Goal: Task Accomplishment & Management: Complete application form

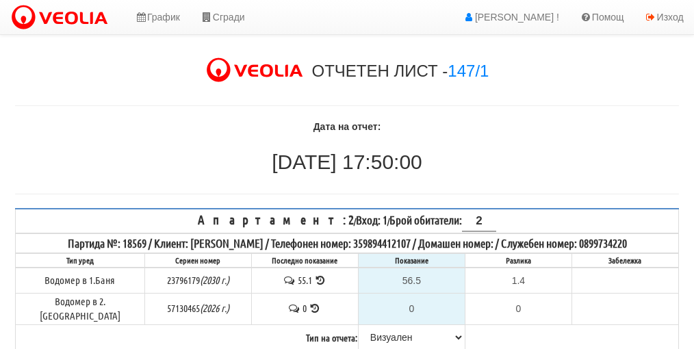
select select "89c75930-9bfd-e511-80be-8d5a1dced85a"
select select "8bc75930-9bfd-e511-80be-8d5a1dced85a"
select select "89c75930-9bfd-e511-80be-8d5a1dced85a"
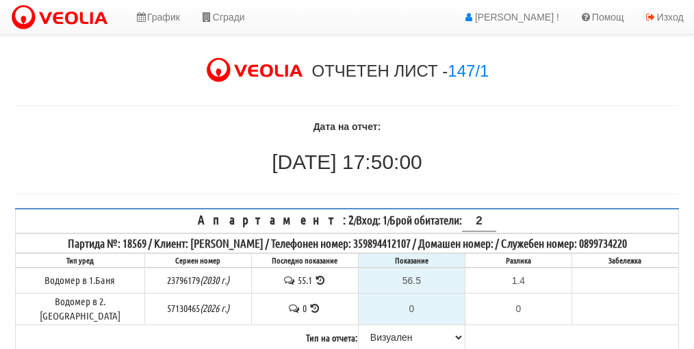
select select "89c75930-9bfd-e511-80be-8d5a1dced85a"
select select "8ac75930-9bfd-e511-80be-8d5a1dced85a"
select select "89c75930-9bfd-e511-80be-8d5a1dced85a"
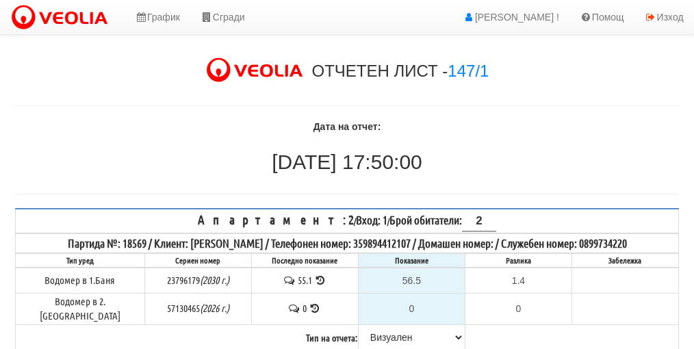
select select "8ac75930-9bfd-e511-80be-8d5a1dced85a"
select select "89c75930-9bfd-e511-80be-8d5a1dced85a"
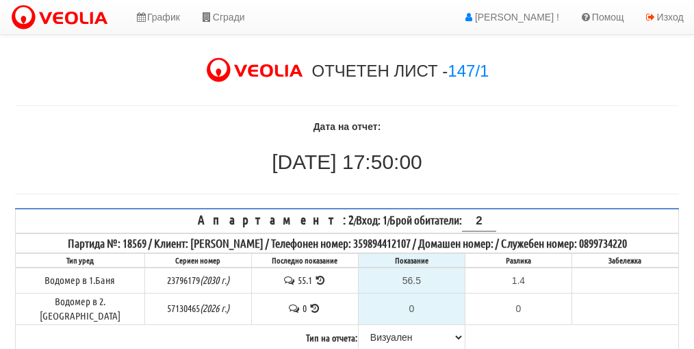
select select "89c75930-9bfd-e511-80be-8d5a1dced85a"
select select "8ac75930-9bfd-e511-80be-8d5a1dced85a"
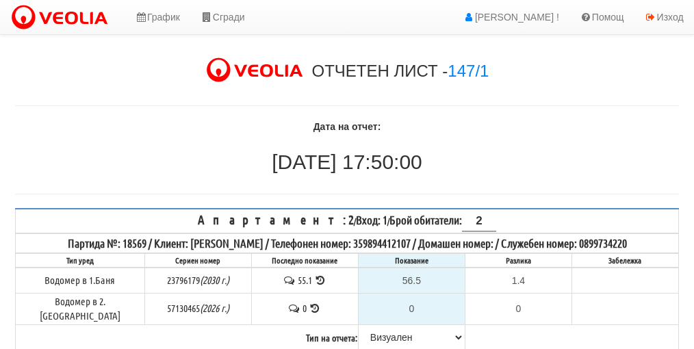
select select "8ac75930-9bfd-e511-80be-8d5a1dced85a"
select select "89c75930-9bfd-e511-80be-8d5a1dced85a"
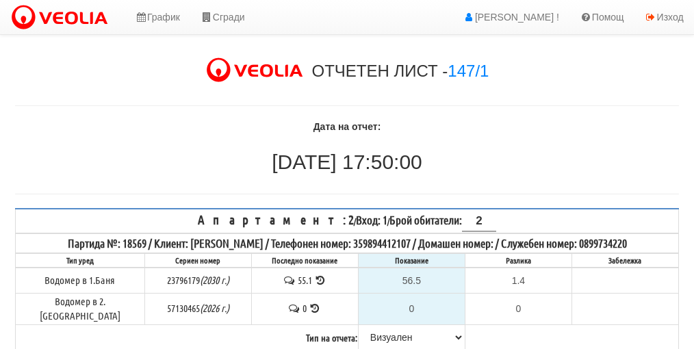
select select "89c75930-9bfd-e511-80be-8d5a1dced85a"
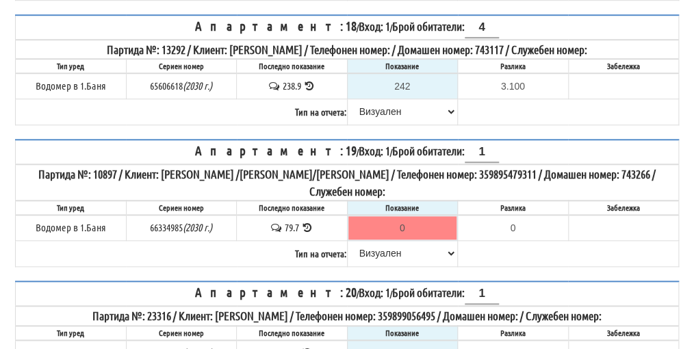
scroll to position [2014, 0]
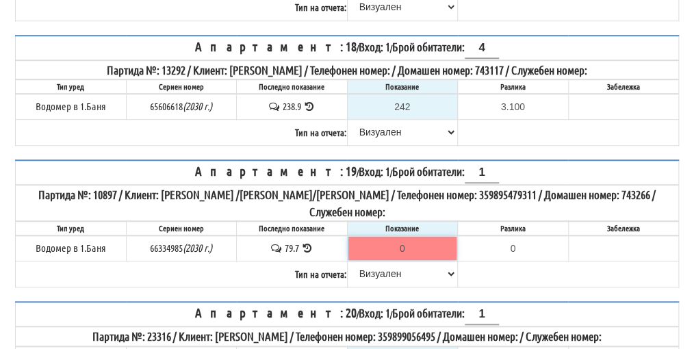
click at [408, 237] on input "0" at bounding box center [402, 248] width 109 height 23
type input "8"
type input "-71.700"
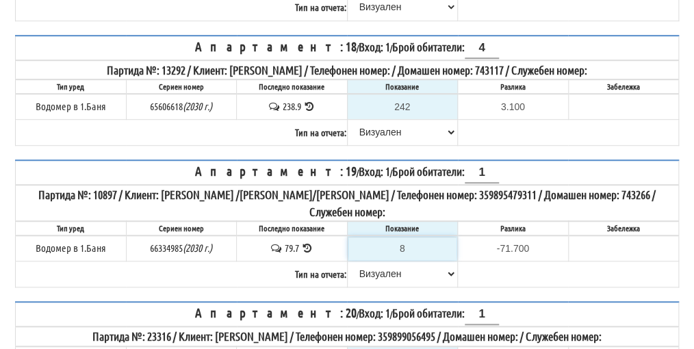
type input "80"
type input "0.300"
type input "80.8"
type input "1.1"
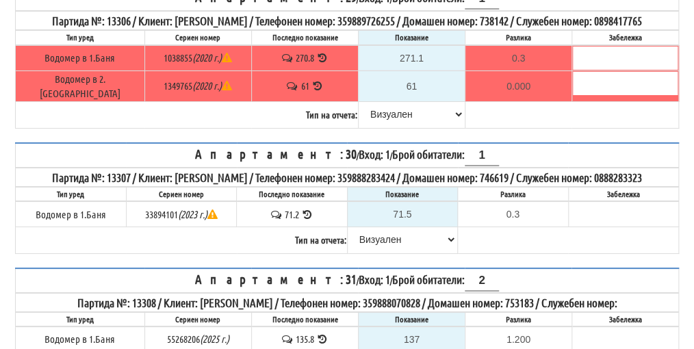
scroll to position [3588, 0]
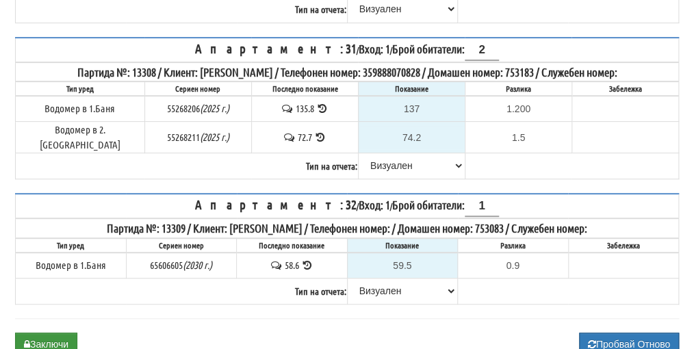
type input "80.8"
click at [52, 333] on button "Заключи" at bounding box center [46, 344] width 62 height 23
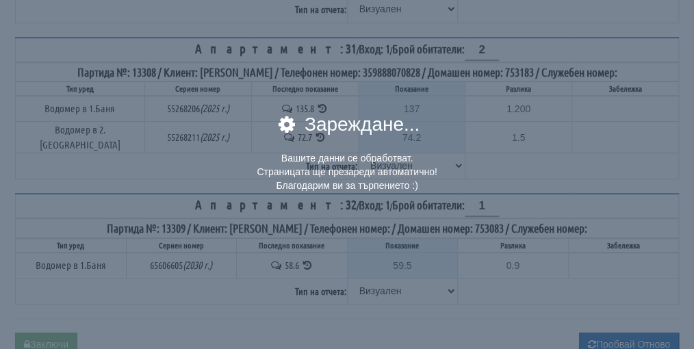
click at [59, 269] on div "× Зареждане... Вашите данни се обработват. Страницата ще презареди автоматично!…" at bounding box center [347, 174] width 694 height 349
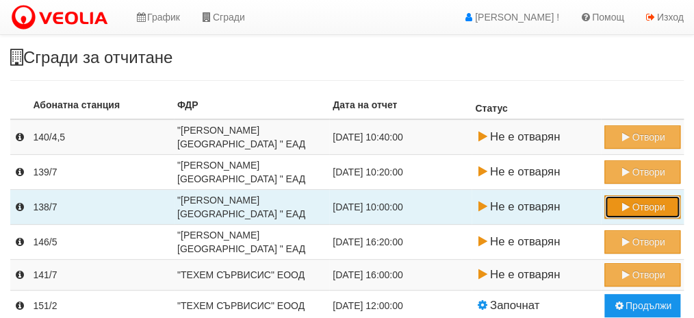
click at [646, 210] on button "Отвори" at bounding box center [642, 206] width 76 height 23
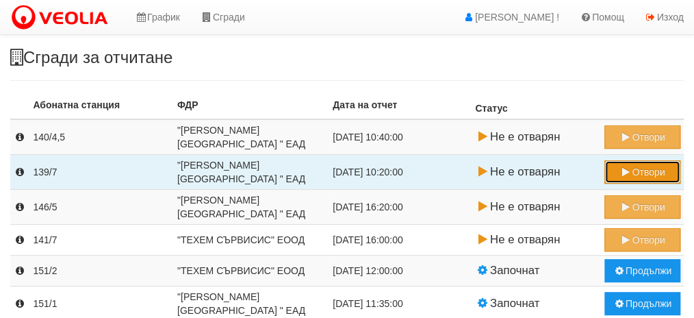
click at [643, 172] on button "Отвори" at bounding box center [642, 171] width 76 height 23
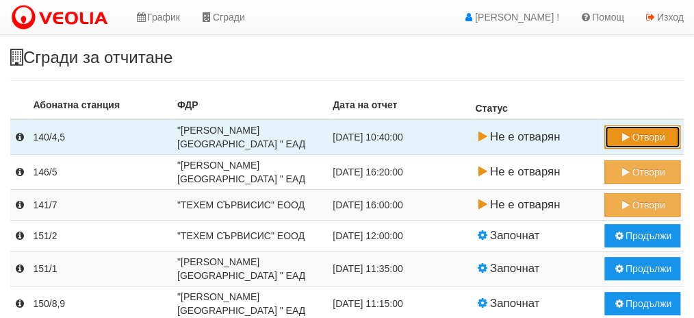
click at [646, 142] on button "Отвори" at bounding box center [642, 136] width 76 height 23
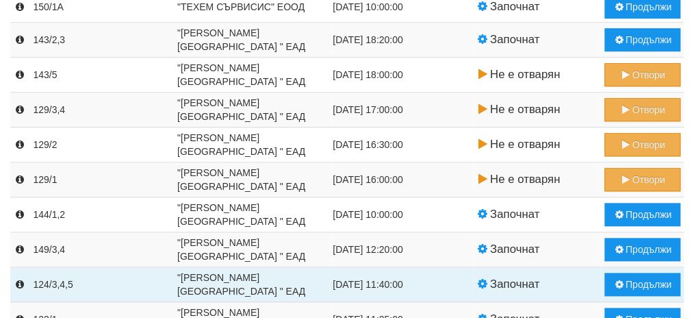
scroll to position [517, 0]
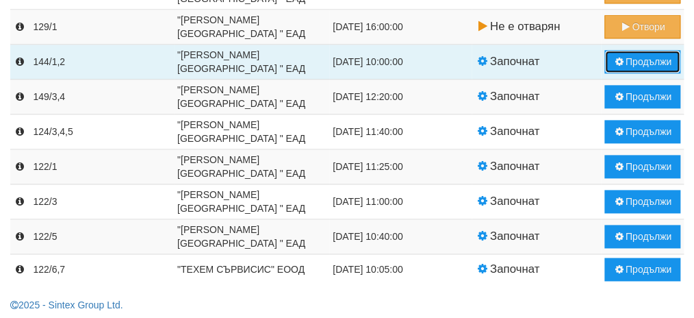
click at [643, 61] on button "Продължи" at bounding box center [642, 61] width 76 height 23
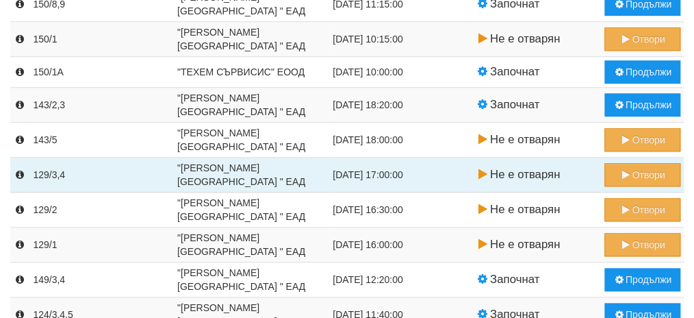
scroll to position [276, 0]
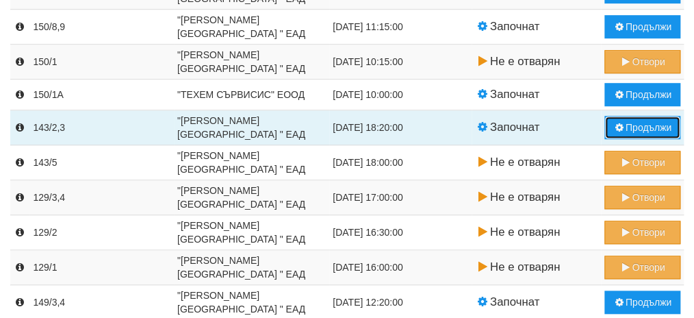
click at [637, 122] on button "Продължи" at bounding box center [642, 127] width 76 height 23
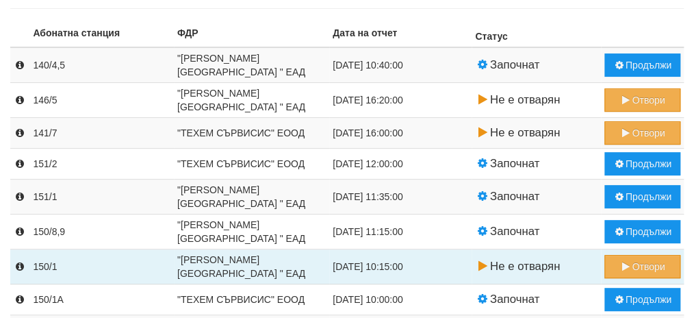
scroll to position [68, 0]
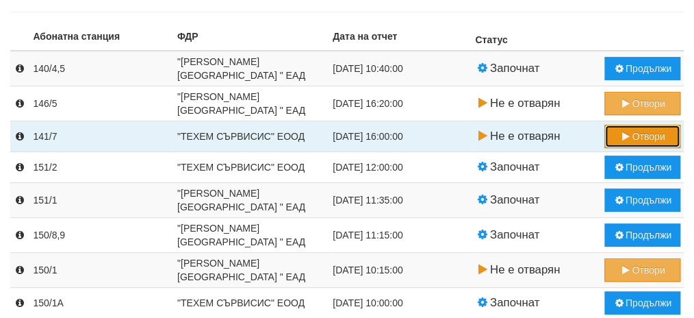
click at [643, 135] on button "Отвори" at bounding box center [642, 136] width 76 height 23
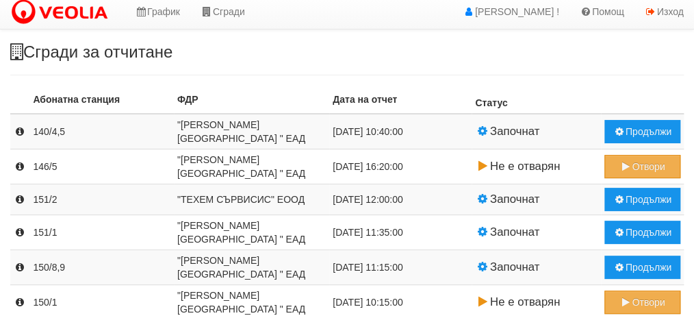
scroll to position [3, 0]
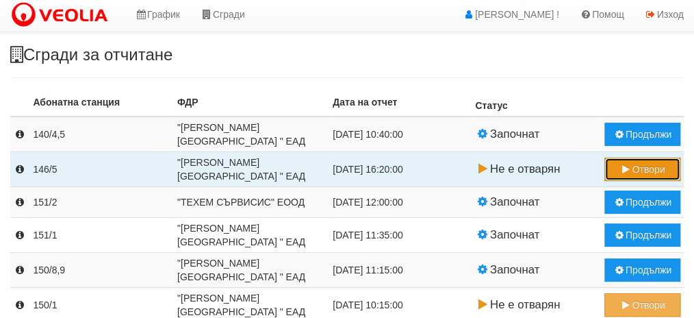
click at [643, 164] on button "Отвори" at bounding box center [642, 168] width 76 height 23
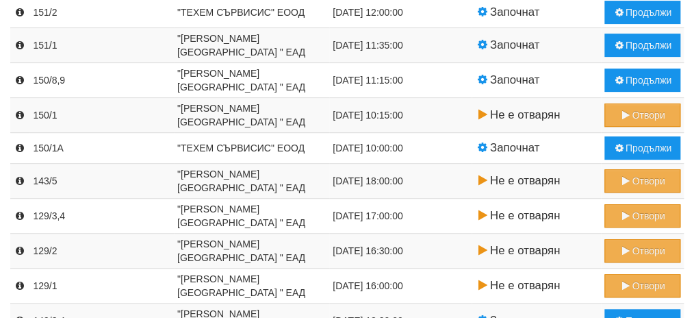
scroll to position [159, 0]
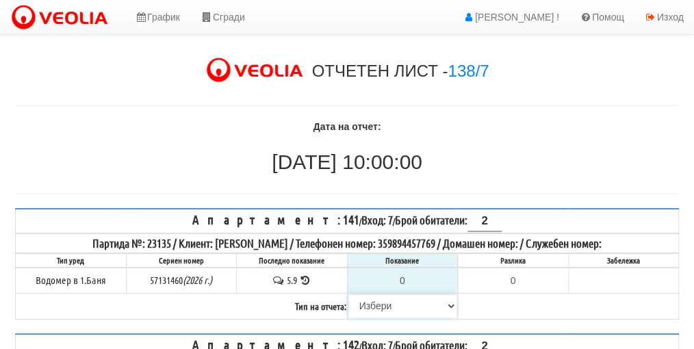
click at [372, 311] on select "[PERSON_NAME] Телефон Бележка Неосигурен достъп Самоотчет Служебно Дистанционен" at bounding box center [402, 305] width 109 height 23
select select "8cc75930-9bfd-e511-80be-8d5a1dced85a"
click at [348, 294] on select "[PERSON_NAME] Телефон Бележка Неосигурен достъп Самоотчет Служебно Дистанционен" at bounding box center [402, 305] width 109 height 23
type input "5.9"
type input "0.0"
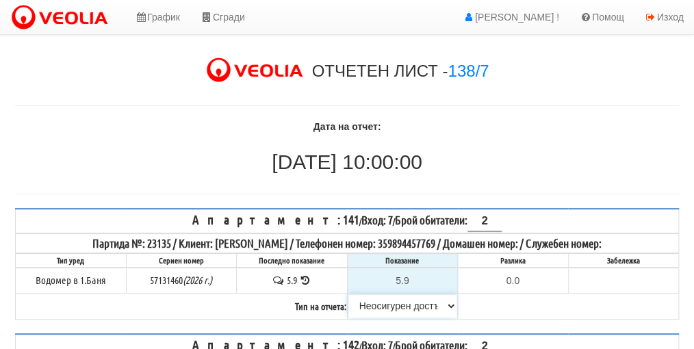
click at [384, 301] on select "[PERSON_NAME] Телефон Бележка Неосигурен достъп Самоотчет Служебно Дистанционен" at bounding box center [402, 305] width 109 height 23
select select "89c75930-9bfd-e511-80be-8d5a1dced85a"
click at [348, 294] on select "[PERSON_NAME] Телефон Бележка Неосигурен достъп Самоотчет Служебно Дистанционен" at bounding box center [402, 305] width 109 height 23
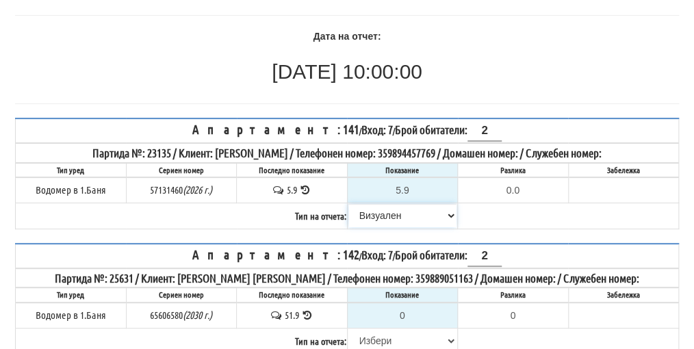
scroll to position [137, 0]
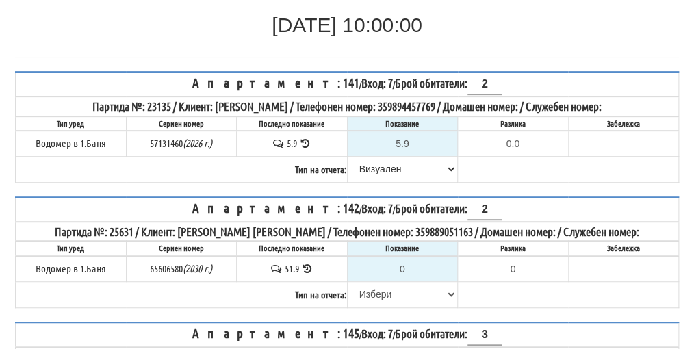
click at [307, 263] on icon at bounding box center [307, 268] width 13 height 10
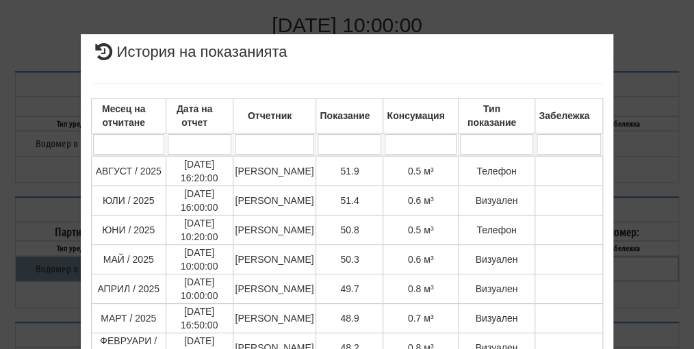
click at [632, 210] on div "× История на показанията Месец на отчитане Дата на отчет Отчетник Показание Кон…" at bounding box center [347, 337] width 664 height 675
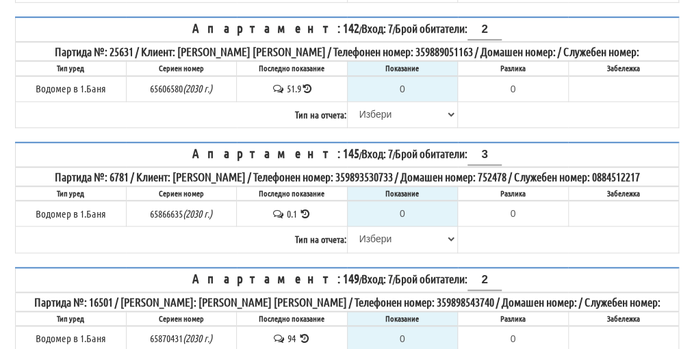
scroll to position [342, 0]
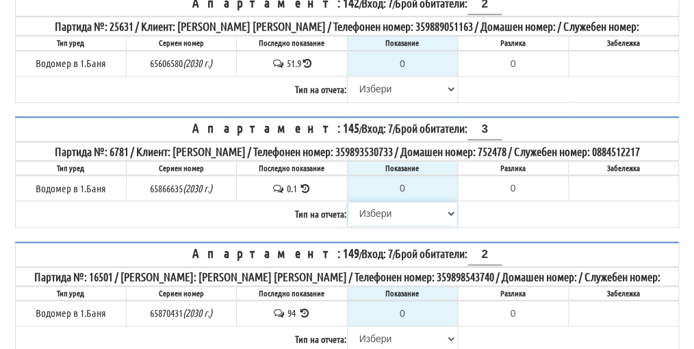
click at [378, 209] on select "[PERSON_NAME] Телефон Бележка Неосигурен достъп Самоотчет Служебно Дистанционен" at bounding box center [402, 213] width 109 height 23
select select "8cc75930-9bfd-e511-80be-8d5a1dced85a"
click at [348, 202] on select "[PERSON_NAME] Телефон Бележка Неосигурен достъп Самоотчет Служебно Дистанционен" at bounding box center [402, 213] width 109 height 23
type input "0.1"
type input "0.0"
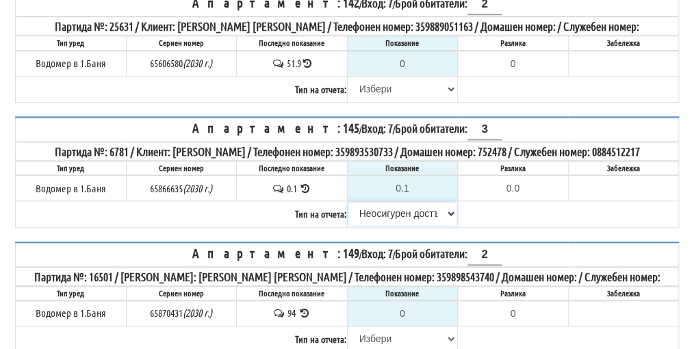
click at [391, 207] on select "[PERSON_NAME] Телефон Бележка Неосигурен достъп Самоотчет Служебно Дистанционен" at bounding box center [402, 213] width 109 height 23
click at [389, 208] on select "[PERSON_NAME] Телефон Бележка Неосигурен достъп Самоотчет Служебно Дистанционен" at bounding box center [402, 213] width 109 height 23
click at [387, 209] on select "[PERSON_NAME] Телефон Бележка Неосигурен достъп Самоотчет Служебно Дистанционен" at bounding box center [402, 213] width 109 height 23
click at [348, 202] on select "[PERSON_NAME] Телефон Бележка Неосигурен достъп Самоотчет Служебно Дистанционен" at bounding box center [402, 213] width 109 height 23
click at [400, 211] on select "[PERSON_NAME] Телефон Бележка Неосигурен достъп Самоотчет Служебно Дистанционен" at bounding box center [402, 213] width 109 height 23
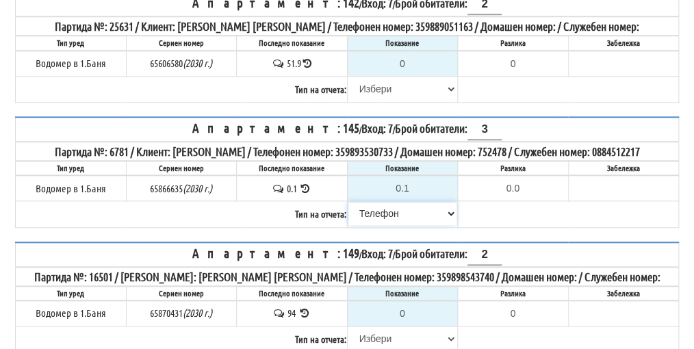
select select "89c75930-9bfd-e511-80be-8d5a1dced85a"
click at [348, 202] on select "[PERSON_NAME] Телефон Бележка Неосигурен достъп Самоотчет Служебно Дистанционен" at bounding box center [402, 213] width 109 height 23
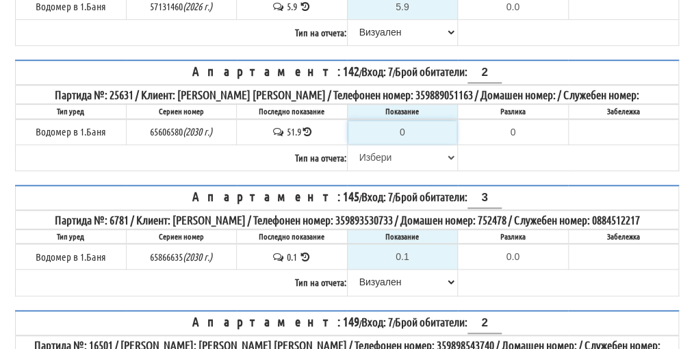
click at [410, 127] on input "0" at bounding box center [402, 131] width 109 height 23
type input "5"
type input "-46.900"
type input "52"
type input "0.100"
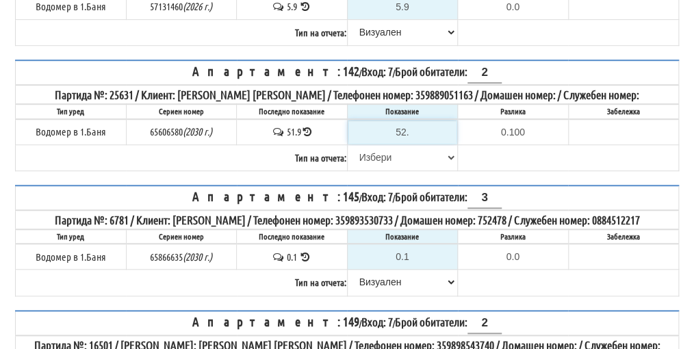
type input "52.9"
type input "1.0"
type input "52.9"
click at [379, 153] on select "[PERSON_NAME] Телефон Бележка Неосигурен достъп Самоотчет Служебно Дистанционен" at bounding box center [402, 157] width 109 height 23
select select "89c75930-9bfd-e511-80be-8d5a1dced85a"
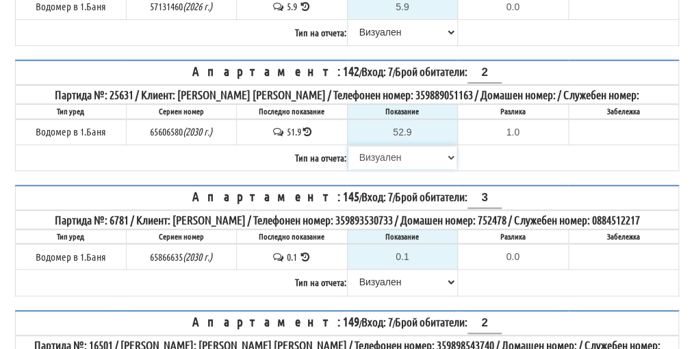
click at [348, 146] on select "[PERSON_NAME] Телефон Бележка Неосигурен достъп Самоотчет Служебно Дистанционен" at bounding box center [402, 157] width 109 height 23
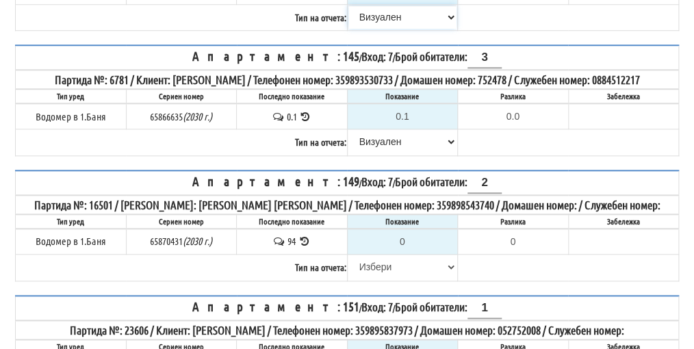
scroll to position [479, 0]
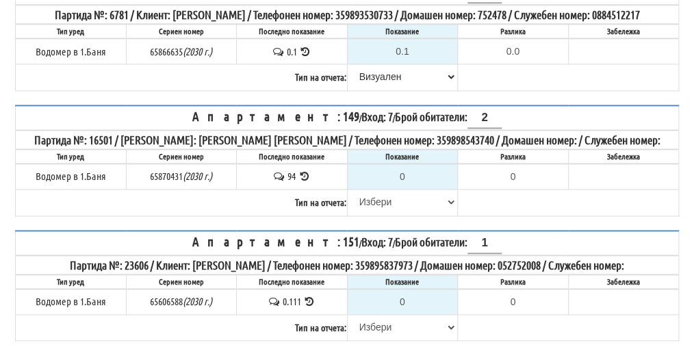
click at [305, 171] on icon at bounding box center [304, 176] width 13 height 10
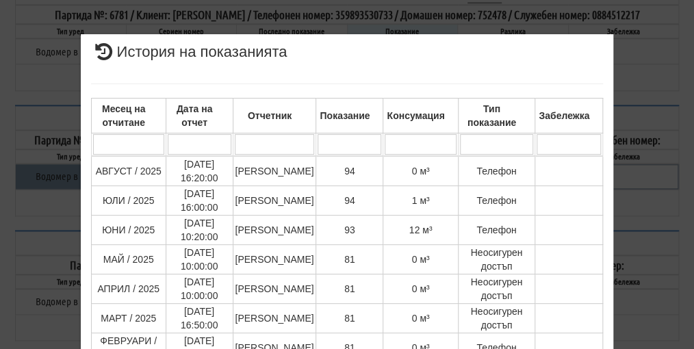
click at [646, 85] on div "× История на показанията Месец на отчитане Дата на отчет Отчетник Показание Кон…" at bounding box center [347, 290] width 664 height 581
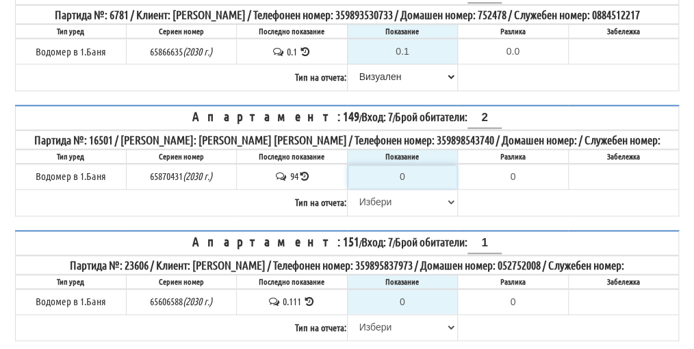
click at [412, 166] on input "0" at bounding box center [402, 176] width 109 height 23
type input "9"
type input "-85.000"
type input "96"
type input "2.000"
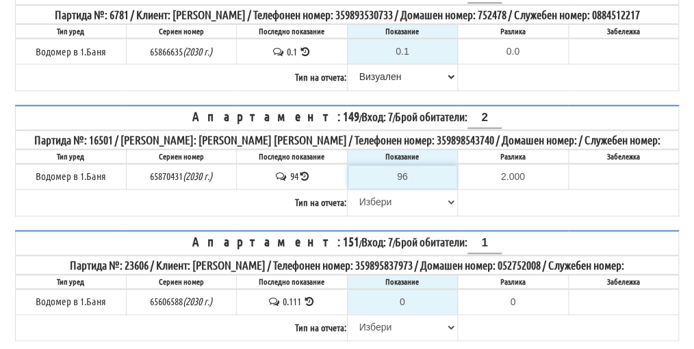
type input "96"
click at [378, 197] on select "[PERSON_NAME] Телефон Бележка Неосигурен достъп Самоотчет Служебно Дистанционен" at bounding box center [402, 201] width 109 height 23
select select "89c75930-9bfd-e511-80be-8d5a1dced85a"
click at [348, 190] on select "[PERSON_NAME] Телефон Бележка Неосигурен достъп Самоотчет Служебно Дистанционен" at bounding box center [402, 201] width 109 height 23
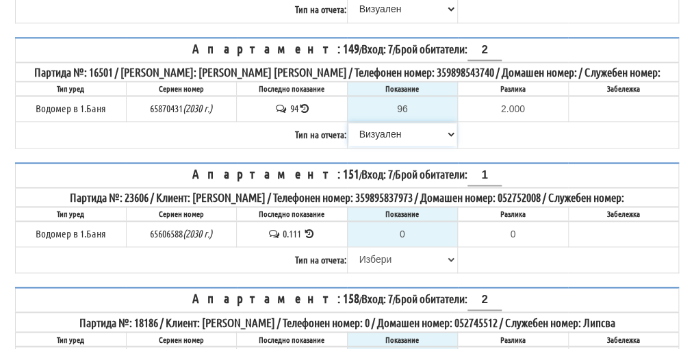
scroll to position [547, 0]
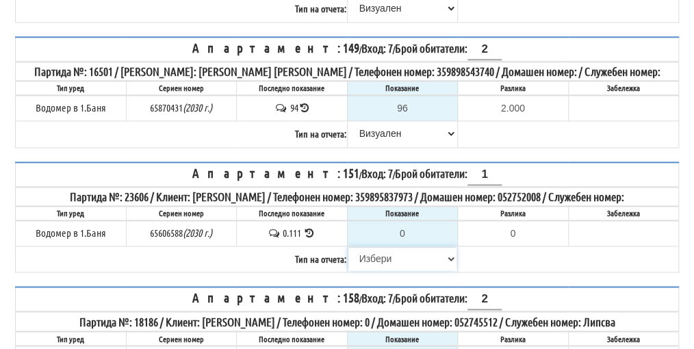
click at [374, 249] on select "[PERSON_NAME] Телефон Бележка Неосигурен достъп Самоотчет Служебно Дистанционен" at bounding box center [402, 258] width 109 height 23
select select "8cc75930-9bfd-e511-80be-8d5a1dced85a"
click at [348, 247] on select "[PERSON_NAME] Телефон Бележка Неосигурен достъп Самоотчет Служебно Дистанционен" at bounding box center [402, 258] width 109 height 23
type input "0.111"
type input "0.000"
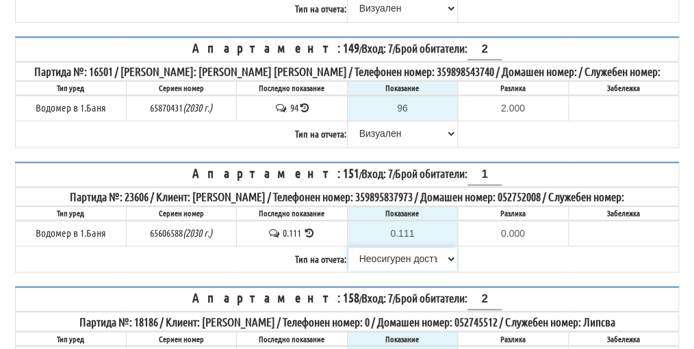
click at [381, 247] on select "[PERSON_NAME] Телефон Бележка Неосигурен достъп Самоотчет Служебно Дистанционен" at bounding box center [402, 258] width 109 height 23
select select "89c75930-9bfd-e511-80be-8d5a1dced85a"
click at [348, 247] on select "[PERSON_NAME] Телефон Бележка Неосигурен достъп Самоотчет Служебно Дистанционен" at bounding box center [402, 258] width 109 height 23
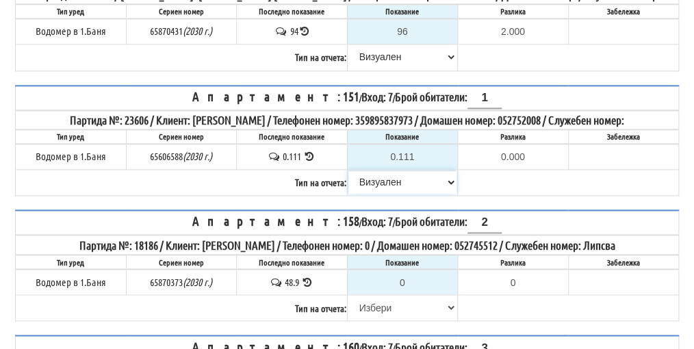
scroll to position [684, 0]
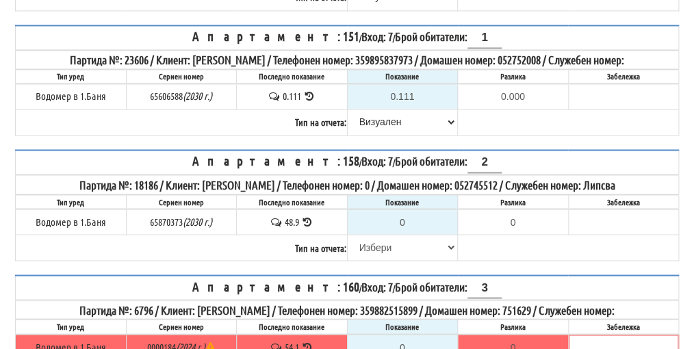
click at [307, 216] on icon at bounding box center [307, 221] width 13 height 10
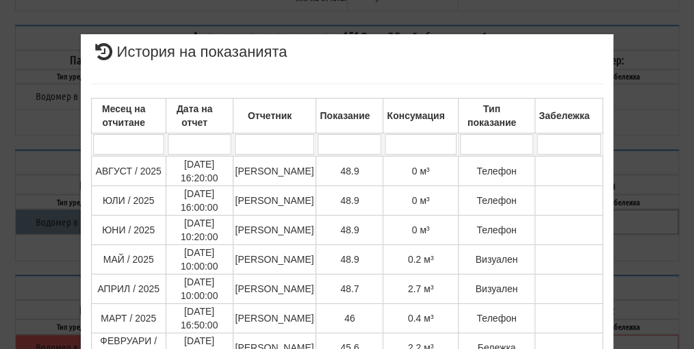
click at [648, 192] on div "× История на показанията Месец на отчитане Дата на отчет Отчетник Показание Кон…" at bounding box center [347, 337] width 664 height 675
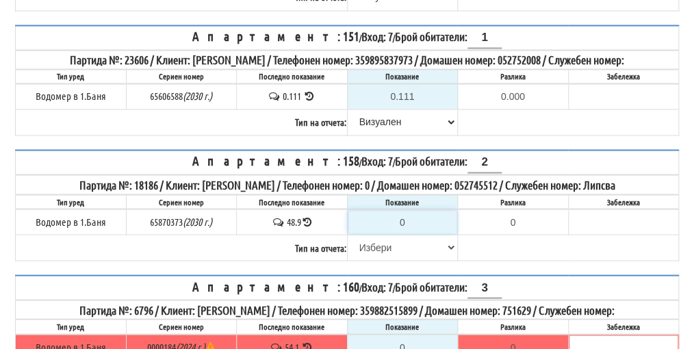
click at [408, 210] on input "0" at bounding box center [402, 221] width 109 height 23
type input "4"
type input "-44.900"
type input "49"
type input "0.100"
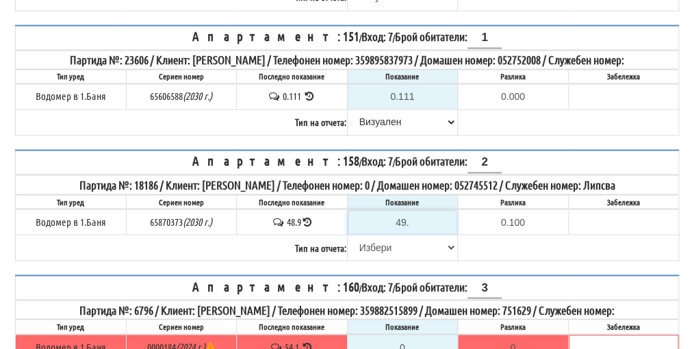
type input "49.9"
type input "1.0"
type input "49.9"
click at [387, 235] on select "[PERSON_NAME] Телефон Бележка Неосигурен достъп Самоотчет Служебно Дистанционен" at bounding box center [402, 246] width 109 height 23
select select "8ac75930-9bfd-e511-80be-8d5a1dced85a"
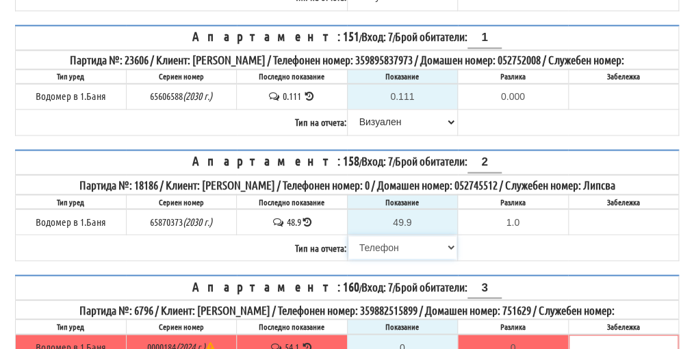
click at [348, 235] on select "[PERSON_NAME] Телефон Бележка Неосигурен достъп Самоотчет Служебно Дистанционен" at bounding box center [402, 246] width 109 height 23
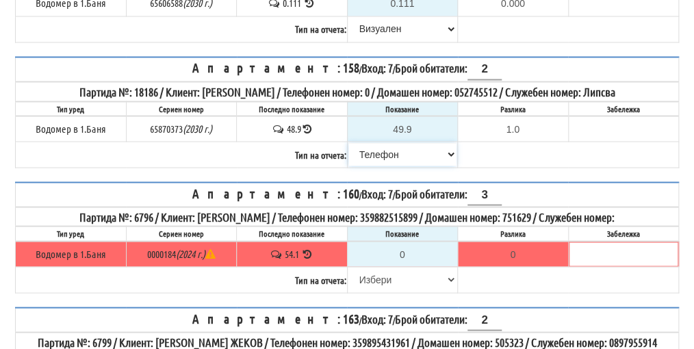
scroll to position [821, 0]
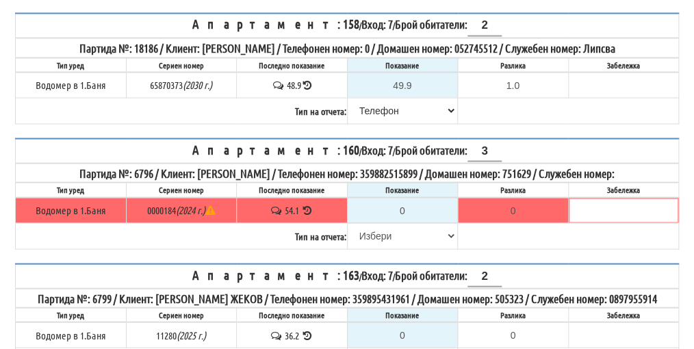
click at [307, 205] on icon at bounding box center [307, 210] width 13 height 10
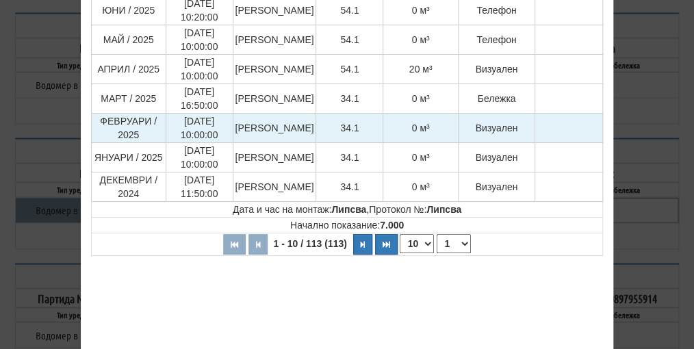
scroll to position [274, 0]
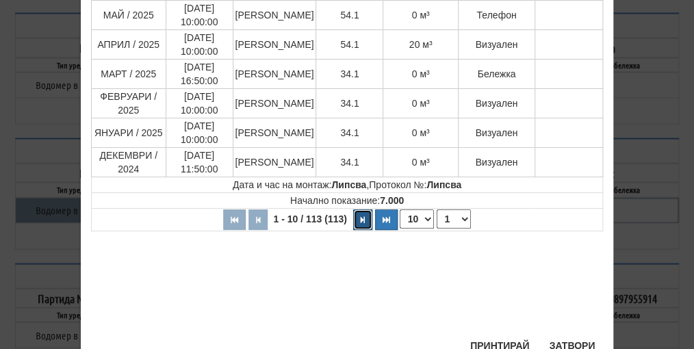
click at [361, 220] on icon "button" at bounding box center [363, 220] width 4 height 8
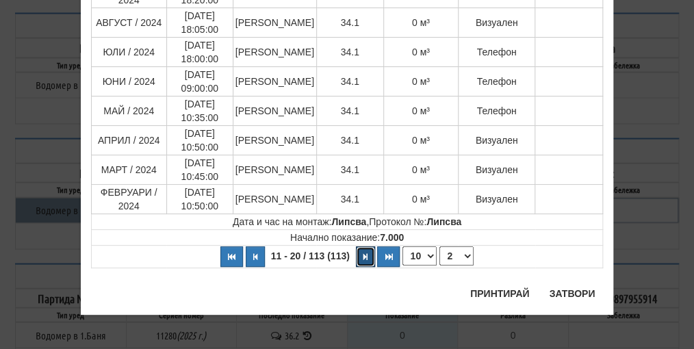
scroll to position [237, 0]
click at [359, 257] on button "button" at bounding box center [365, 256] width 19 height 21
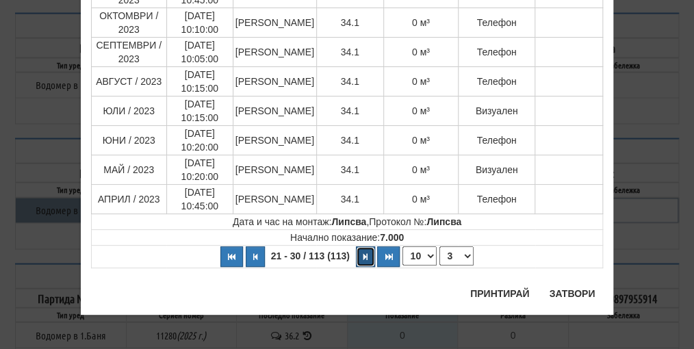
click at [359, 257] on button "button" at bounding box center [365, 256] width 19 height 21
select select "4"
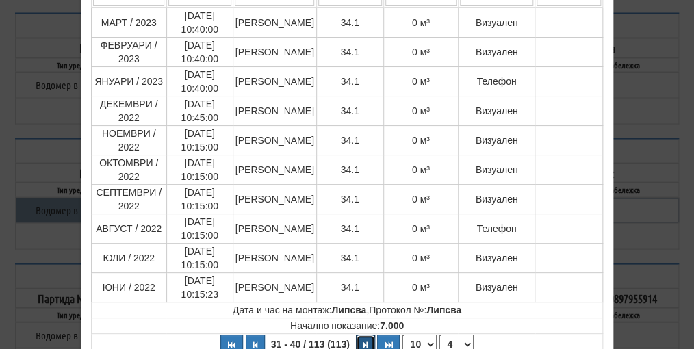
scroll to position [31, 0]
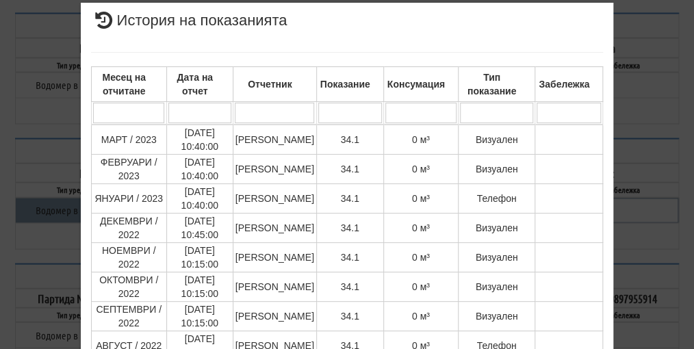
click at [633, 92] on div "× История на показанията Месец на отчитане Дата на отчет Отчетник Показание Кон…" at bounding box center [347, 262] width 664 height 586
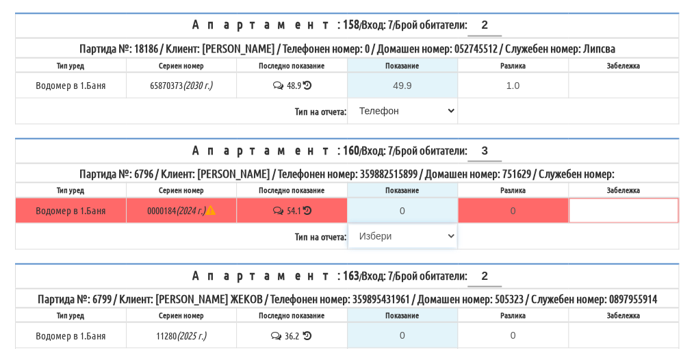
click at [375, 224] on select "[PERSON_NAME] Телефон Бележка Неосигурен достъп Самоотчет Служебно Дистанционен" at bounding box center [402, 235] width 109 height 23
select select "8cc75930-9bfd-e511-80be-8d5a1dced85a"
click at [348, 224] on select "[PERSON_NAME] Телефон Бележка Неосигурен достъп Самоотчет Служебно Дистанционен" at bounding box center [402, 235] width 109 height 23
type input "54.1"
type input "0.0"
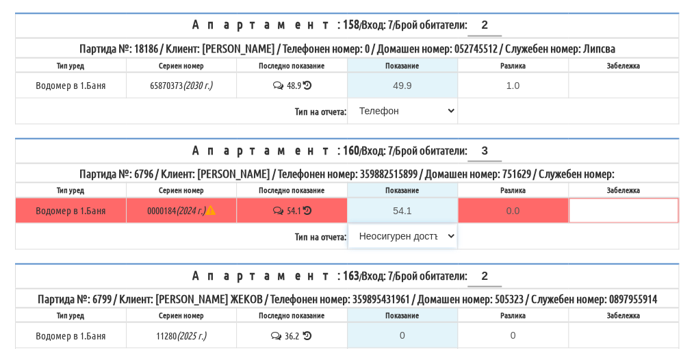
click at [389, 224] on select "[PERSON_NAME] Телефон Бележка Неосигурен достъп Самоотчет Служебно Дистанционен" at bounding box center [402, 235] width 109 height 23
click at [348, 224] on select "[PERSON_NAME] Телефон Бележка Неосигурен достъп Самоотчет Служебно Дистанционен" at bounding box center [402, 235] width 109 height 23
click at [402, 224] on select "[PERSON_NAME] Телефон Бележка Неосигурен достъп Самоотчет Служебно Дистанционен" at bounding box center [402, 235] width 109 height 23
select select "8ac75930-9bfd-e511-80be-8d5a1dced85a"
click at [348, 224] on select "[PERSON_NAME] Телефон Бележка Неосигурен достъп Самоотчет Служебно Дистанционен" at bounding box center [402, 235] width 109 height 23
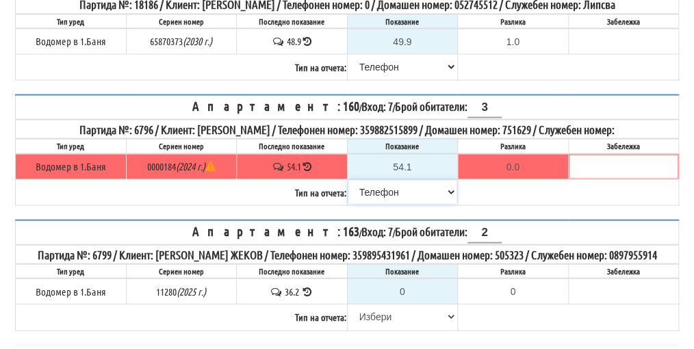
scroll to position [890, 0]
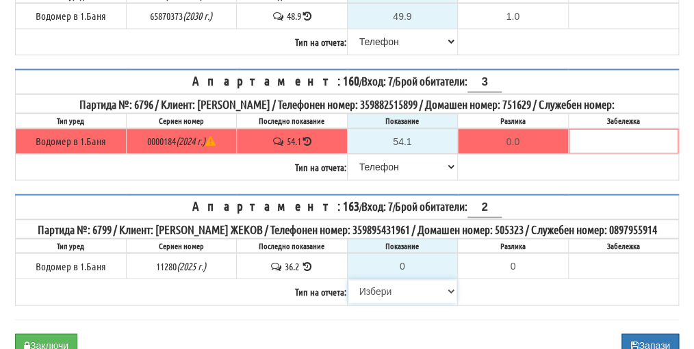
click at [374, 280] on select "[PERSON_NAME] Телефон Бележка Неосигурен достъп Самоотчет Служебно Дистанционен" at bounding box center [402, 291] width 109 height 23
select select "8cc75930-9bfd-e511-80be-8d5a1dced85a"
click at [348, 280] on select "[PERSON_NAME] Телефон Бележка Неосигурен достъп Самоотчет Служебно Дистанционен" at bounding box center [402, 291] width 109 height 23
type input "36.2"
type input "0.0"
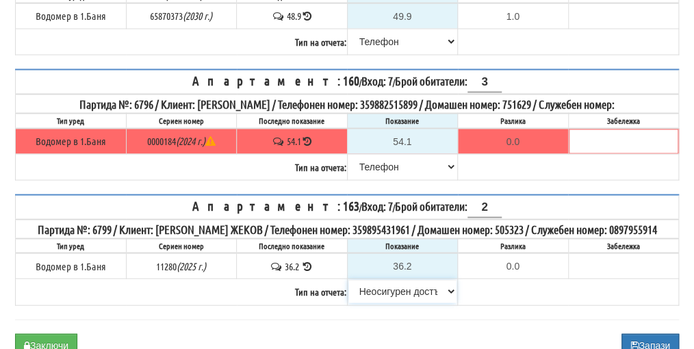
click at [392, 280] on select "[PERSON_NAME] Телефон Бележка Неосигурен достъп Самоотчет Служебно Дистанционен" at bounding box center [402, 291] width 109 height 23
select select "8ac75930-9bfd-e511-80be-8d5a1dced85a"
click at [348, 280] on select "[PERSON_NAME] Телефон Бележка Неосигурен достъп Самоотчет Служебно Дистанционен" at bounding box center [402, 291] width 109 height 23
click at [52, 334] on button "Заключи" at bounding box center [46, 345] width 62 height 23
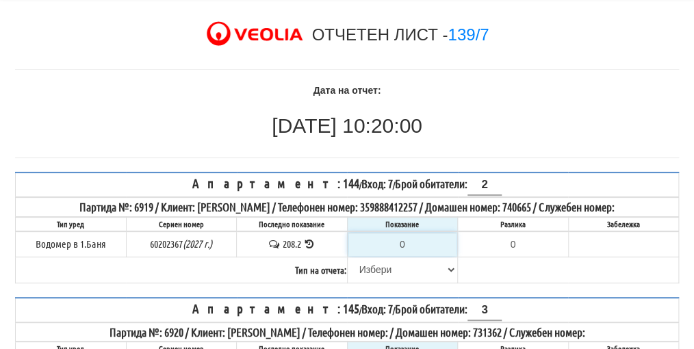
scroll to position [105, 0]
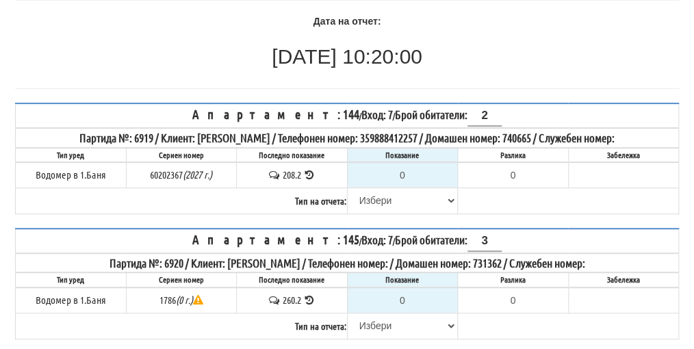
click at [382, 198] on select "[PERSON_NAME] Телефон Бележка Неосигурен достъп Самоотчет Служебно Дистанционен" at bounding box center [402, 200] width 109 height 23
select select "8ac75930-9bfd-e511-80be-8d5a1dced85a"
click at [348, 189] on select "[PERSON_NAME] Телефон Бележка Неосигурен достъп Самоотчет Служебно Дистанционен" at bounding box center [402, 200] width 109 height 23
click at [411, 172] on input "0" at bounding box center [402, 175] width 109 height 23
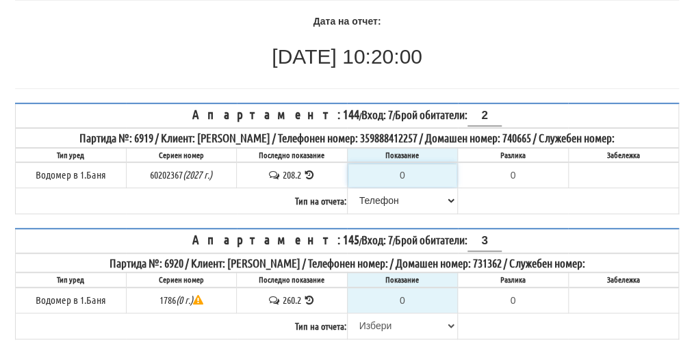
type input "2"
type input "-206.200"
type input "20"
type input "-188.200"
type input "20"
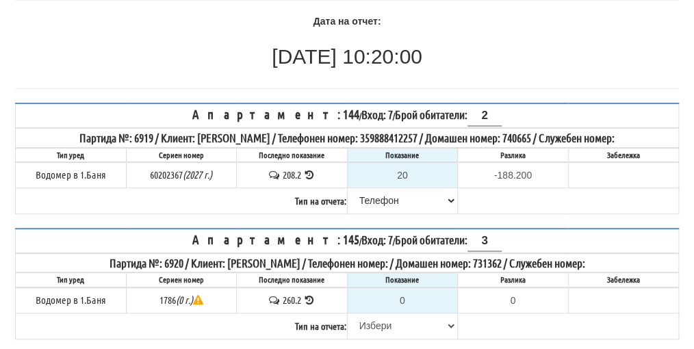
click at [307, 170] on icon at bounding box center [309, 175] width 13 height 10
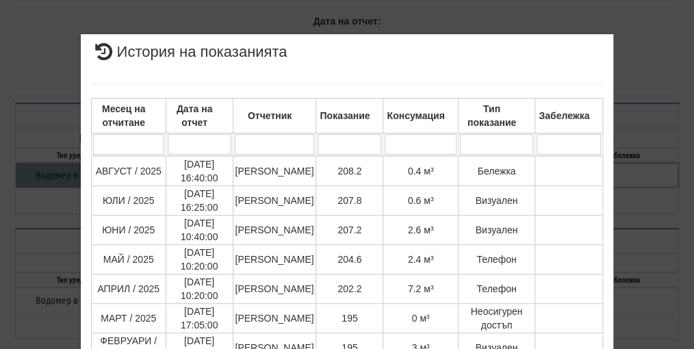
click at [642, 167] on div "× История на показанията Месец на отчитане Дата на отчет Отчетник Показание Кон…" at bounding box center [347, 292] width 664 height 584
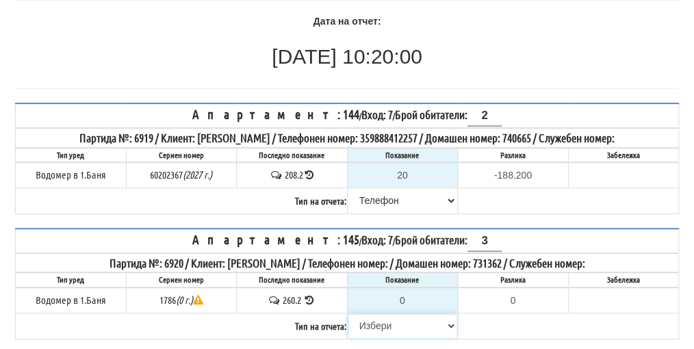
click at [376, 323] on select "[PERSON_NAME] Телефон Бележка Неосигурен достъп Самоотчет Служебно Дистанционен" at bounding box center [402, 325] width 109 height 23
click at [379, 320] on select "[PERSON_NAME] Телефон Бележка Неосигурен достъп Самоотчет Служебно Дистанционен" at bounding box center [402, 325] width 109 height 23
select select "8cc75930-9bfd-e511-80be-8d5a1dced85a"
click at [348, 314] on select "[PERSON_NAME] Телефон Бележка Неосигурен достъп Самоотчет Служебно Дистанционен" at bounding box center [402, 325] width 109 height 23
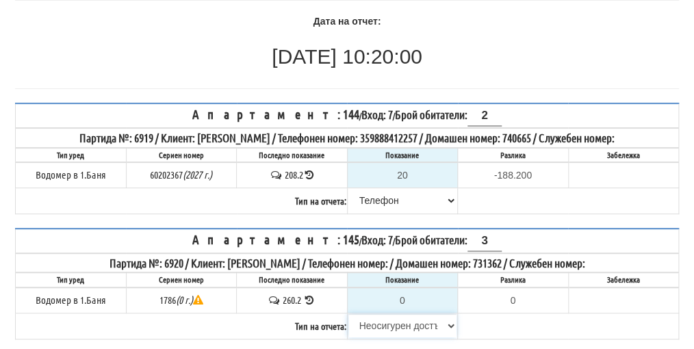
type input "260.2"
type input "0.0"
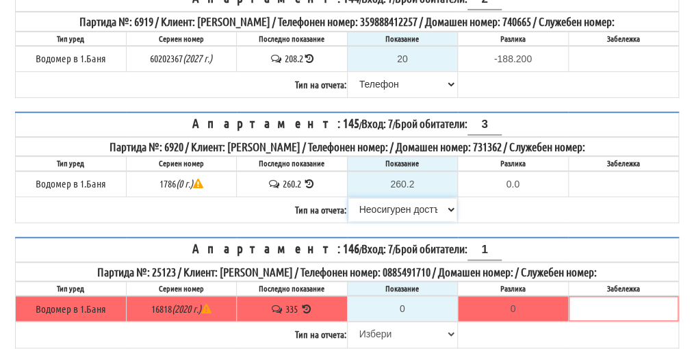
scroll to position [242, 0]
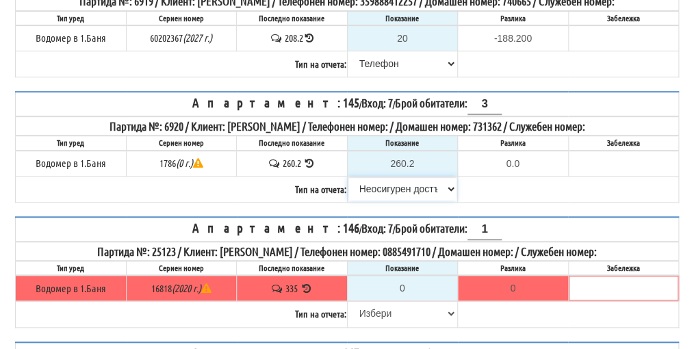
click at [395, 185] on select "[PERSON_NAME] Телефон Бележка Неосигурен достъп Самоотчет Служебно Дистанционен" at bounding box center [402, 188] width 109 height 23
select select "8ac75930-9bfd-e511-80be-8d5a1dced85a"
click at [348, 177] on select "[PERSON_NAME] Телефон Бележка Неосигурен достъп Самоотчет Служебно Дистанционен" at bounding box center [402, 188] width 109 height 23
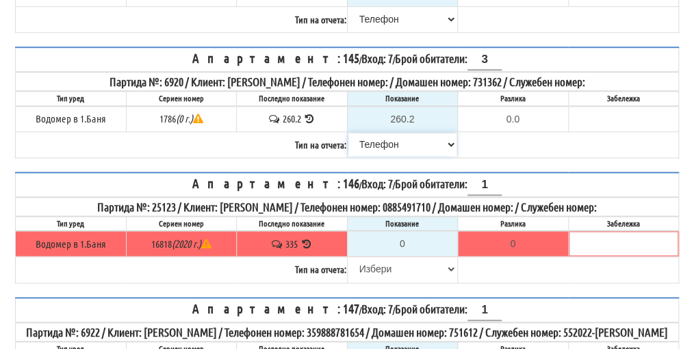
scroll to position [311, 0]
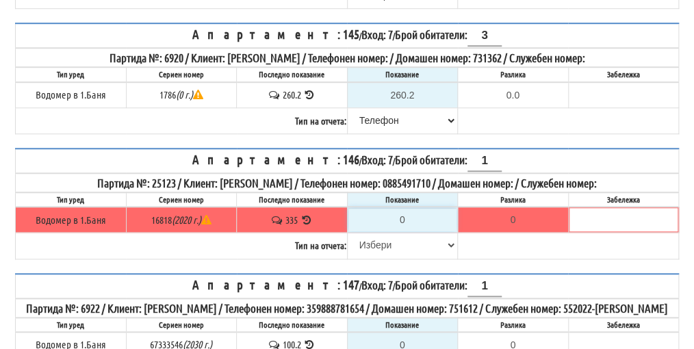
click at [406, 211] on input "0" at bounding box center [402, 219] width 109 height 23
click at [307, 215] on icon at bounding box center [306, 220] width 13 height 10
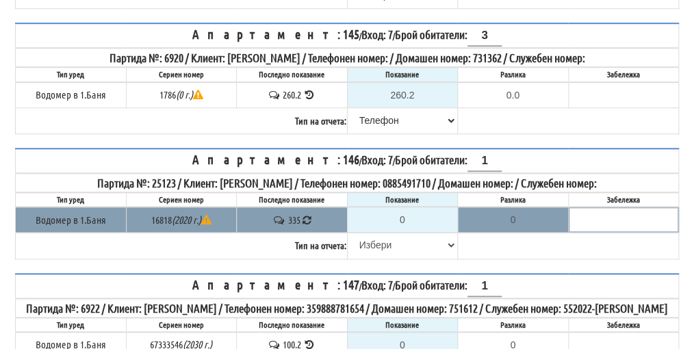
click at [307, 214] on icon at bounding box center [307, 219] width 10 height 11
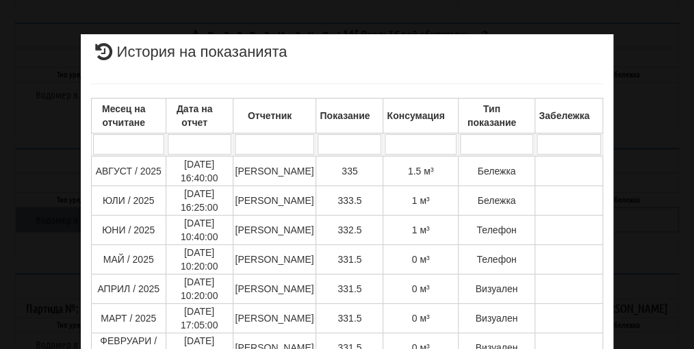
click at [637, 136] on div "× История на показанията Месец на отчитане Дата на отчет Отчетник Показание Кон…" at bounding box center [347, 293] width 664 height 586
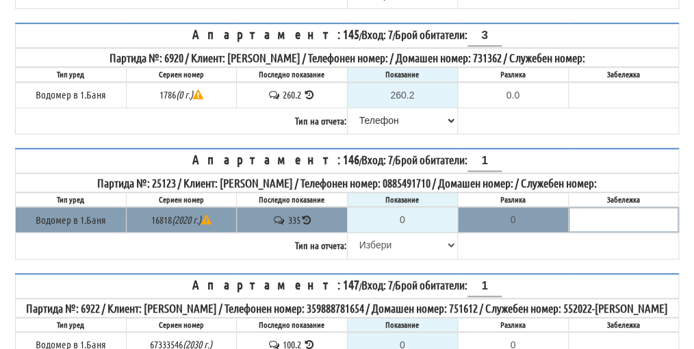
click at [307, 216] on icon at bounding box center [306, 220] width 10 height 9
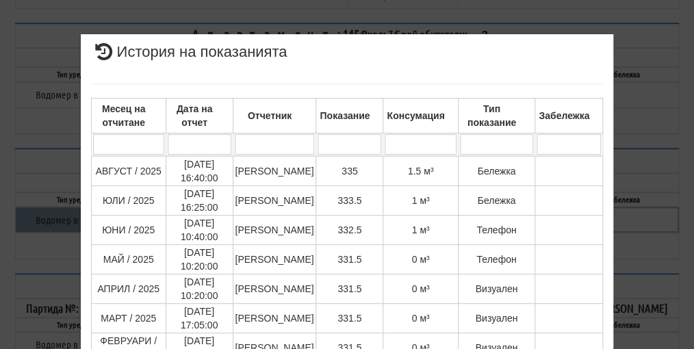
click at [668, 170] on div "× История на показанията Месец на отчитане Дата на отчет Отчетник Показание Кон…" at bounding box center [347, 290] width 664 height 581
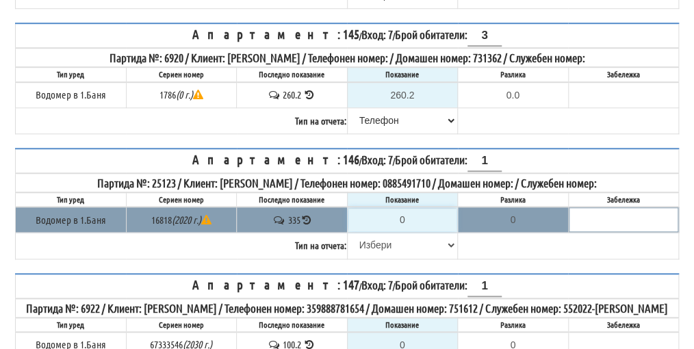
click at [410, 213] on input "0" at bounding box center [402, 219] width 109 height 23
type input "3"
type input "-332.000"
type input "33"
type input "-302.000"
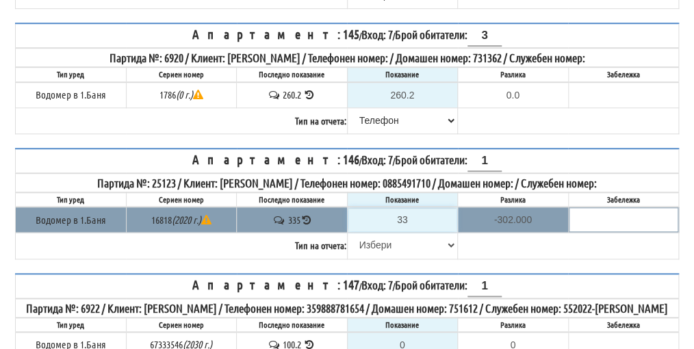
type input "336"
type input "1.000"
type input "336"
click at [380, 233] on select "[PERSON_NAME] Телефон Бележка Неосигурен достъп Самоотчет Служебно Дистанционен" at bounding box center [402, 244] width 109 height 23
select select "8ac75930-9bfd-e511-80be-8d5a1dced85a"
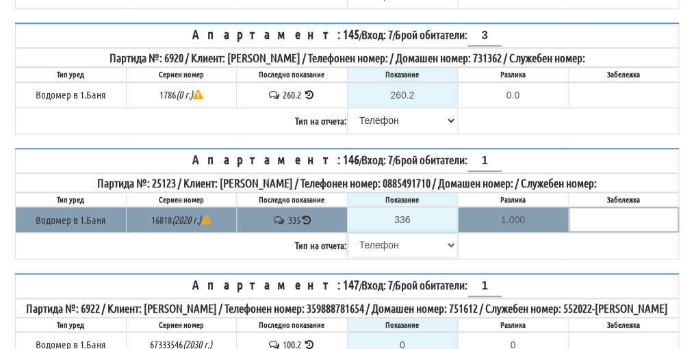
click at [348, 233] on select "[PERSON_NAME] Телефон Бележка Неосигурен достъп Самоотчет Служебно Дистанционен" at bounding box center [402, 244] width 109 height 23
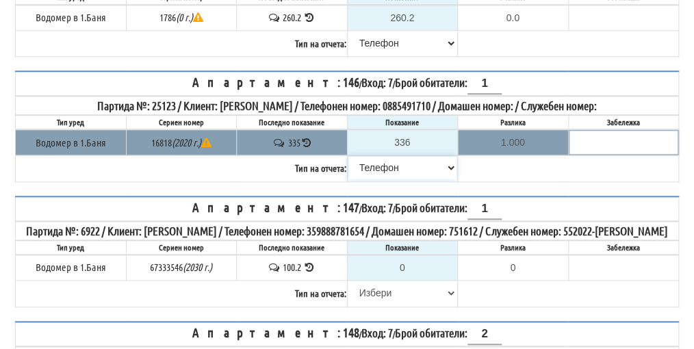
scroll to position [448, 0]
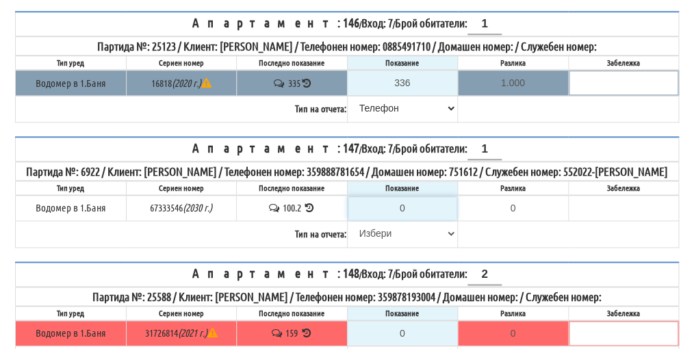
click at [413, 216] on input "0" at bounding box center [402, 207] width 109 height 23
type input "1"
type input "-99.200"
type input "10"
type input "-90.200"
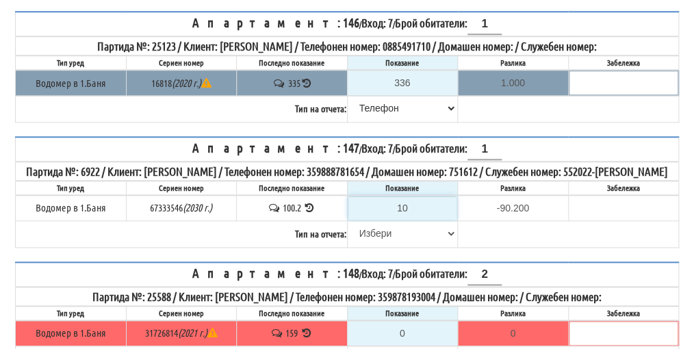
type input "100"
type input "-0.200"
type input "100.8"
type input "0.6"
type input "100.8"
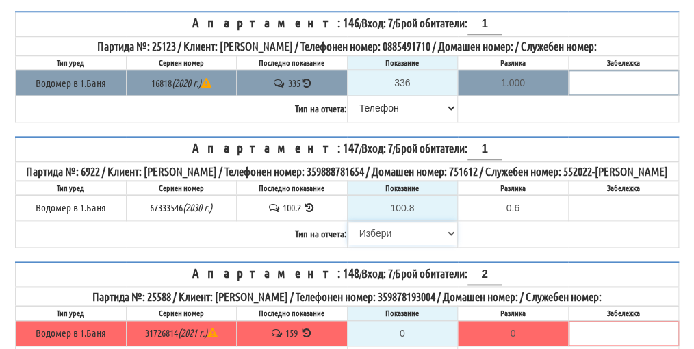
click at [372, 244] on select "[PERSON_NAME] Телефон Бележка Неосигурен достъп Самоотчет Служебно Дистанционен" at bounding box center [402, 233] width 109 height 23
select select "89c75930-9bfd-e511-80be-8d5a1dced85a"
click at [348, 229] on select "[PERSON_NAME] Телефон Бележка Неосигурен достъп Самоотчет Служебно Дистанционен" at bounding box center [402, 233] width 109 height 23
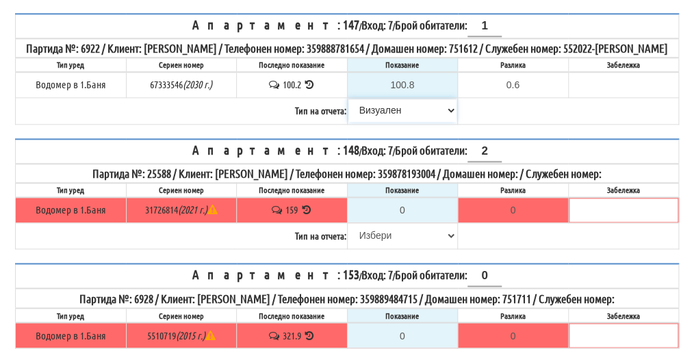
scroll to position [584, 0]
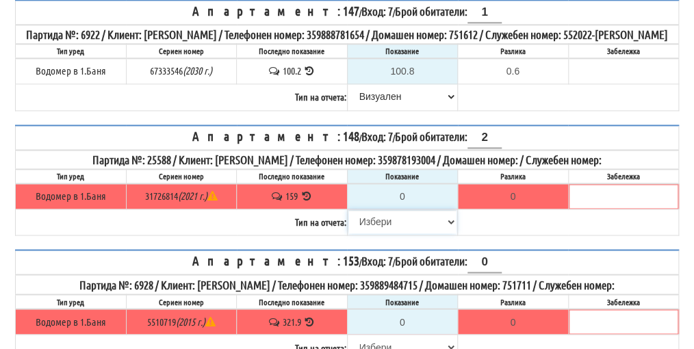
click at [362, 230] on select "[PERSON_NAME] Телефон Бележка Неосигурен достъп Самоотчет Служебно Дистанционен" at bounding box center [402, 221] width 109 height 23
select select "8cc75930-9bfd-e511-80be-8d5a1dced85a"
click at [348, 215] on select "[PERSON_NAME] Телефон Бележка Неосигурен достъп Самоотчет Служебно Дистанционен" at bounding box center [402, 221] width 109 height 23
type input "159"
type input "0.000"
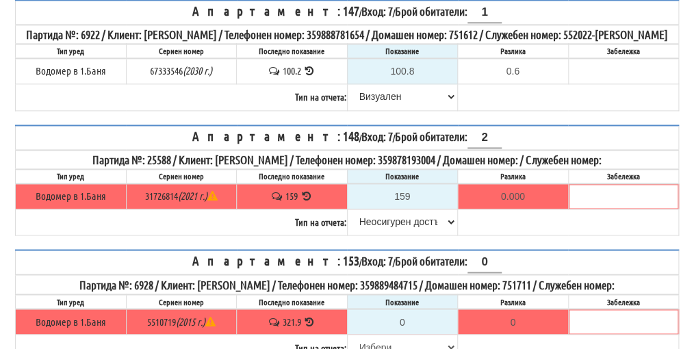
click at [307, 200] on icon at bounding box center [306, 196] width 13 height 10
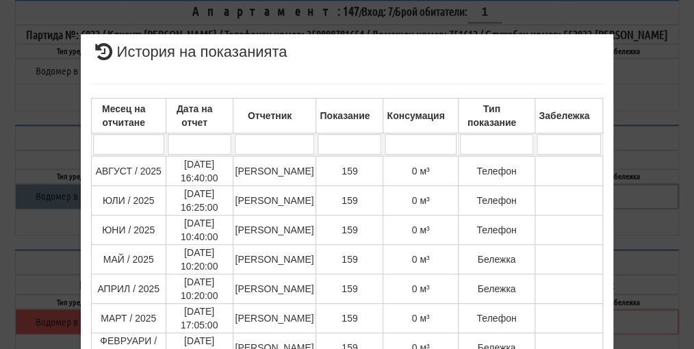
click at [649, 193] on div "× История на показанията Месец на отчитане Дата на отчет Отчетник Показание Кон…" at bounding box center [347, 337] width 664 height 675
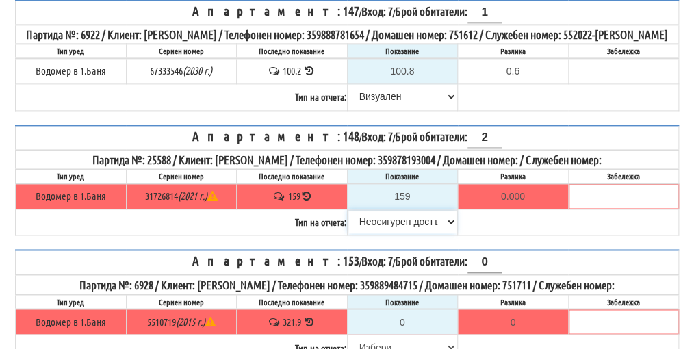
click at [398, 227] on select "[PERSON_NAME] Телефон Бележка Неосигурен достъп Самоотчет Служебно Дистанционен" at bounding box center [402, 221] width 109 height 23
select select "8ac75930-9bfd-e511-80be-8d5a1dced85a"
click at [348, 215] on select "[PERSON_NAME] Телефон Бележка Неосигурен достъп Самоотчет Служебно Дистанционен" at bounding box center [402, 221] width 109 height 23
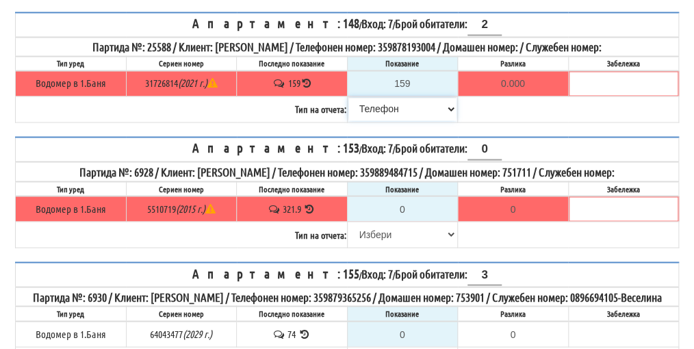
scroll to position [721, 0]
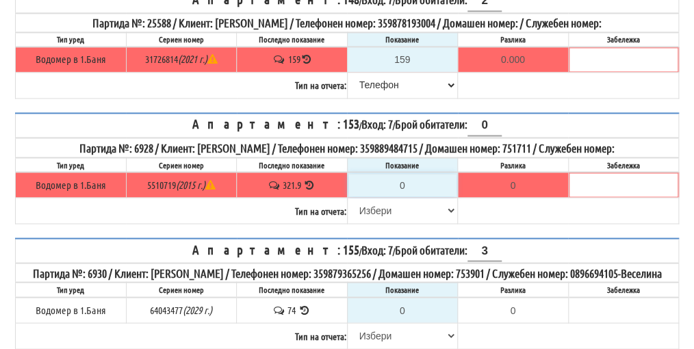
click at [408, 190] on input "0" at bounding box center [402, 184] width 109 height 23
click at [310, 186] on icon at bounding box center [309, 184] width 13 height 10
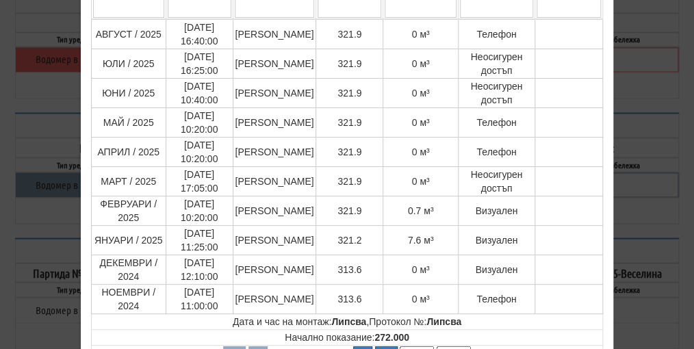
scroll to position [205, 0]
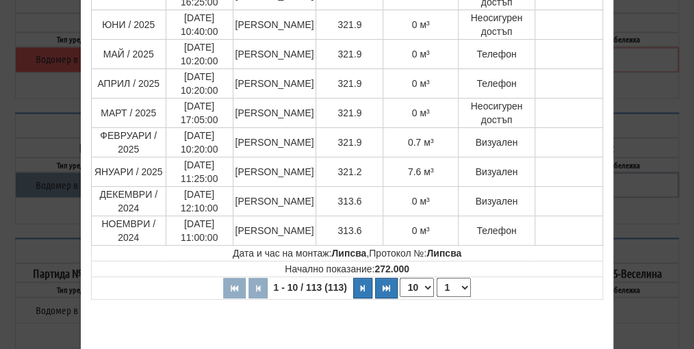
click at [663, 194] on div "× История на показанията Месец на отчитане Дата на отчет Отчетник Показание Кон…" at bounding box center [347, 132] width 664 height 675
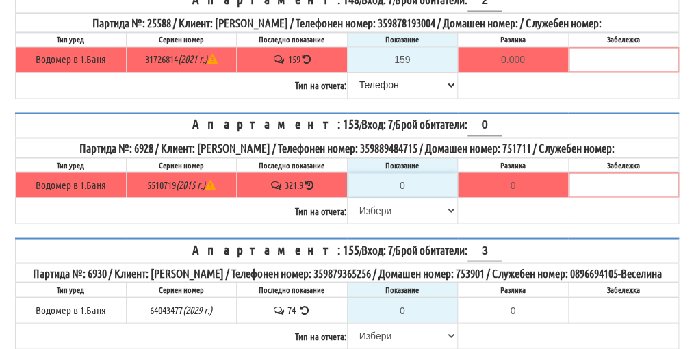
click at [405, 189] on input "0" at bounding box center [402, 184] width 109 height 23
click at [374, 217] on select "[PERSON_NAME] Телефон Бележка Неосигурен достъп Самоотчет Служебно Дистанционен" at bounding box center [402, 209] width 109 height 23
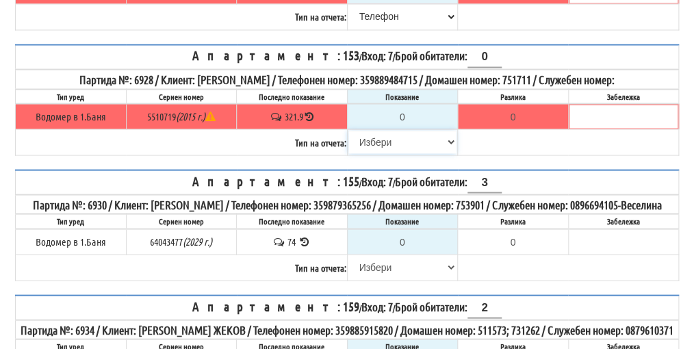
click at [390, 145] on select "[PERSON_NAME] Телефон Бележка Неосигурен достъп Самоотчет Служебно Дистанционен" at bounding box center [402, 141] width 109 height 23
select select "8cc75930-9bfd-e511-80be-8d5a1dced85a"
click at [348, 132] on select "[PERSON_NAME] Телефон Бележка Неосигурен достъп Самоотчет Служебно Дистанционен" at bounding box center [402, 141] width 109 height 23
type input "321.9"
type input "0.0"
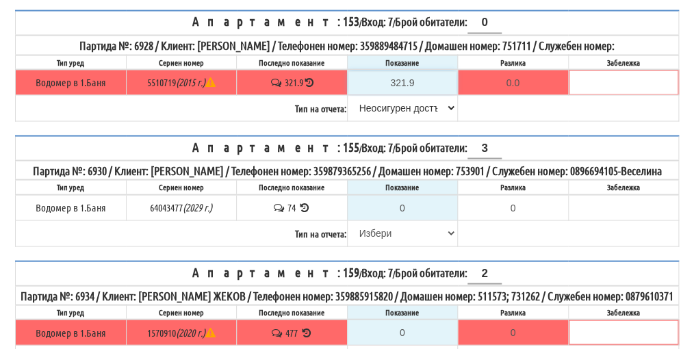
scroll to position [858, 0]
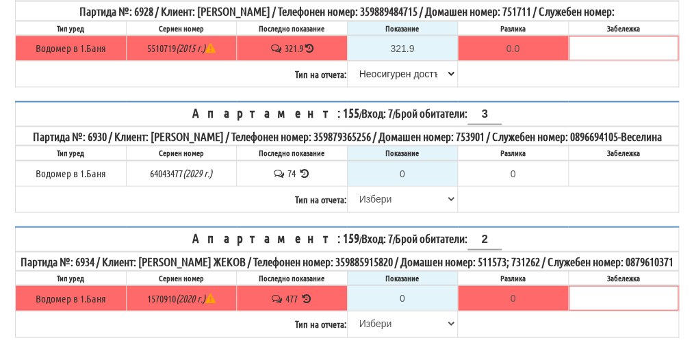
click at [307, 178] on icon at bounding box center [304, 173] width 13 height 10
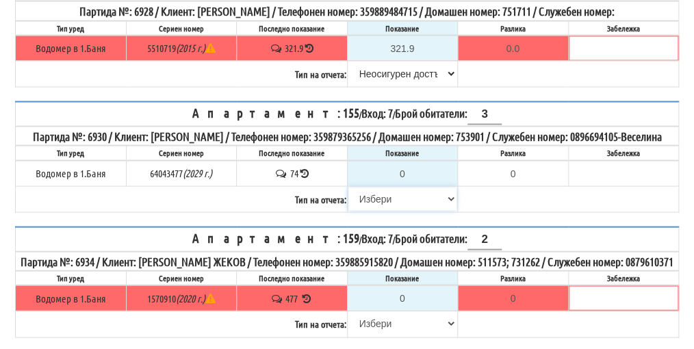
click at [376, 210] on select "[PERSON_NAME] Телефон Бележка Неосигурен достъп Самоотчет Служебно Дистанционен" at bounding box center [402, 198] width 109 height 23
click at [305, 178] on icon at bounding box center [304, 173] width 9 height 10
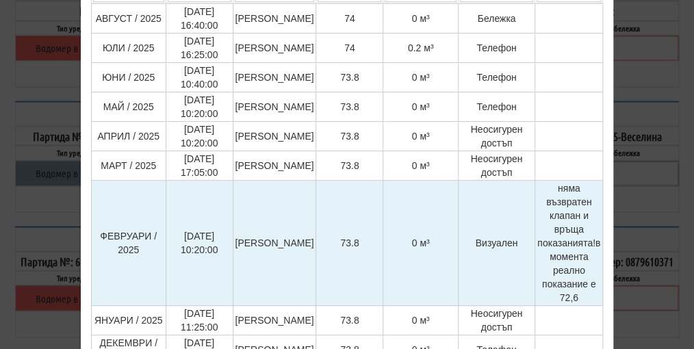
scroll to position [68, 0]
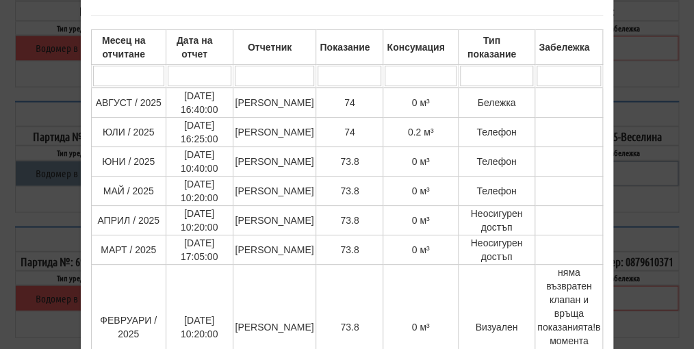
click at [649, 151] on div "× История на показанията Месец на отчитане Дата на отчет Отчетник Показание Кон…" at bounding box center [347, 327] width 664 height 790
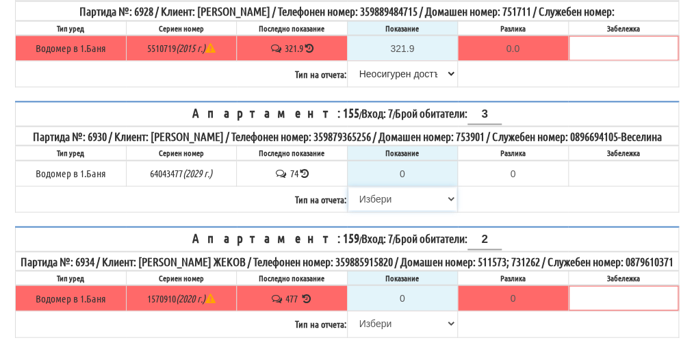
click at [374, 210] on select "[PERSON_NAME] Телефон Бележка Неосигурен достъп Самоотчет Служебно Дистанционен" at bounding box center [402, 198] width 109 height 23
select select "8cc75930-9bfd-e511-80be-8d5a1dced85a"
click at [348, 203] on select "[PERSON_NAME] Телефон Бележка Неосигурен достъп Самоотчет Служебно Дистанционен" at bounding box center [402, 198] width 109 height 23
type input "74"
type input "0.000"
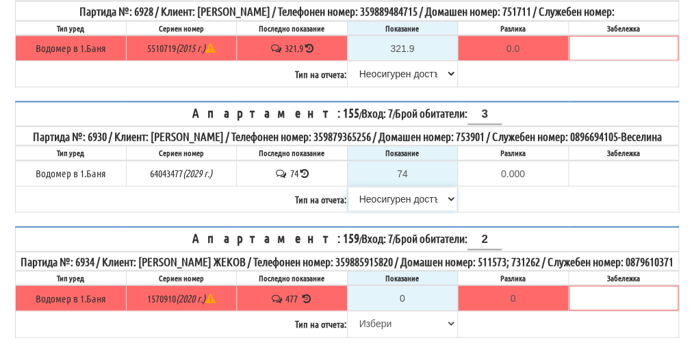
click at [400, 210] on select "[PERSON_NAME] Телефон Бележка Неосигурен достъп Самоотчет Служебно Дистанционен" at bounding box center [402, 198] width 109 height 23
select select "8ac75930-9bfd-e511-80be-8d5a1dced85a"
click at [348, 203] on select "[PERSON_NAME] Телефон Бележка Неосигурен достъп Самоотчет Служебно Дистанционен" at bounding box center [402, 198] width 109 height 23
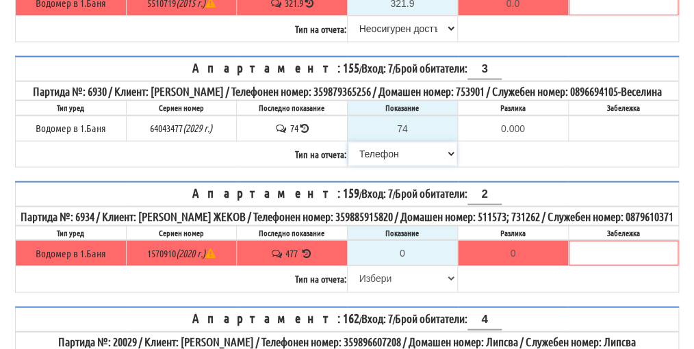
scroll to position [927, 0]
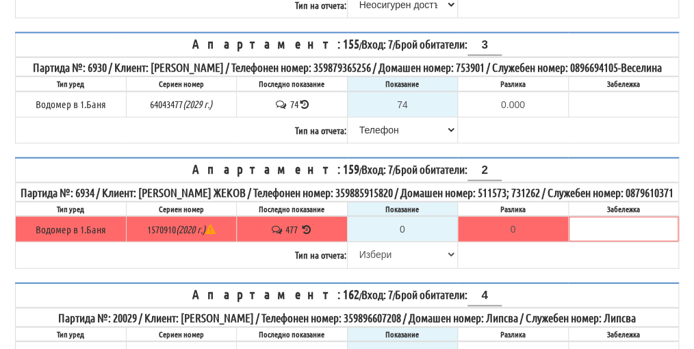
click at [304, 235] on icon at bounding box center [306, 229] width 13 height 10
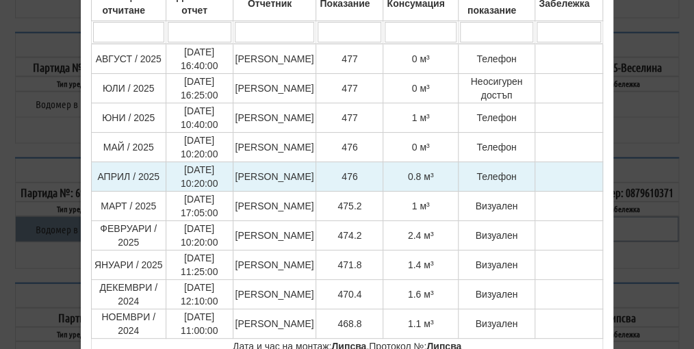
scroll to position [137, 0]
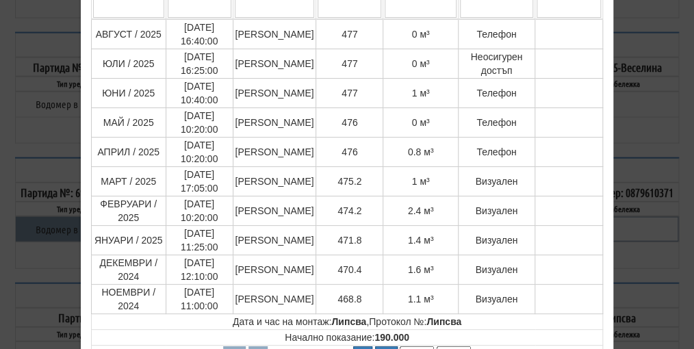
click at [660, 145] on div "× История на показанията Месец на отчитане Дата на отчет Отчетник Показание Кон…" at bounding box center [347, 200] width 664 height 675
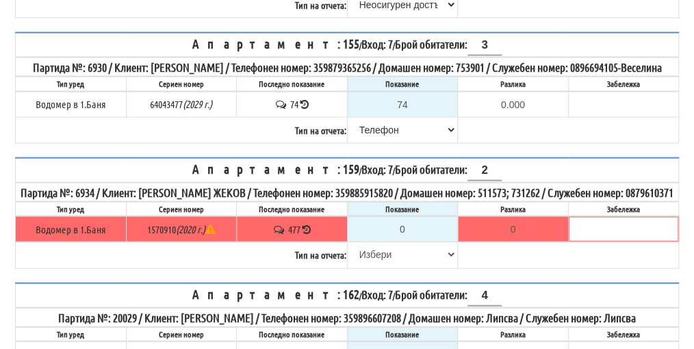
click at [307, 235] on icon at bounding box center [306, 229] width 9 height 10
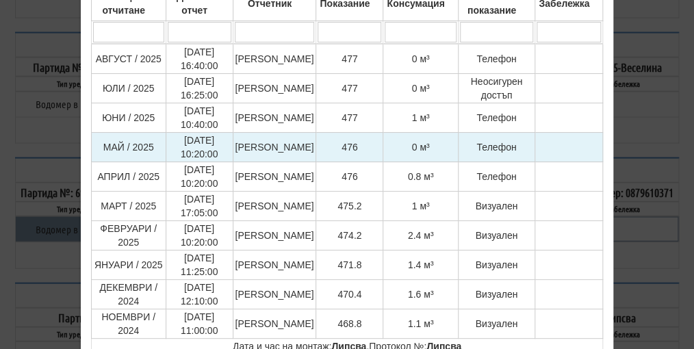
scroll to position [0, 0]
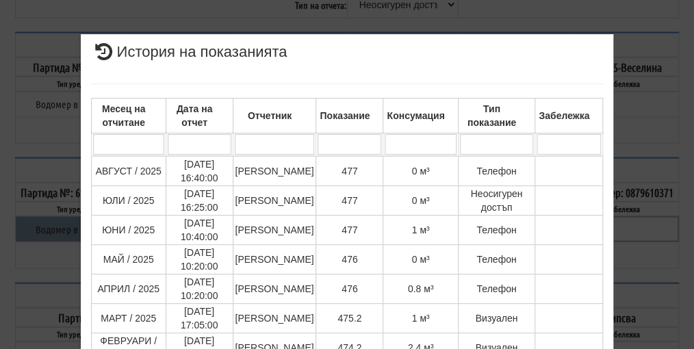
click at [640, 192] on div "× История на показанията Месец на отчитане Дата на отчет Отчетник Показание Кон…" at bounding box center [347, 337] width 664 height 675
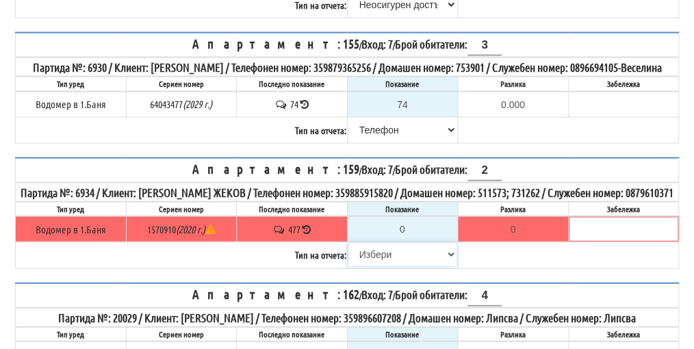
click at [370, 266] on select "[PERSON_NAME] Телефон Бележка Неосигурен достъп Самоотчет Служебно Дистанционен" at bounding box center [402, 254] width 109 height 23
select select "8cc75930-9bfd-e511-80be-8d5a1dced85a"
click at [348, 266] on select "[PERSON_NAME] Телефон Бележка Неосигурен достъп Самоотчет Служебно Дистанционен" at bounding box center [402, 254] width 109 height 23
type input "477"
type input "0.000"
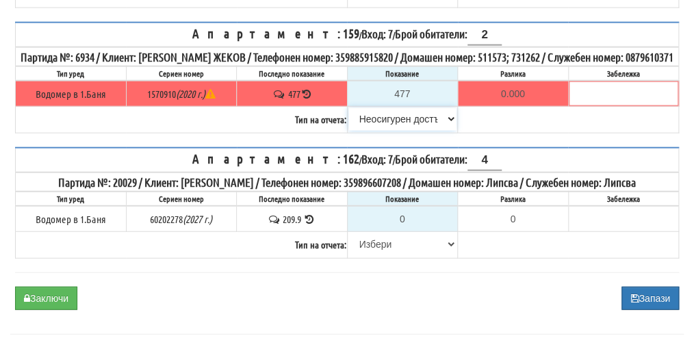
scroll to position [1063, 0]
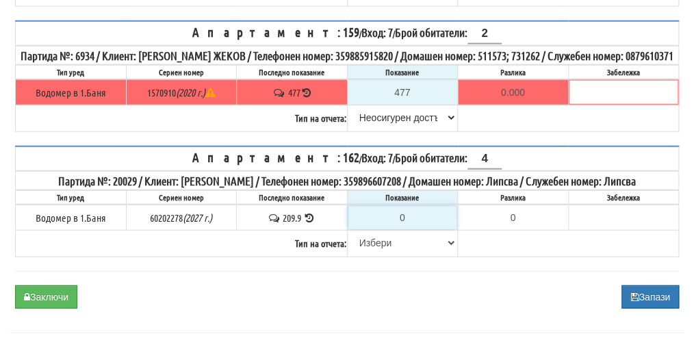
click at [413, 229] on input "0" at bounding box center [402, 217] width 109 height 23
type input "2"
type input "-207.900"
type input "21"
type input "-188.900"
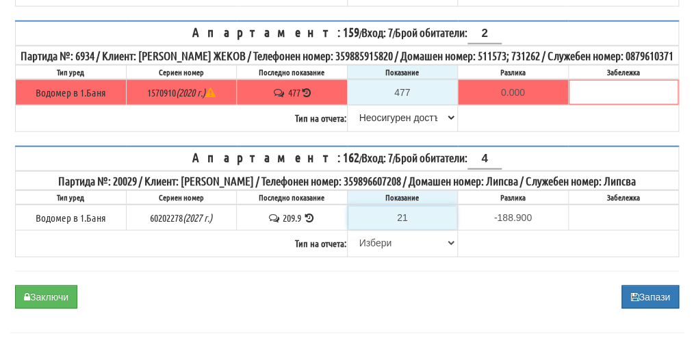
type input "212"
type input "2.100"
type input "212"
click at [385, 255] on select "[PERSON_NAME] Телефон Бележка Неосигурен достъп Самоотчет Служебно Дистанционен" at bounding box center [402, 242] width 109 height 23
select select "8ac75930-9bfd-e511-80be-8d5a1dced85a"
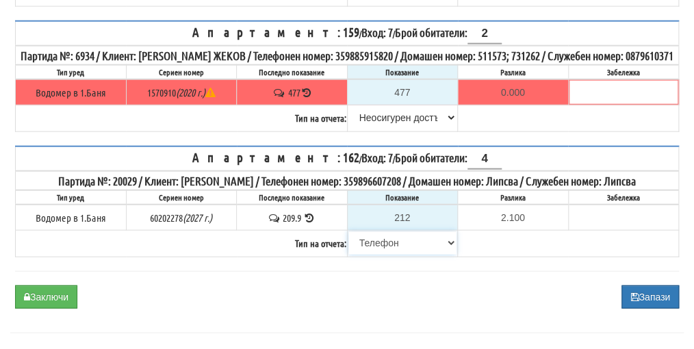
click at [348, 255] on select "[PERSON_NAME] Телефон Бележка Неосигурен достъп Самоотчет Служебно Дистанционен" at bounding box center [402, 242] width 109 height 23
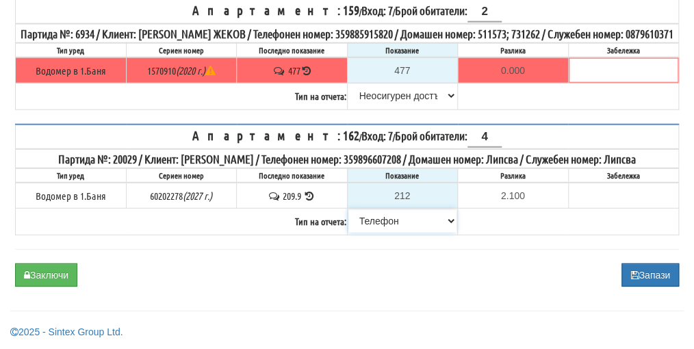
scroll to position [1113, 0]
click at [48, 273] on button "Заключи" at bounding box center [46, 274] width 62 height 23
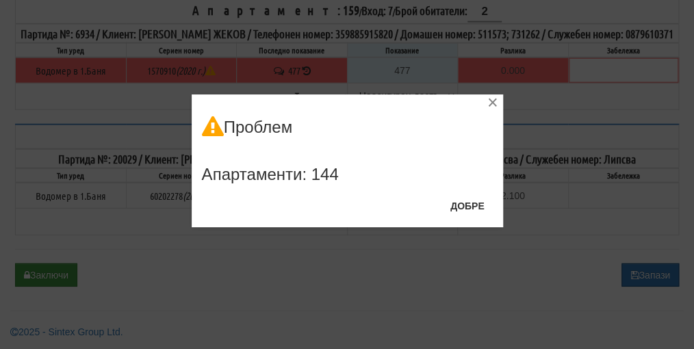
scroll to position [734, 0]
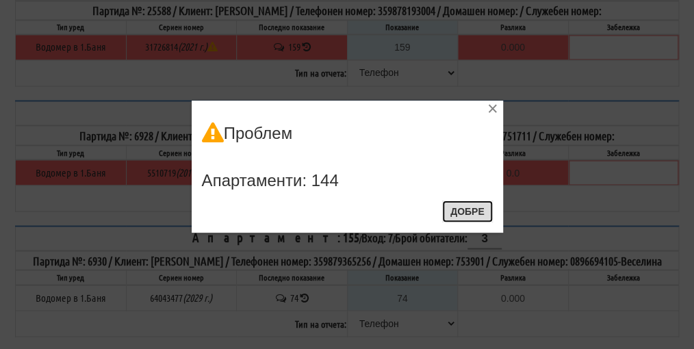
click at [482, 210] on button "Добре" at bounding box center [467, 211] width 51 height 22
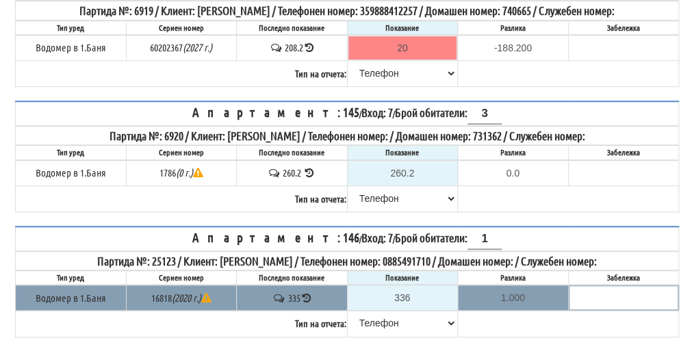
scroll to position [0, 0]
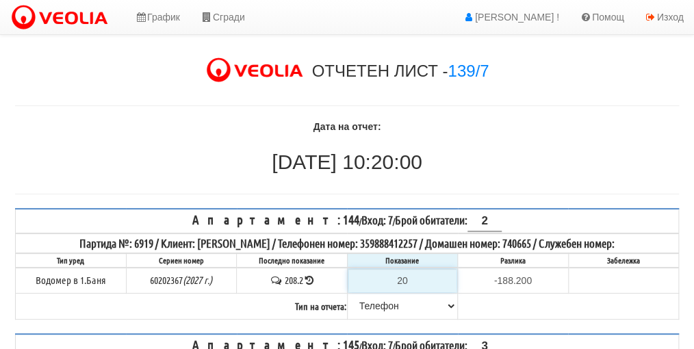
click at [411, 276] on input "20" at bounding box center [402, 280] width 109 height 23
type input "2"
type input "-206.200"
type input "21"
type input "-187.200"
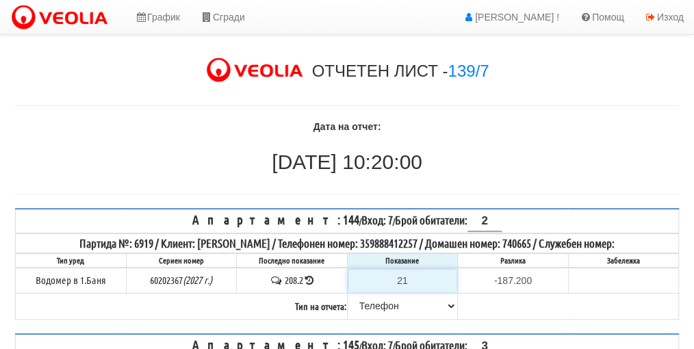
type input "214"
type input "5.800"
type input "21"
type input "-187.200"
type input "212"
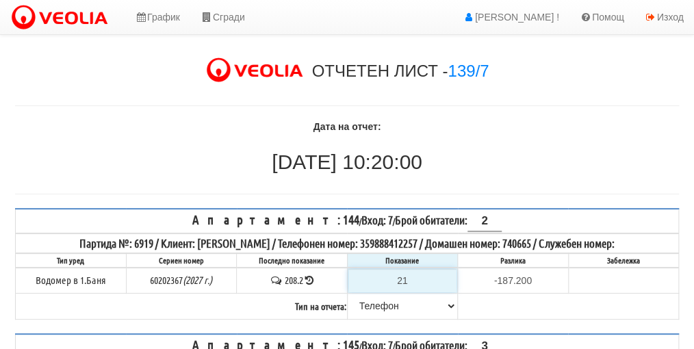
type input "3.800"
type input "2126"
type input "1917.800"
type input "212.6"
type input "4.4"
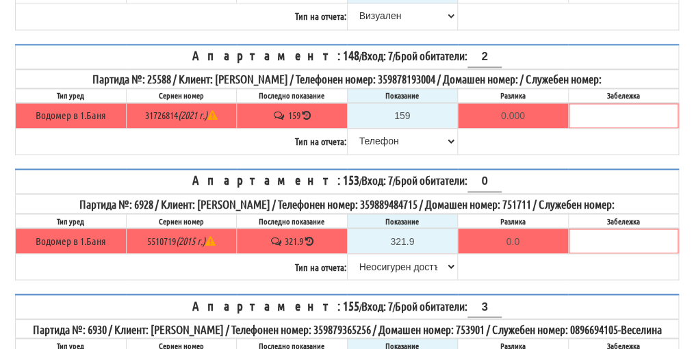
scroll to position [1113, 0]
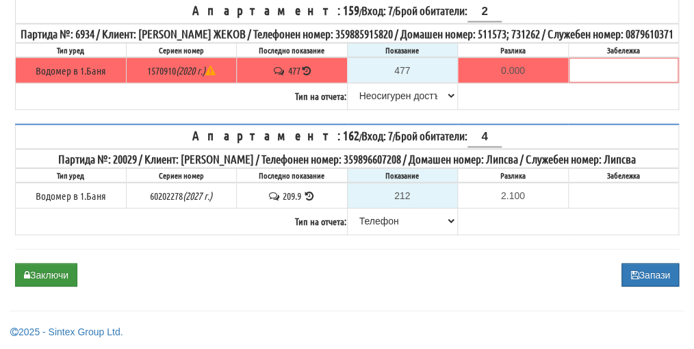
type input "212.6"
click at [53, 272] on button "Заключи" at bounding box center [46, 274] width 62 height 23
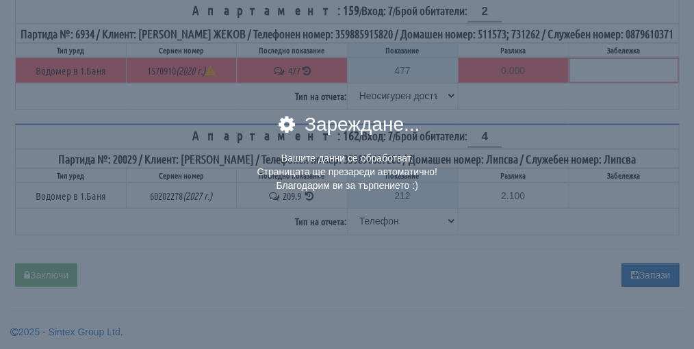
scroll to position [734, 0]
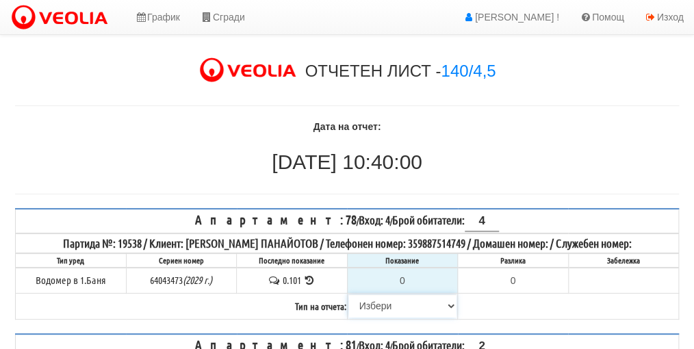
click at [376, 305] on select "[PERSON_NAME] Телефон Бележка Неосигурен достъп Самоотчет Служебно Дистанционен" at bounding box center [402, 305] width 109 height 23
select select "8cc75930-9bfd-e511-80be-8d5a1dced85a"
click at [348, 294] on select "[PERSON_NAME] Телефон Бележка Неосигурен достъп Самоотчет Служебно Дистанционен" at bounding box center [402, 305] width 109 height 23
type input "0.101"
type input "0.000"
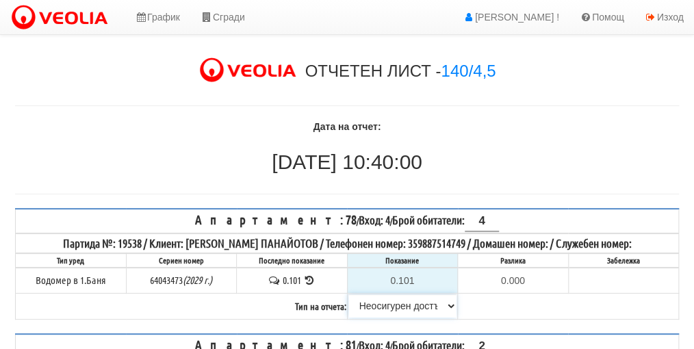
click at [379, 304] on select "[PERSON_NAME] Телефон Бележка Неосигурен достъп Самоотчет Служебно Дистанционен" at bounding box center [402, 305] width 109 height 23
select select "89c75930-9bfd-e511-80be-8d5a1dced85a"
click at [348, 294] on select "[PERSON_NAME] Телефон Бележка Неосигурен достъп Самоотчет Служебно Дистанционен" at bounding box center [402, 305] width 109 height 23
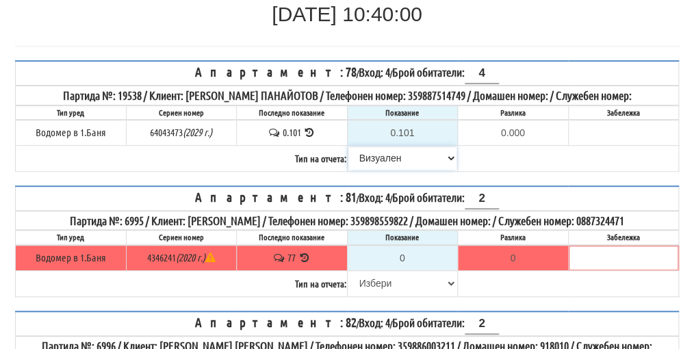
scroll to position [205, 0]
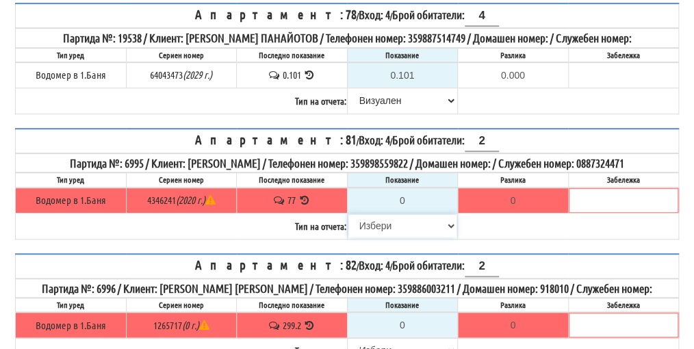
click at [382, 222] on select "[PERSON_NAME] Телефон Бележка Неосигурен достъп Самоотчет Служебно Дистанционен" at bounding box center [402, 225] width 109 height 23
select select "8cc75930-9bfd-e511-80be-8d5a1dced85a"
click at [348, 214] on select "[PERSON_NAME] Телефон Бележка Неосигурен достъп Самоотчет Служебно Дистанционен" at bounding box center [402, 225] width 109 height 23
type input "77"
type input "0.000"
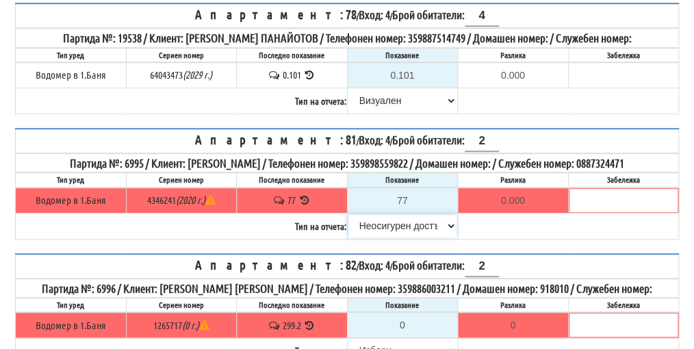
click at [392, 224] on select "[PERSON_NAME] Телефон Бележка Неосигурен достъп Самоотчет Служебно Дистанционен" at bounding box center [402, 225] width 109 height 23
select select "8ac75930-9bfd-e511-80be-8d5a1dced85a"
click at [348, 214] on select "[PERSON_NAME] Телефон Бележка Неосигурен достъп Самоотчет Служебно Дистанционен" at bounding box center [402, 225] width 109 height 23
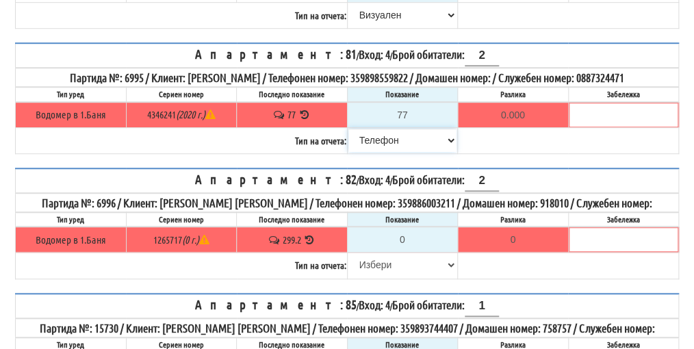
scroll to position [342, 0]
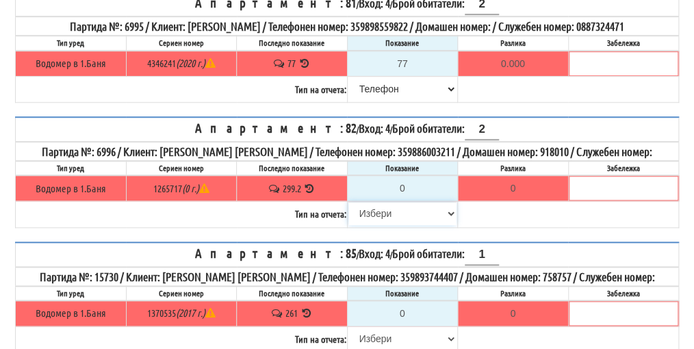
click at [388, 208] on select "[PERSON_NAME] Телефон Бележка Неосигурен достъп Самоотчет Служебно Дистанционен" at bounding box center [402, 213] width 109 height 23
click at [520, 208] on table "Апартамент: 82 / Вход: 4 / Брой обитатели: 2 Партида №: 6996 / Клиент: АЛБЕНА С…" at bounding box center [347, 172] width 664 height 112
click at [402, 177] on input "0" at bounding box center [402, 188] width 109 height 23
type input "3"
type input "-296.200"
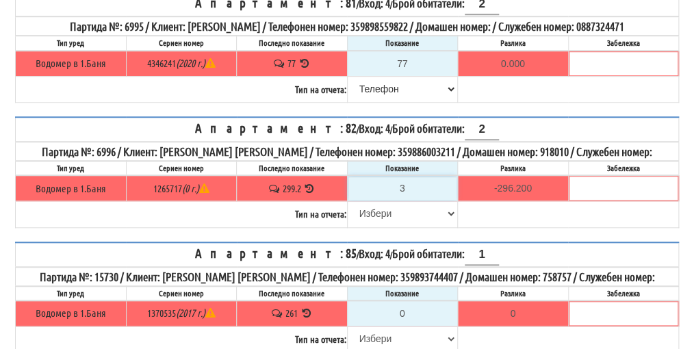
type input "30"
type input "-269.200"
type input "302"
type input "2.800"
type input "302"
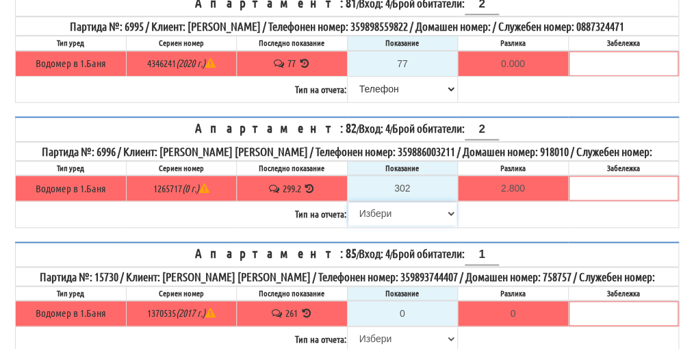
click at [378, 208] on select "[PERSON_NAME] Телефон Бележка Неосигурен достъп Самоотчет Служебно Дистанционен" at bounding box center [402, 213] width 109 height 23
select select "8ac75930-9bfd-e511-80be-8d5a1dced85a"
click at [348, 202] on select "[PERSON_NAME] Телефон Бележка Неосигурен достъп Самоотчет Служебно Дистанционен" at bounding box center [402, 213] width 109 height 23
click at [414, 181] on input "302" at bounding box center [402, 188] width 109 height 23
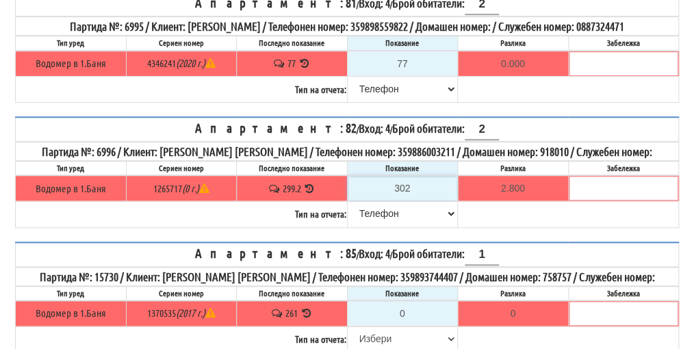
click at [414, 181] on input "302" at bounding box center [402, 188] width 109 height 23
type input "302.2"
type input "3.0"
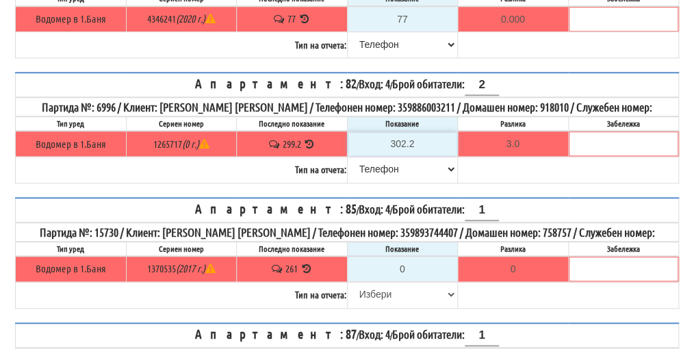
scroll to position [479, 0]
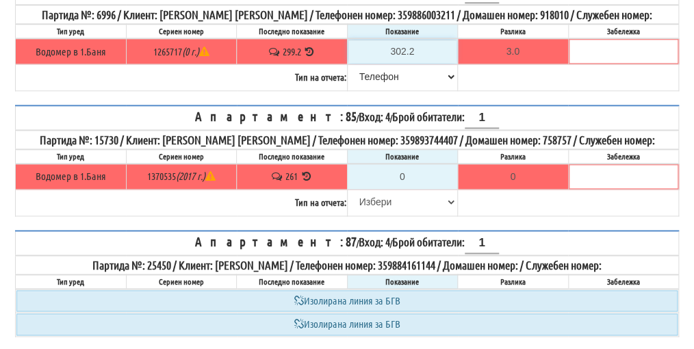
type input "302.2"
click at [408, 166] on input "0" at bounding box center [402, 176] width 109 height 23
click at [307, 171] on icon at bounding box center [306, 176] width 13 height 10
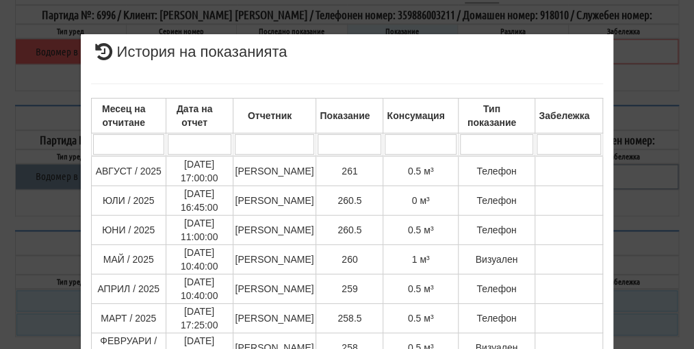
click at [636, 192] on div "× История на показанията Месец на отчитане Дата на отчет Отчетник Показание Кон…" at bounding box center [347, 293] width 664 height 586
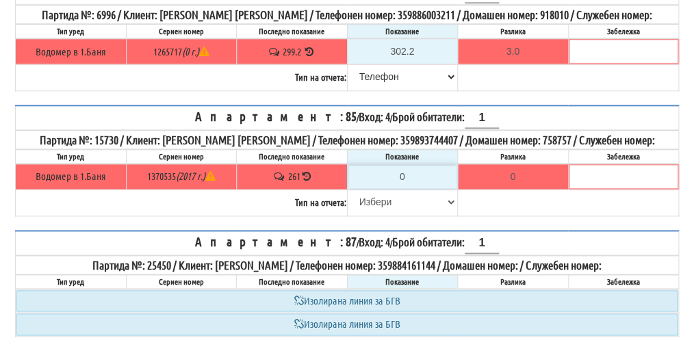
click at [411, 170] on input "0" at bounding box center [402, 176] width 109 height 23
type input "2"
type input "-259.000"
type input "26"
type input "-235.000"
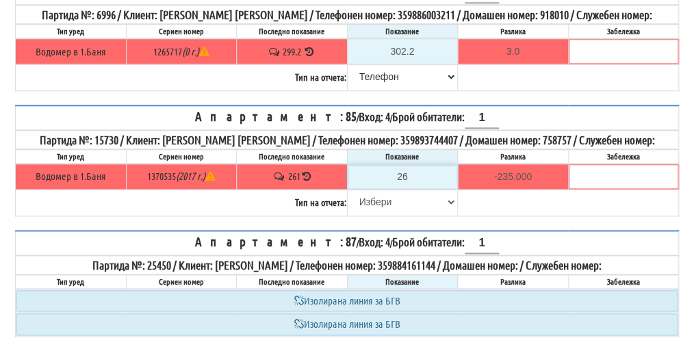
type input "261"
type input "0.000"
type input "261.3"
type input "0.300"
type input "261.3"
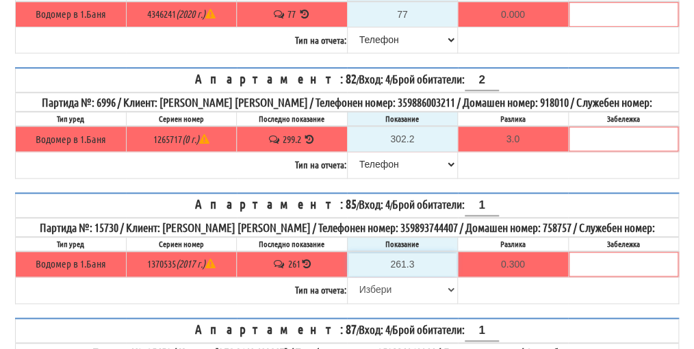
scroll to position [411, 0]
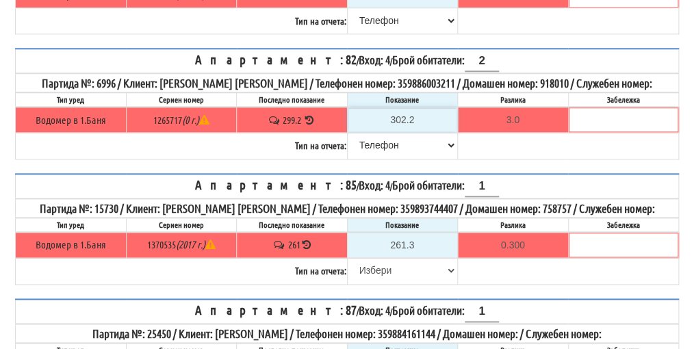
click at [422, 112] on input "302.2" at bounding box center [402, 119] width 109 height 23
type input "302."
type input "2.800"
type input "302"
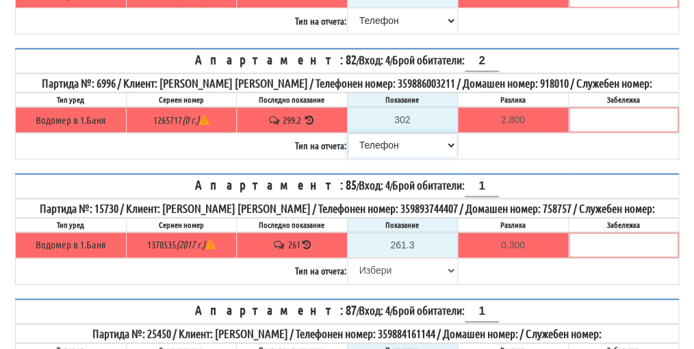
click at [376, 135] on select "[PERSON_NAME] Телефон Бележка Неосигурен достъп Самоотчет Служебно Дистанционен" at bounding box center [402, 144] width 109 height 23
select select "89c75930-9bfd-e511-80be-8d5a1dced85a"
click at [348, 133] on select "[PERSON_NAME] Телефон Бележка Неосигурен достъп Самоотчет Служебно Дистанционен" at bounding box center [402, 144] width 109 height 23
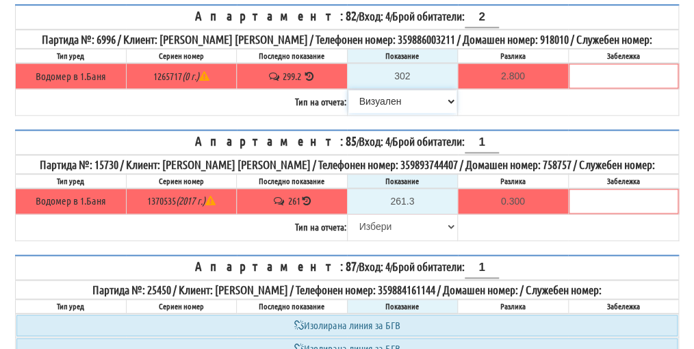
scroll to position [479, 0]
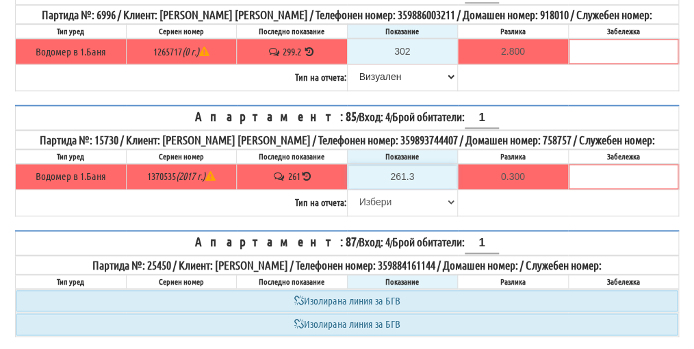
click at [414, 167] on input "261.3" at bounding box center [402, 176] width 109 height 23
type input "261."
type input "0.000"
type input "261.5"
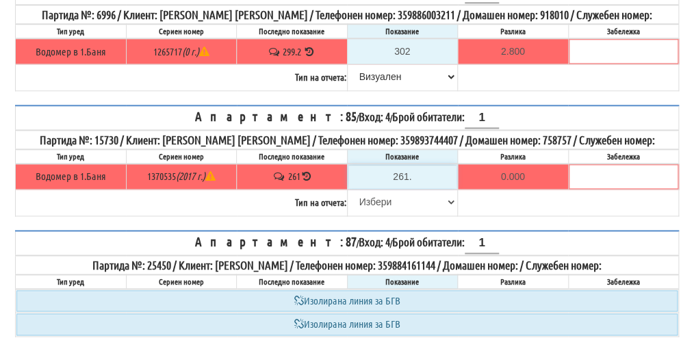
type input "0.500"
type input "261.5"
click at [376, 195] on select "[PERSON_NAME] Телефон Бележка Неосигурен достъп Самоотчет Служебно Дистанционен" at bounding box center [402, 201] width 109 height 23
select select "8ac75930-9bfd-e511-80be-8d5a1dced85a"
click at [348, 190] on select "[PERSON_NAME] Телефон Бележка Неосигурен достъп Самоотчет Служебно Дистанционен" at bounding box center [402, 201] width 109 height 23
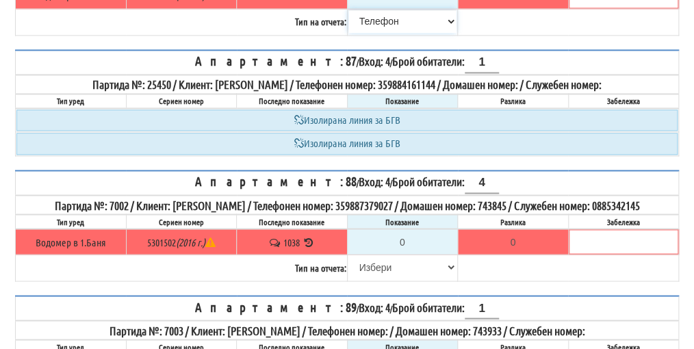
scroll to position [684, 0]
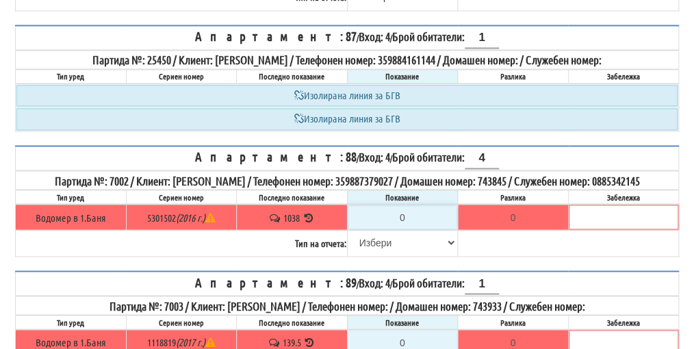
click at [405, 205] on input "0" at bounding box center [402, 216] width 109 height 23
type input "1"
type input "-1037.000"
type input "10"
type input "-1028.000"
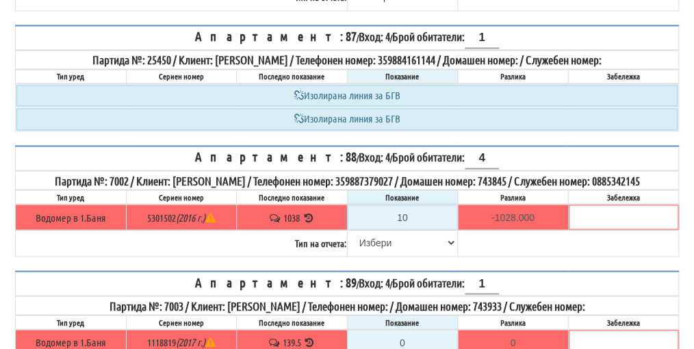
type input "104"
type input "-934.000"
type input "1040"
type input "2.000"
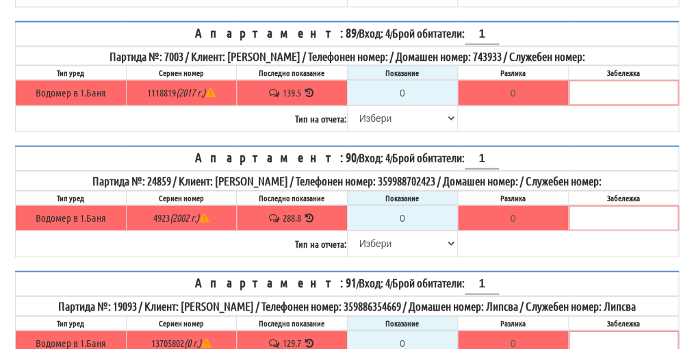
scroll to position [958, 0]
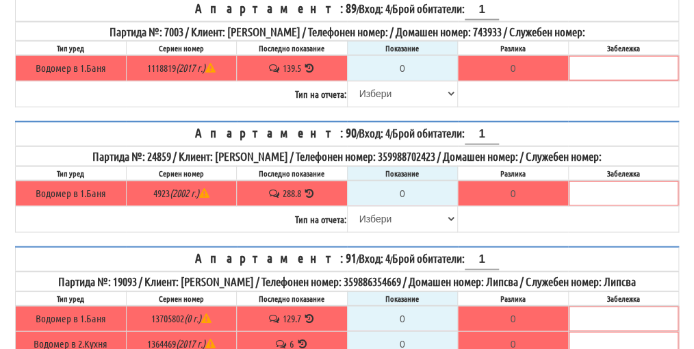
type input "1040"
click at [377, 207] on select "[PERSON_NAME] Телефон Бележка Неосигурен достъп Самоотчет Служебно Дистанционен" at bounding box center [402, 218] width 109 height 23
select select "8cc75930-9bfd-e511-80be-8d5a1dced85a"
click at [348, 207] on select "[PERSON_NAME] Телефон Бележка Неосигурен достъп Самоотчет Служебно Дистанционен" at bounding box center [402, 218] width 109 height 23
type input "288.8"
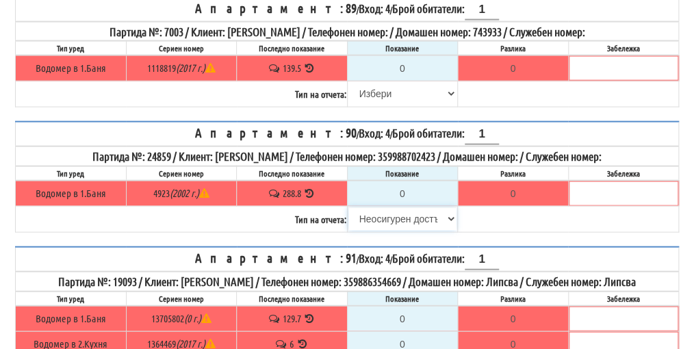
type input "0.0"
click at [308, 188] on icon at bounding box center [309, 193] width 13 height 10
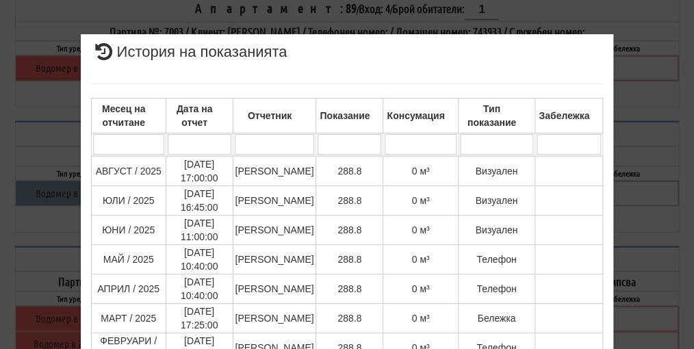
click at [633, 144] on div "× История на показанията Месец на отчитане Дата на отчет Отчетник Показание Кон…" at bounding box center [347, 293] width 664 height 586
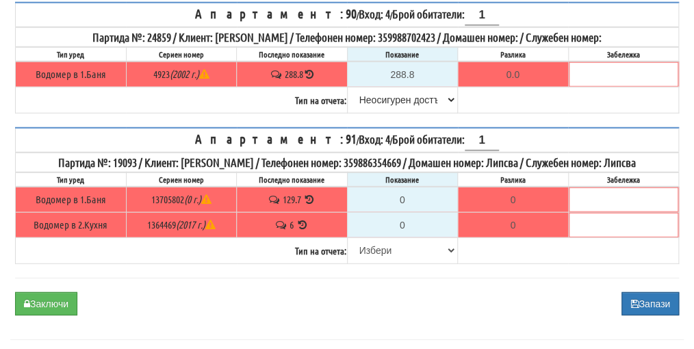
scroll to position [1084, 0]
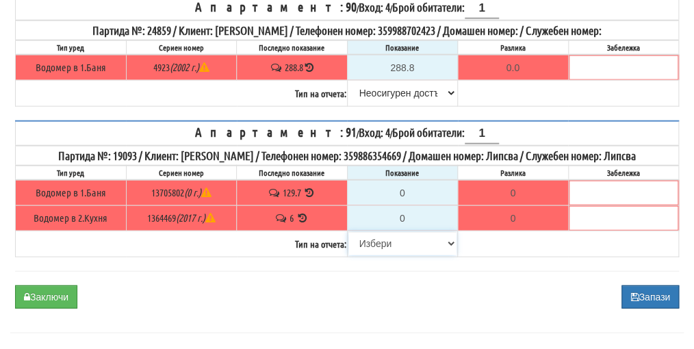
click at [375, 232] on select "[PERSON_NAME] Телефон Бележка Неосигурен достъп Самоотчет Служебно Дистанционен" at bounding box center [402, 243] width 109 height 23
select select "8cc75930-9bfd-e511-80be-8d5a1dced85a"
click at [348, 232] on select "[PERSON_NAME] Телефон Бележка Неосигурен достъп Самоотчет Служебно Дистанционен" at bounding box center [402, 243] width 109 height 23
type input "129.7"
type input "0.0"
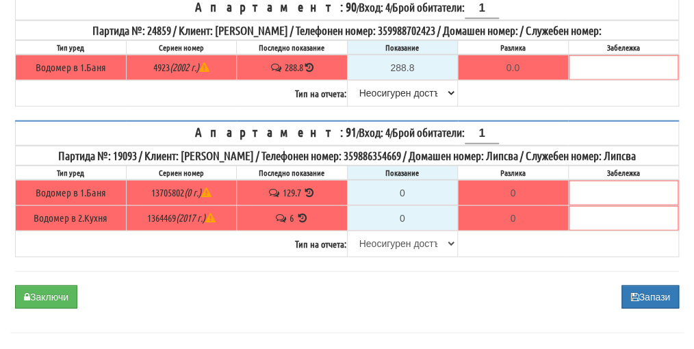
type input "6"
type input "0.000"
click at [422, 181] on input "129.7" at bounding box center [402, 192] width 109 height 23
click at [398, 232] on select "[PERSON_NAME] Телефон Бележка Неосигурен достъп Самоотчет Служебно Дистанционен" at bounding box center [402, 243] width 109 height 23
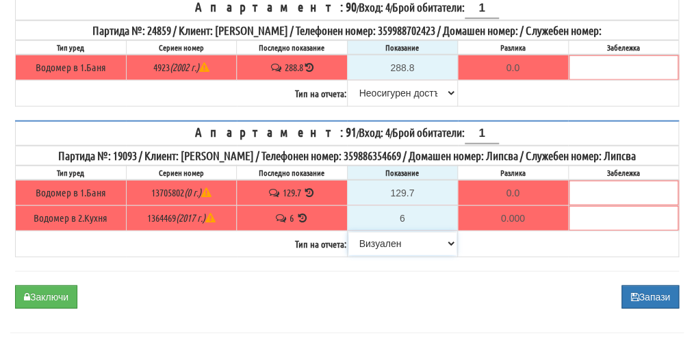
click at [348, 232] on select "[PERSON_NAME] Телефон Бележка Неосигурен достъп Самоотчет Служебно Дистанционен" at bounding box center [402, 243] width 109 height 23
click at [390, 232] on select "[PERSON_NAME] Телефон Бележка Неосигурен достъп Самоотчет Служебно Дистанционен" at bounding box center [402, 243] width 109 height 23
select select "8ac75930-9bfd-e511-80be-8d5a1dced85a"
click at [348, 232] on select "[PERSON_NAME] Телефон Бележка Неосигурен достъп Самоотчет Служебно Дистанционен" at bounding box center [402, 243] width 109 height 23
click at [415, 181] on input "129.7" at bounding box center [402, 192] width 109 height 23
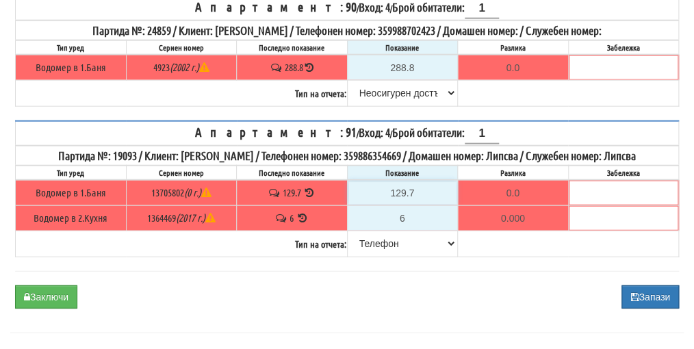
type input "129."
type input "-0.700"
type input "12"
type input "-117.700"
type input "1"
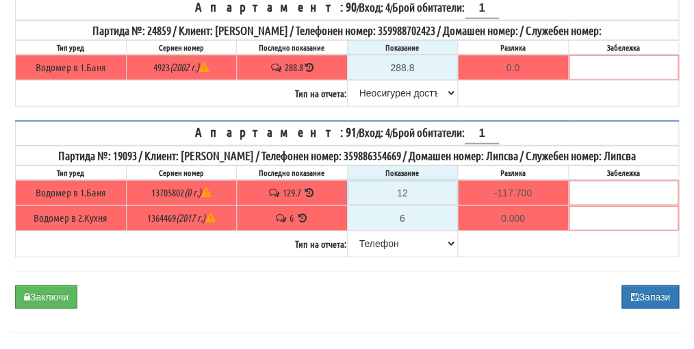
type input "-128.700"
type input "136"
type input "6.300"
type input "1360"
type input "1230.300"
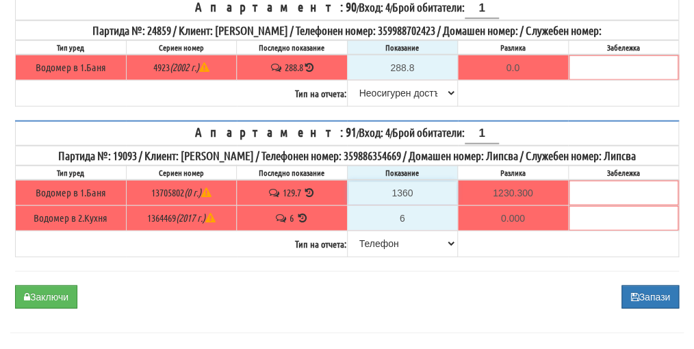
type input "130"
type input "0.300"
type input "130"
click at [47, 285] on button "Заключи" at bounding box center [46, 296] width 62 height 23
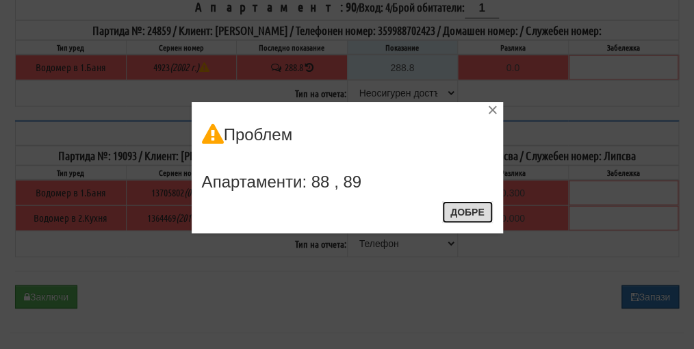
click at [465, 211] on button "Добре" at bounding box center [467, 212] width 51 height 22
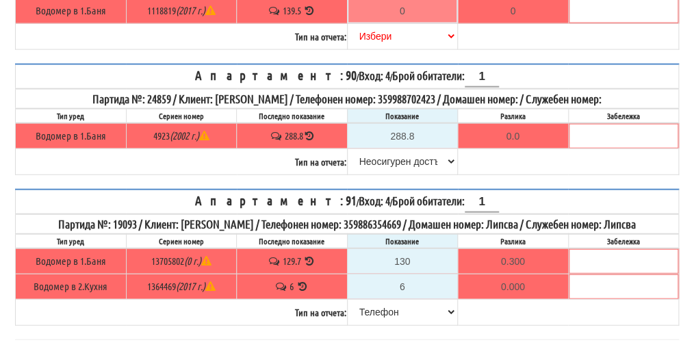
scroll to position [879, 0]
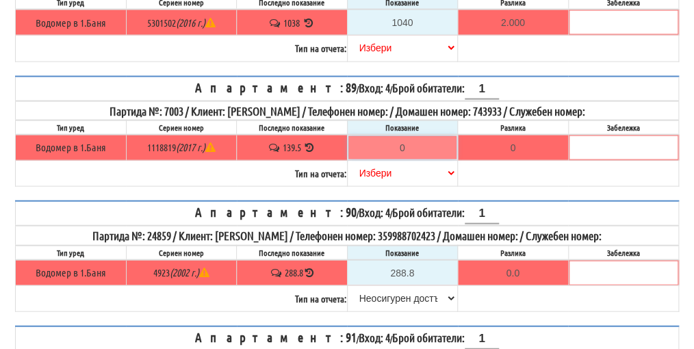
click at [413, 136] on input "0" at bounding box center [402, 147] width 109 height 23
type input "1"
type input "-138.500"
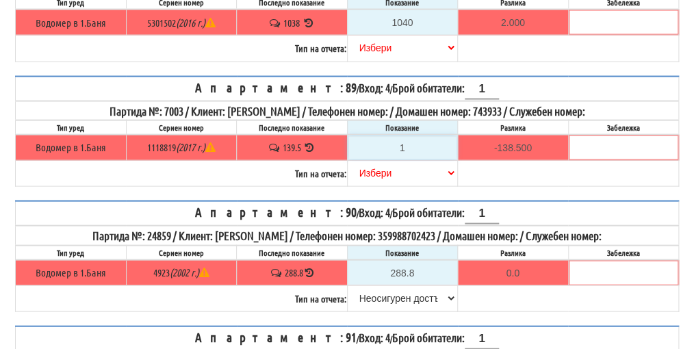
type input "14"
type input "-125.500"
type input "140"
type input "0.500"
type input "140.4"
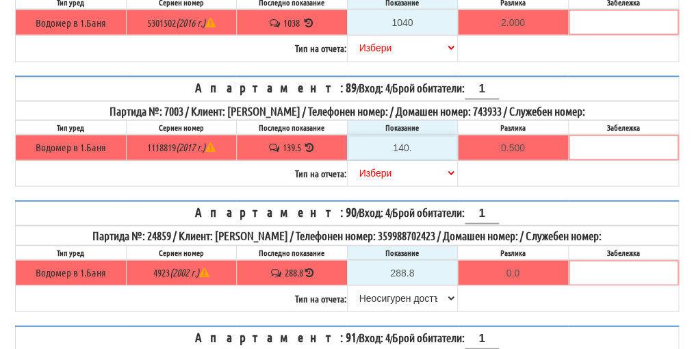
type input "0.9"
type input "140.4"
click at [380, 161] on select "[PERSON_NAME] Телефон Бележка Неосигурен достъп Самоотчет Служебно Дистанционен" at bounding box center [402, 172] width 109 height 23
select select "89c75930-9bfd-e511-80be-8d5a1dced85a"
click at [348, 161] on select "[PERSON_NAME] Телефон Бележка Неосигурен достъп Самоотчет Служебно Дистанционен" at bounding box center [402, 172] width 109 height 23
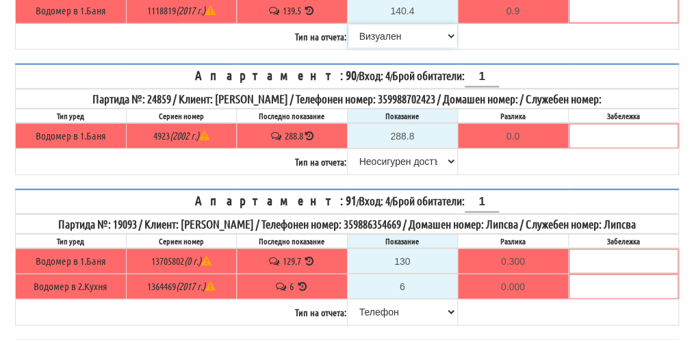
scroll to position [1084, 0]
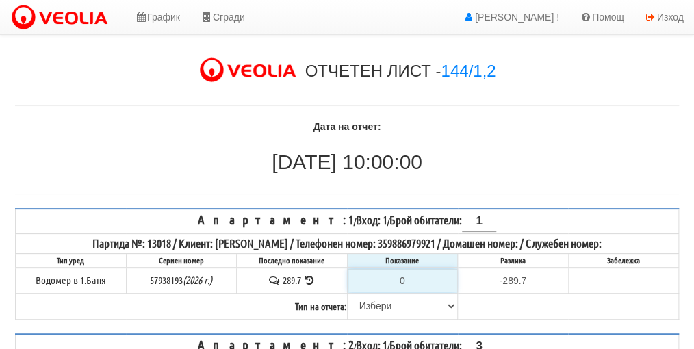
type input "2"
type input "-287.700"
type input "29"
type input "-260.700"
type input "291"
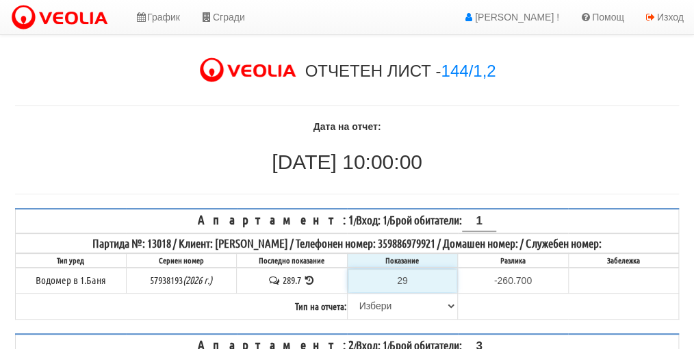
type input "1.300"
type input "291.9"
type input "2.2"
type input "291.9"
click at [383, 302] on select "[PERSON_NAME] Телефон Бележка Неосигурен достъп Самоотчет Служебно Дистанционен" at bounding box center [402, 305] width 109 height 23
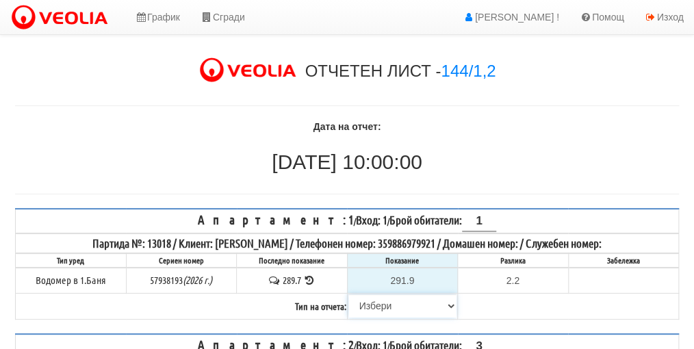
select select "89c75930-9bfd-e511-80be-8d5a1dced85a"
click at [348, 294] on select "[PERSON_NAME] Телефон Бележка Неосигурен достъп Самоотчет Служебно Дистанционен" at bounding box center [402, 305] width 109 height 23
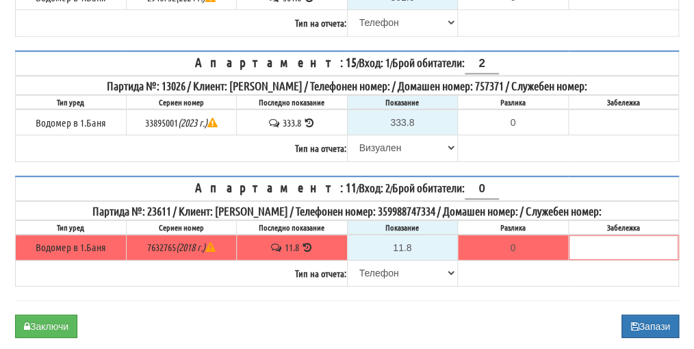
scroll to position [1219, 0]
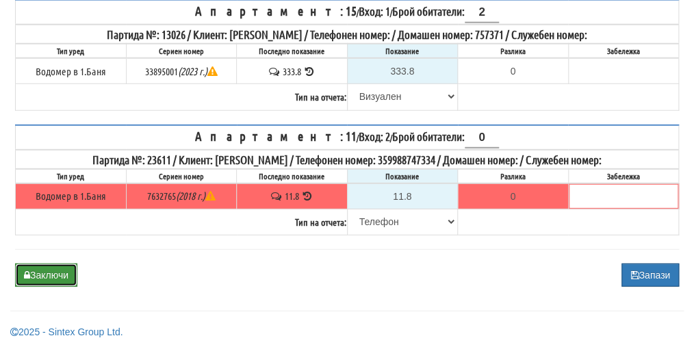
click at [55, 276] on button "Заключи" at bounding box center [46, 274] width 62 height 23
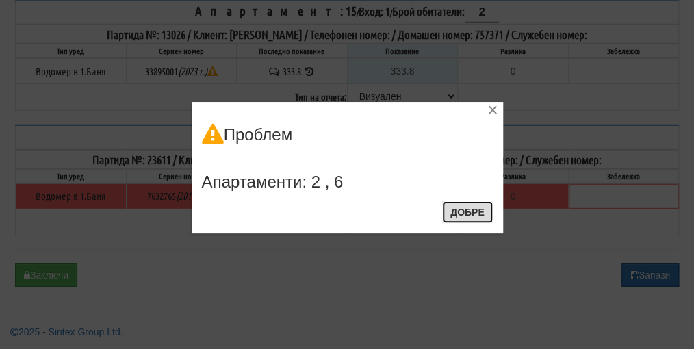
click at [474, 205] on button "Добре" at bounding box center [467, 212] width 51 height 22
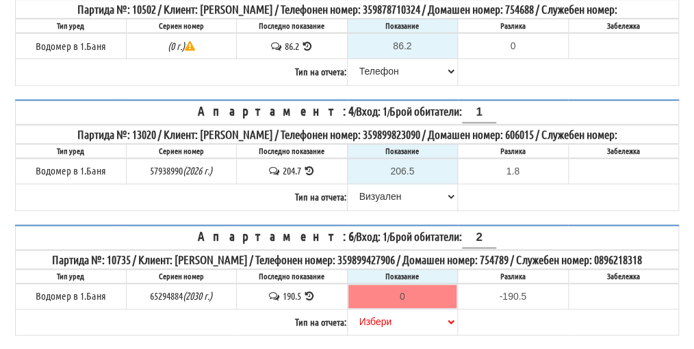
scroll to position [300, 0]
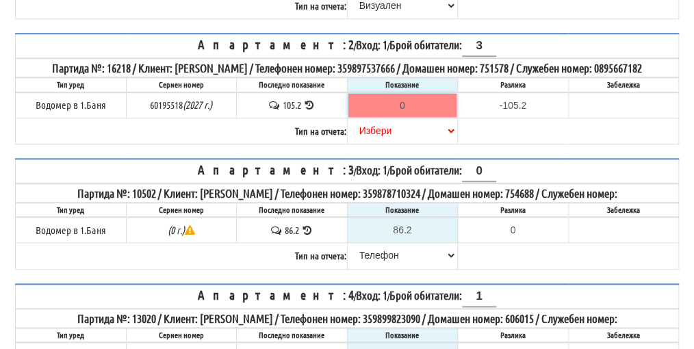
click at [404, 117] on input "0" at bounding box center [402, 105] width 109 height 23
type input "1"
type input "-104.200"
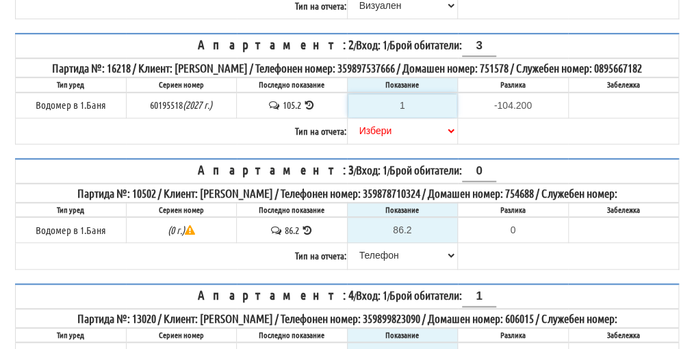
type input "10"
type input "-95.200"
type input "106"
type input "0.800"
type input "106"
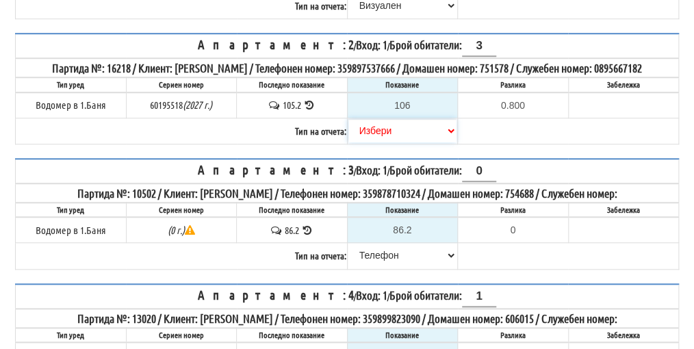
click at [372, 142] on select "[PERSON_NAME] Телефон Бележка Неосигурен достъп Самоотчет Служебно Дистанционен" at bounding box center [402, 130] width 109 height 23
select select "89c75930-9bfd-e511-80be-8d5a1dced85a"
click at [348, 131] on select "[PERSON_NAME] Телефон Бележка Неосигурен достъп Самоотчет Служебно Дистанционен" at bounding box center [402, 130] width 109 height 23
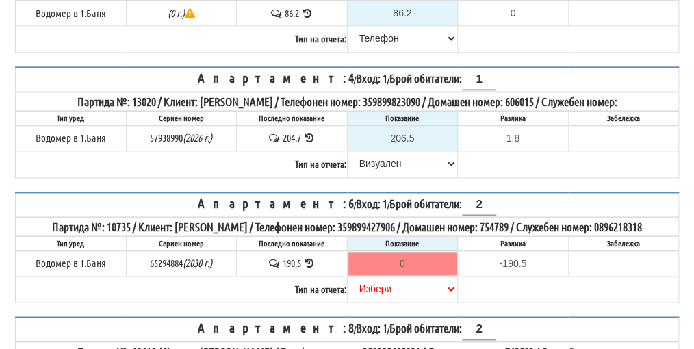
scroll to position [574, 0]
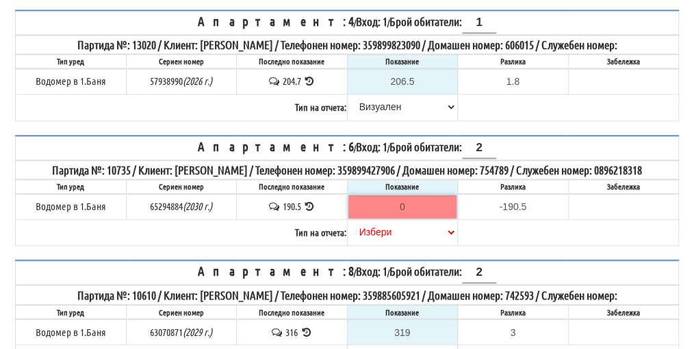
click at [408, 218] on input "0" at bounding box center [402, 206] width 109 height 23
type input "1"
type input "-189.500"
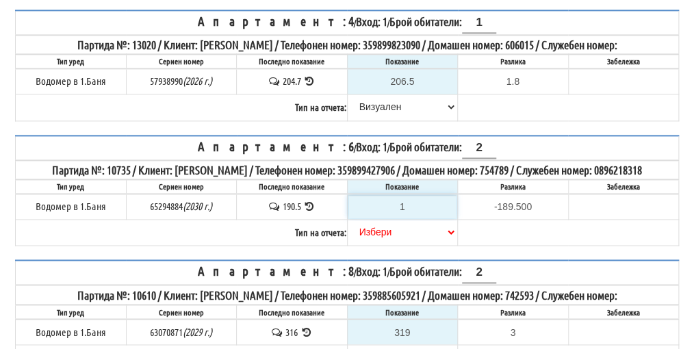
type input "19"
type input "-171.500"
type input "194"
type input "3.500"
type input "194"
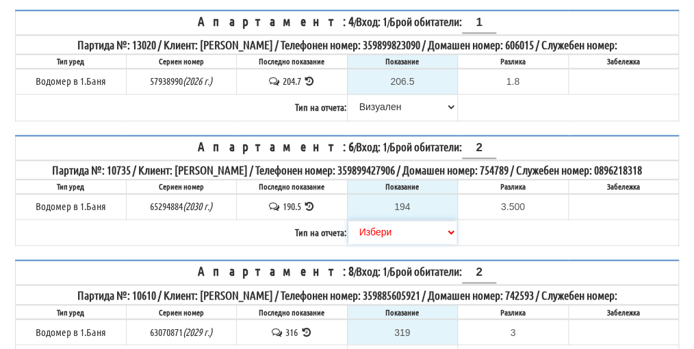
click at [383, 244] on select "[PERSON_NAME] Телефон Бележка Неосигурен достъп Самоотчет Служебно Дистанционен" at bounding box center [402, 231] width 109 height 23
select select "89c75930-9bfd-e511-80be-8d5a1dced85a"
click at [348, 242] on select "[PERSON_NAME] Телефон Бележка Неосигурен достъп Самоотчет Служебно Дистанционен" at bounding box center [402, 231] width 109 height 23
click at [404, 159] on th "Апартамент: 6 / Вход: 1 / Брой обитатели: 2" at bounding box center [347, 147] width 663 height 25
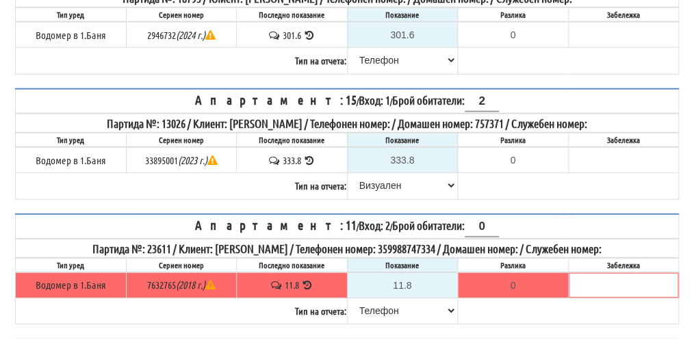
scroll to position [1219, 0]
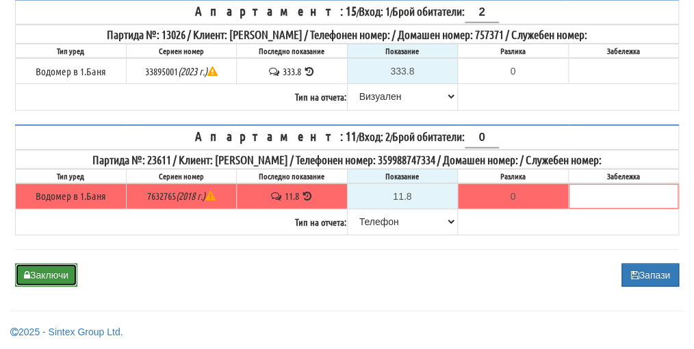
click at [58, 276] on button "Заключи" at bounding box center [46, 274] width 62 height 23
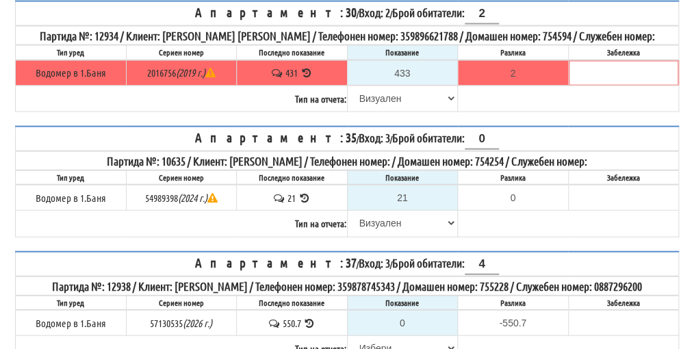
scroll to position [1026, 0]
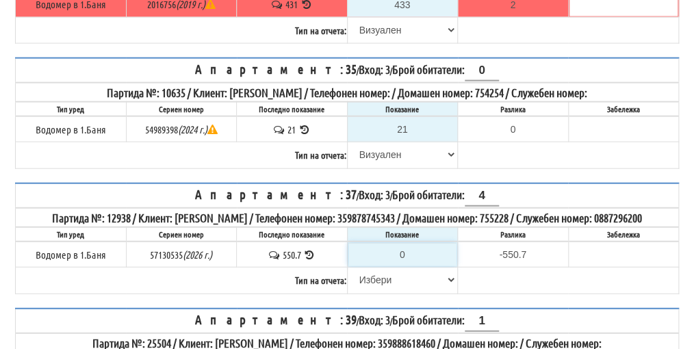
drag, startPoint x: 406, startPoint y: 272, endPoint x: 410, endPoint y: 265, distance: 7.4
click at [406, 266] on input "0" at bounding box center [402, 254] width 109 height 23
type input "5"
type input "-545.700"
type input "55"
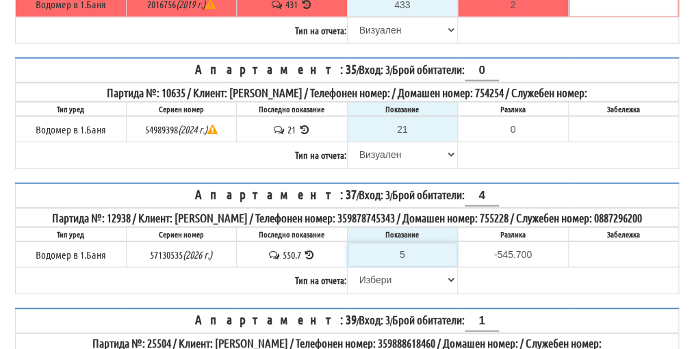
type input "-495.700"
type input "554"
type input "3.300"
type input "554.6"
type input "3.9"
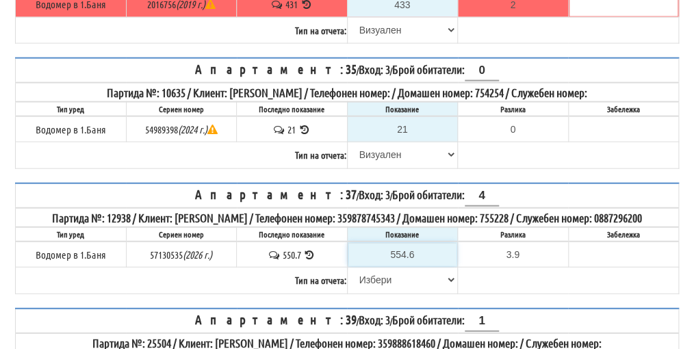
type input "554.6"
click at [372, 292] on select "[PERSON_NAME] Телефон Бележка Неосигурен достъп Самоотчет Служебно Дистанционен" at bounding box center [402, 279] width 109 height 23
select select "89c75930-9bfd-e511-80be-8d5a1dced85a"
click at [348, 281] on select "[PERSON_NAME] Телефон Бележка Неосигурен достъп Самоотчет Служебно Дистанционен" at bounding box center [402, 279] width 109 height 23
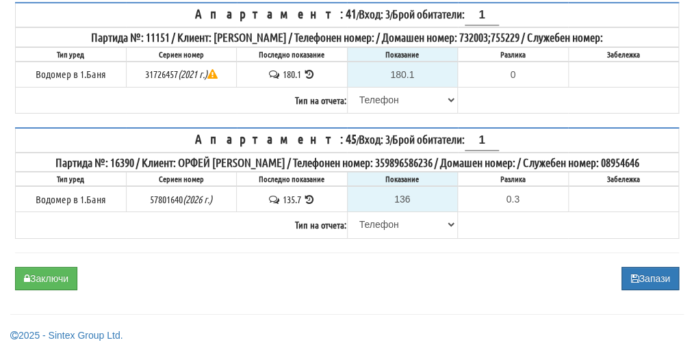
scroll to position [1588, 0]
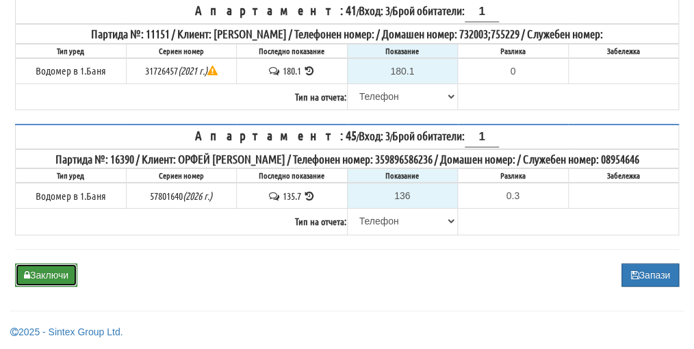
click at [48, 278] on button "Заключи" at bounding box center [46, 274] width 62 height 23
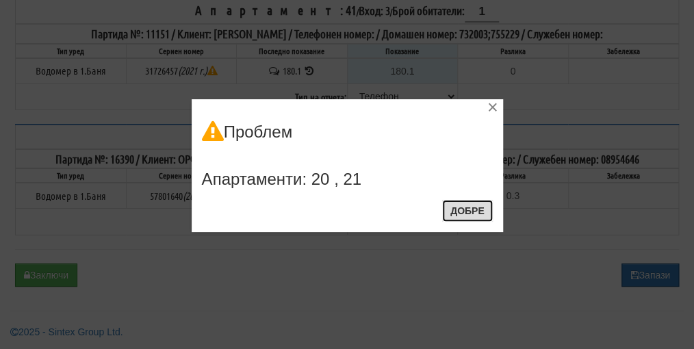
click at [478, 209] on button "Добре" at bounding box center [467, 211] width 51 height 22
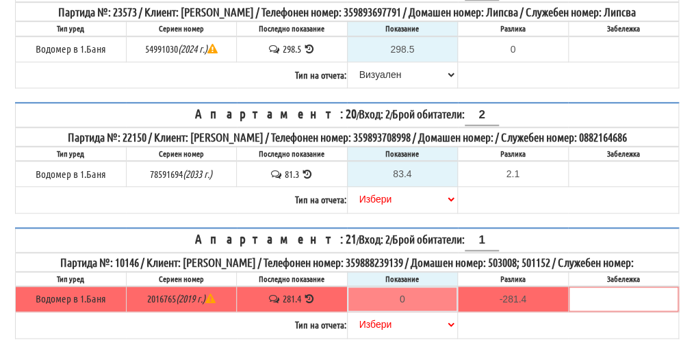
scroll to position [356, 0]
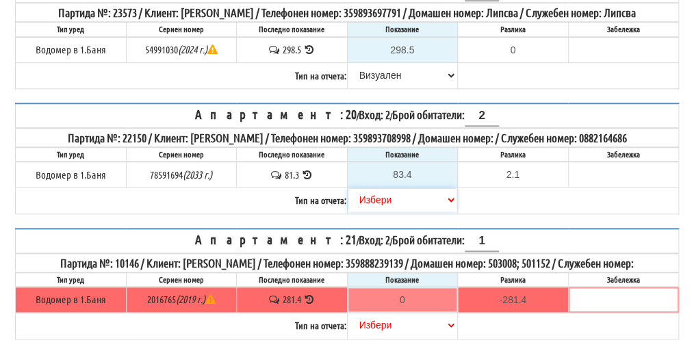
click at [372, 208] on select "[PERSON_NAME] Телефон Бележка Неосигурен достъп Самоотчет Служебно Дистанционен" at bounding box center [402, 199] width 109 height 23
select select "89c75930-9bfd-e511-80be-8d5a1dced85a"
click at [348, 197] on select "[PERSON_NAME] Телефон Бележка Неосигурен достъп Самоотчет Служебно Дистанционен" at bounding box center [402, 199] width 109 height 23
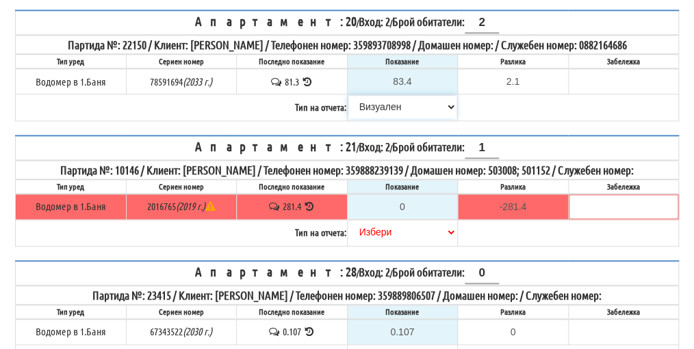
scroll to position [424, 0]
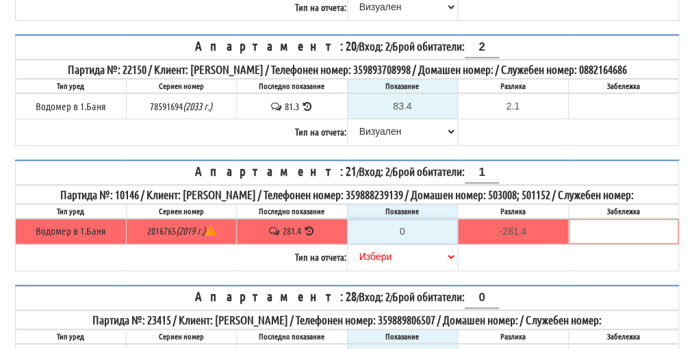
click at [406, 241] on input "0" at bounding box center [402, 231] width 109 height 23
type input "2"
type input "-279.400"
type input "28"
type input "-253.400"
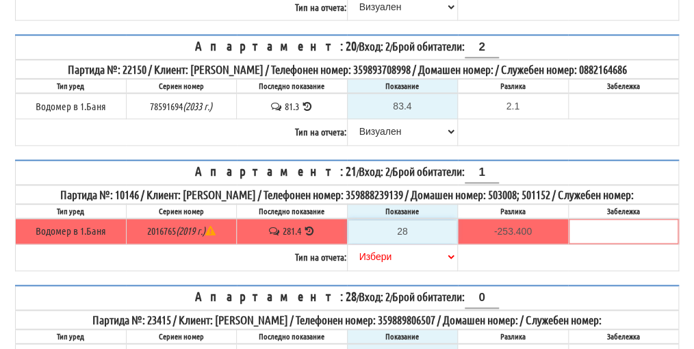
type input "282"
type input "0.600"
type input "282.6"
type input "1.2"
type input "282.6"
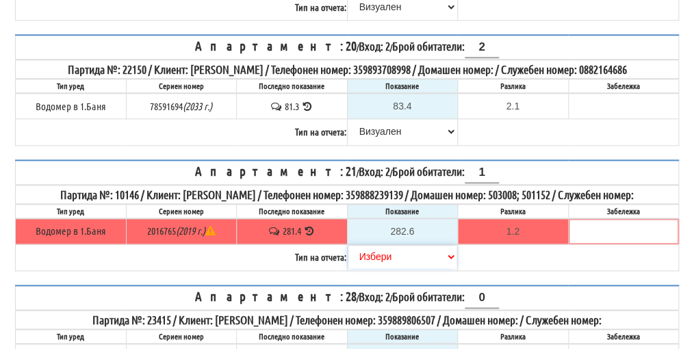
click at [370, 265] on select "[PERSON_NAME] Телефон Бележка Неосигурен достъп Самоотчет Служебно Дистанционен" at bounding box center [402, 256] width 109 height 23
click at [369, 264] on select "[PERSON_NAME] Телефон Бележка Неосигурен достъп Самоотчет Служебно Дистанционен" at bounding box center [402, 256] width 109 height 23
click at [370, 264] on select "[PERSON_NAME] Телефон Бележка Неосигурен достъп Самоотчет Служебно Дистанционен" at bounding box center [402, 256] width 109 height 23
click at [370, 263] on select "[PERSON_NAME] Телефон Бележка Неосигурен достъп Самоотчет Служебно Дистанционен" at bounding box center [402, 256] width 109 height 23
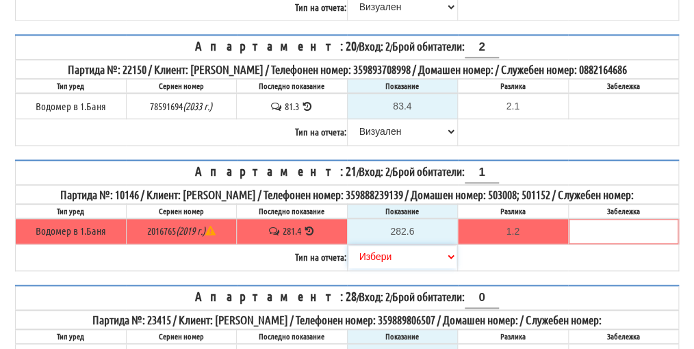
select select "89c75930-9bfd-e511-80be-8d5a1dced85a"
click at [348, 252] on select "[PERSON_NAME] Телефон Бележка Неосигурен достъп Самоотчет Служебно Дистанционен" at bounding box center [402, 256] width 109 height 23
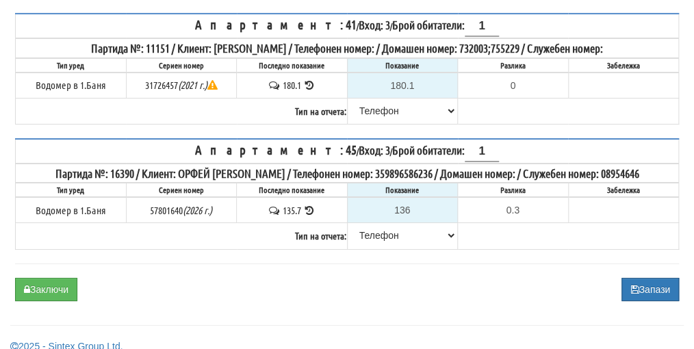
scroll to position [1588, 0]
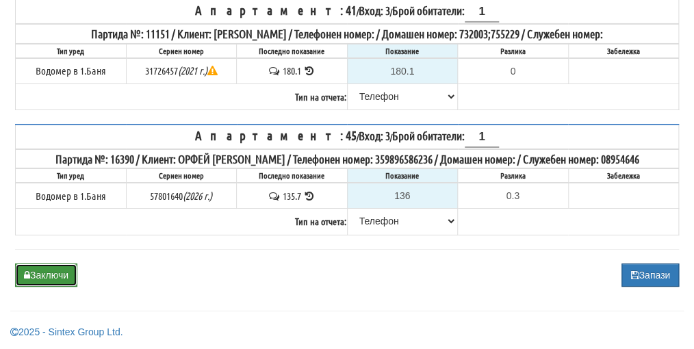
click at [36, 271] on button "Заключи" at bounding box center [46, 274] width 62 height 23
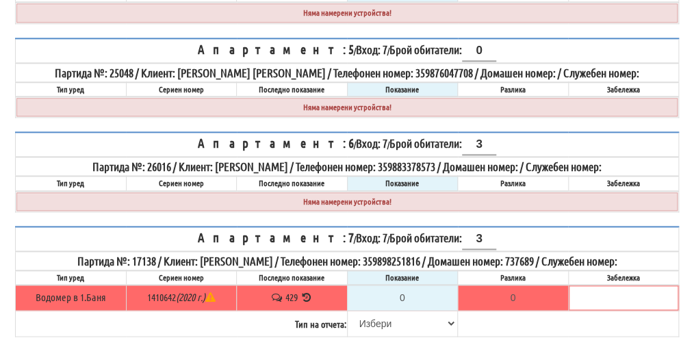
scroll to position [616, 0]
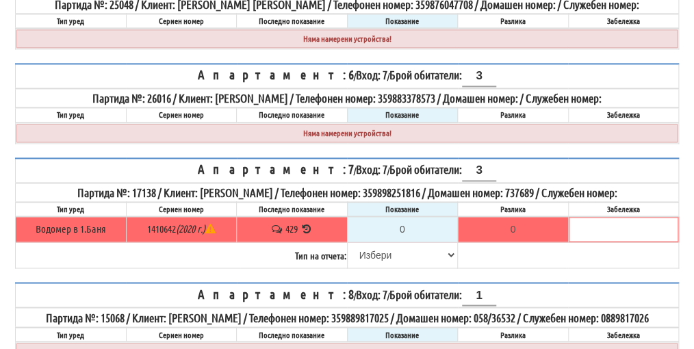
click at [307, 224] on icon at bounding box center [306, 229] width 13 height 10
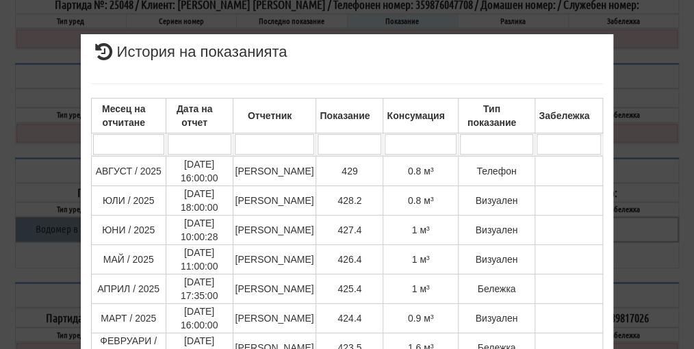
click at [682, 197] on div "× История на показанията Месец на отчитане Дата на отчет Отчетник Показание Кон…" at bounding box center [347, 174] width 694 height 349
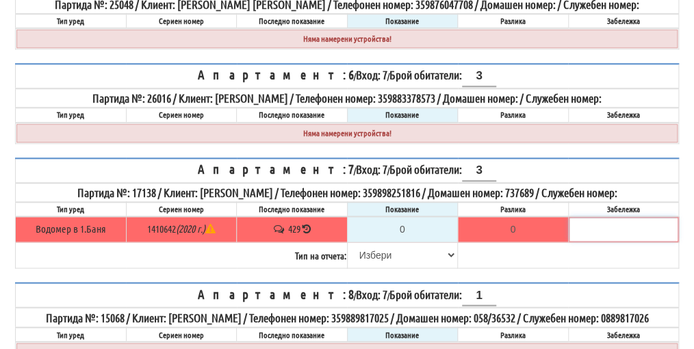
click at [660, 218] on input "text" at bounding box center [623, 229] width 109 height 23
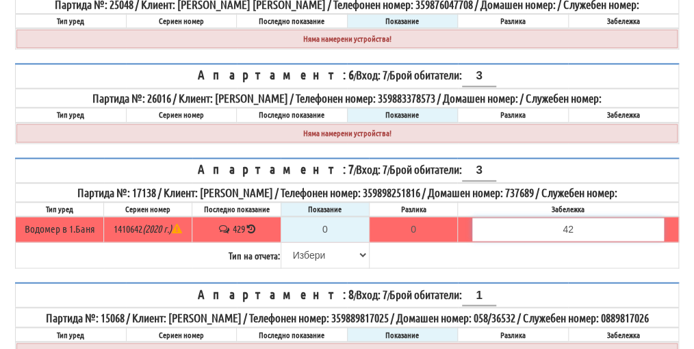
type input "42"
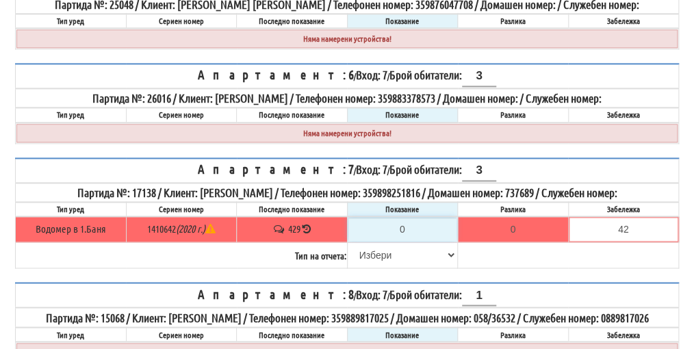
click at [329, 216] on tr "Водомер в 1.Баня 1410642 (2020 г.) 429 0 0 42" at bounding box center [347, 229] width 663 height 26
type input "4"
type input "-425.000"
type input "42"
type input "-387.000"
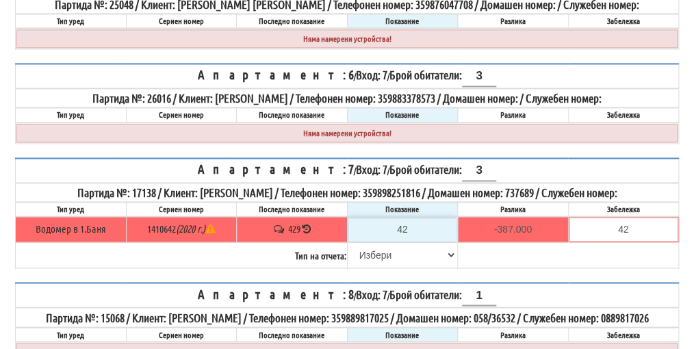
type input "429"
type input "0.000"
type input "429.8"
type input "0.800"
type input "429.8"
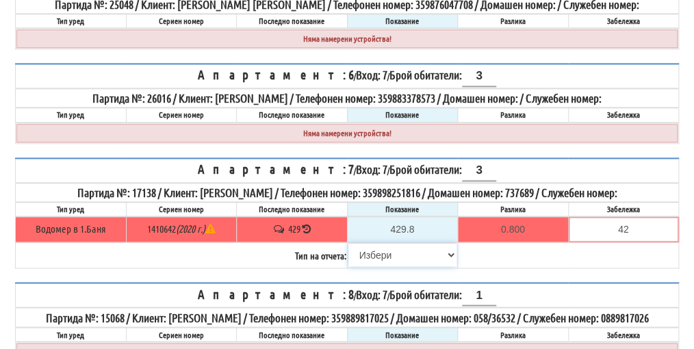
click at [374, 243] on select "[PERSON_NAME] Телефон Бележка Неосигурен достъп Самоотчет Служебно Дистанционен" at bounding box center [402, 254] width 109 height 23
select select "8ac75930-9bfd-e511-80be-8d5a1dced85a"
click at [348, 243] on select "[PERSON_NAME] Телефон Бележка Неосигурен достъп Самоотчет Служебно Дистанционен" at bounding box center [402, 254] width 109 height 23
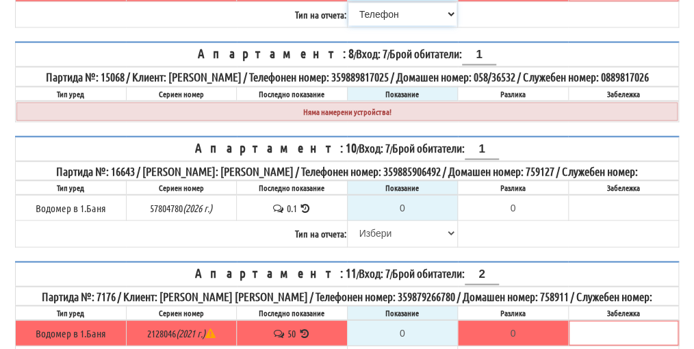
scroll to position [890, 0]
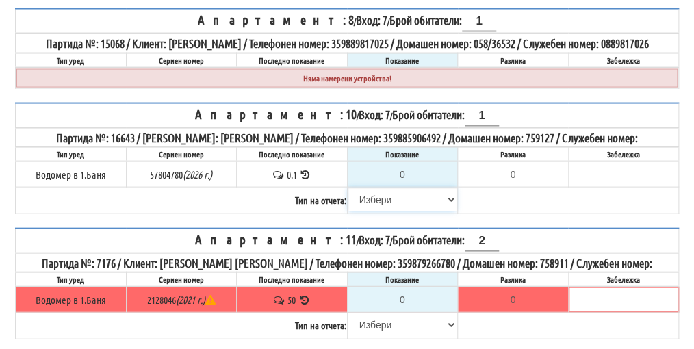
click at [372, 196] on select "[PERSON_NAME] Телефон Бележка Неосигурен достъп Самоотчет Служебно Дистанционен" at bounding box center [402, 199] width 109 height 23
select select "8cc75930-9bfd-e511-80be-8d5a1dced85a"
click at [348, 188] on select "[PERSON_NAME] Телефон Бележка Неосигурен достъп Самоотчет Служебно Дистанционен" at bounding box center [402, 199] width 109 height 23
type input "0.1"
type input "0.0"
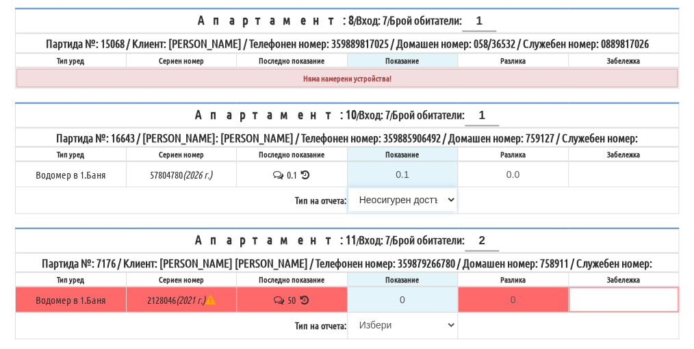
click at [383, 198] on select "[PERSON_NAME] Телефон Бележка Неосигурен достъп Самоотчет Служебно Дистанционен" at bounding box center [402, 199] width 109 height 23
select select "89c75930-9bfd-e511-80be-8d5a1dced85a"
click at [348, 188] on select "[PERSON_NAME] Телефон Бележка Неосигурен достъп Самоотчет Служебно Дистанционен" at bounding box center [402, 199] width 109 height 23
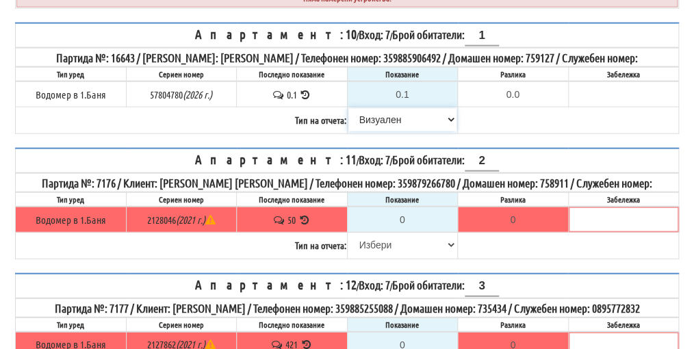
scroll to position [1026, 0]
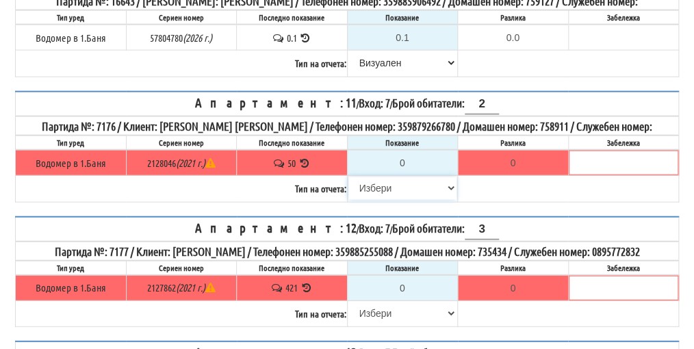
click at [372, 178] on select "[PERSON_NAME] Телефон Бележка Неосигурен достъп Самоотчет Служебно Дистанционен" at bounding box center [402, 188] width 109 height 23
select select "8cc75930-9bfd-e511-80be-8d5a1dced85a"
click at [348, 177] on select "[PERSON_NAME] Телефон Бележка Неосигурен достъп Самоотчет Служебно Дистанционен" at bounding box center [402, 188] width 109 height 23
type input "50"
type input "0.000"
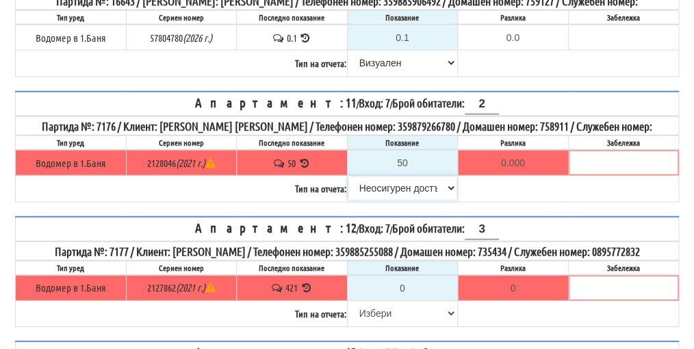
click at [388, 178] on select "[PERSON_NAME] Телефон Бележка Неосигурен достъп Самоотчет Служебно Дистанционен" at bounding box center [402, 188] width 109 height 23
select select "89c75930-9bfd-e511-80be-8d5a1dced85a"
click at [348, 177] on select "[PERSON_NAME] Телефон Бележка Неосигурен достъп Самоотчет Служебно Дистанционен" at bounding box center [402, 188] width 109 height 23
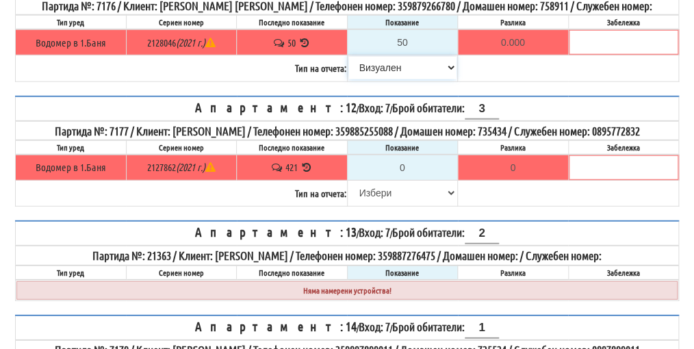
scroll to position [1163, 0]
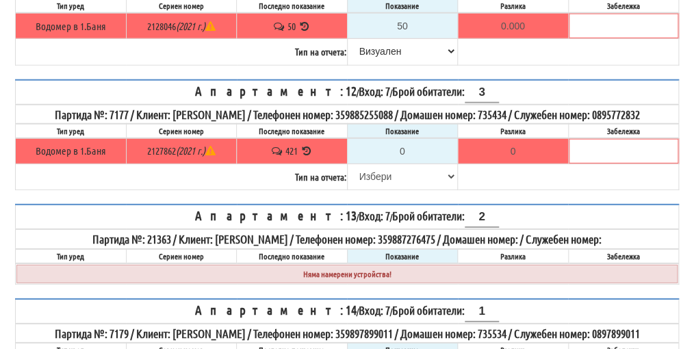
click at [309, 146] on icon at bounding box center [306, 151] width 13 height 10
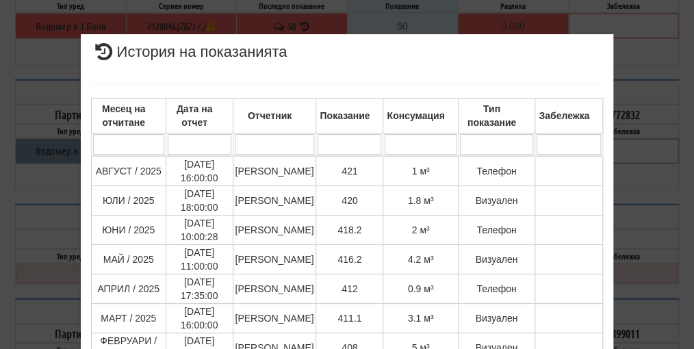
click at [632, 111] on div "× История на показанията Месец на отчитане Дата на отчет Отчетник Показание Кон…" at bounding box center [347, 337] width 664 height 675
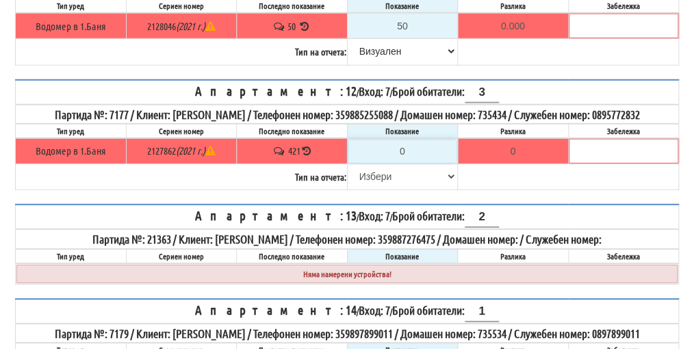
click at [411, 140] on input "0" at bounding box center [402, 151] width 109 height 23
type input "4"
type input "-417.000"
type input "42"
type input "-379.000"
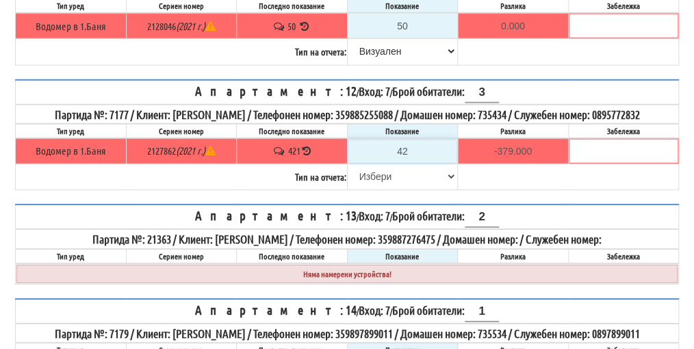
type input "422"
type input "1.000"
type input "422.3"
type input "1.300"
type input "422.3"
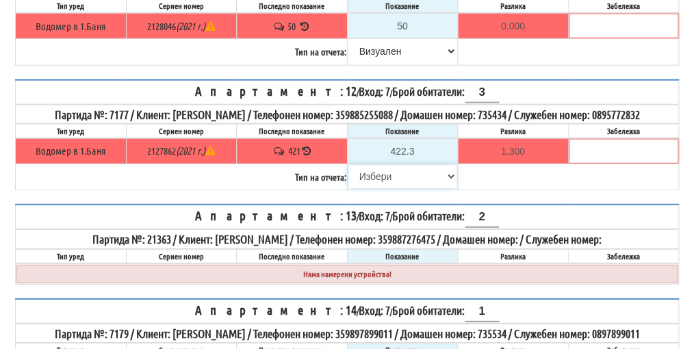
click at [383, 170] on select "[PERSON_NAME] Телефон Бележка Неосигурен достъп Самоотчет Служебно Дистанционен" at bounding box center [402, 176] width 109 height 23
select select "8ac75930-9bfd-e511-80be-8d5a1dced85a"
click at [348, 165] on select "[PERSON_NAME] Телефон Бележка Неосигурен достъп Самоотчет Служебно Дистанционен" at bounding box center [402, 176] width 109 height 23
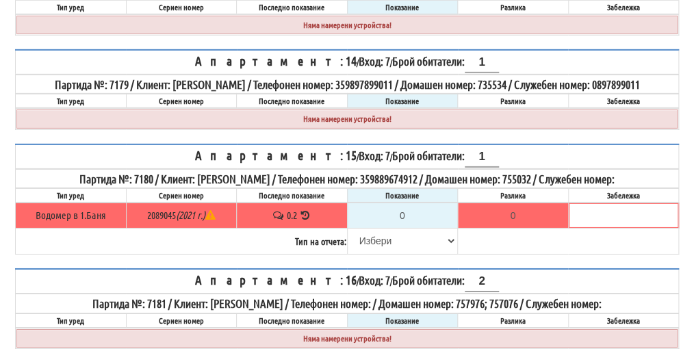
scroll to position [1437, 0]
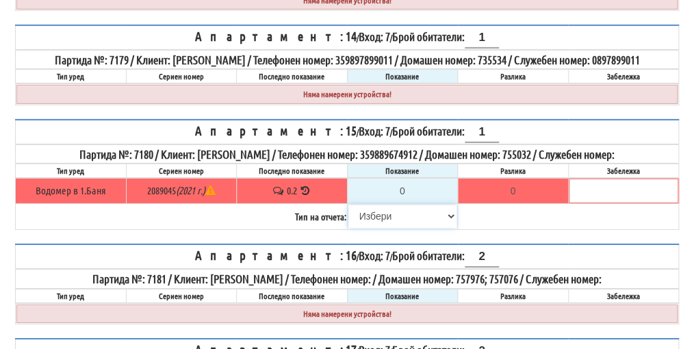
click at [370, 216] on select "[PERSON_NAME] Телефон Бележка Неосигурен достъп Самоотчет Служебно Дистанционен" at bounding box center [402, 216] width 109 height 23
select select "8cc75930-9bfd-e511-80be-8d5a1dced85a"
click at [348, 205] on select "[PERSON_NAME] Телефон Бележка Неосигурен достъп Самоотчет Служебно Дистанционен" at bounding box center [402, 216] width 109 height 23
type input "0.2"
type input "0.0"
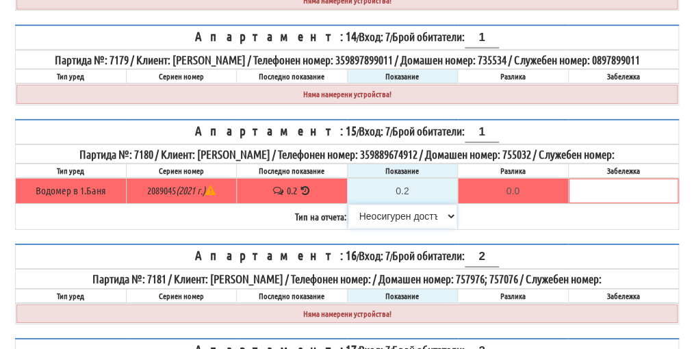
click at [411, 213] on select "[PERSON_NAME] Телефон Бележка Неосигурен достъп Самоотчет Служебно Дистанционен" at bounding box center [402, 216] width 109 height 23
select select "89c75930-9bfd-e511-80be-8d5a1dced85a"
click at [348, 205] on select "[PERSON_NAME] Телефон Бележка Неосигурен достъп Самоотчет Служебно Дистанционен" at bounding box center [402, 216] width 109 height 23
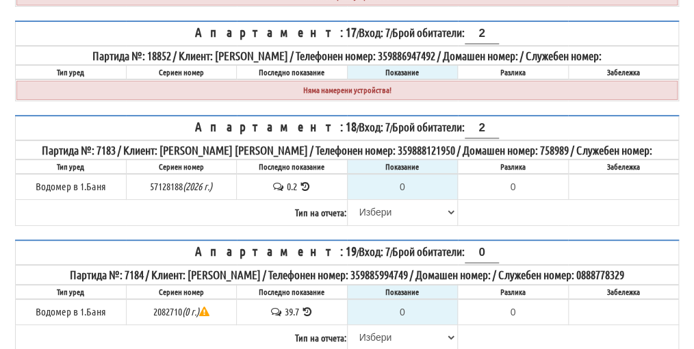
scroll to position [1779, 0]
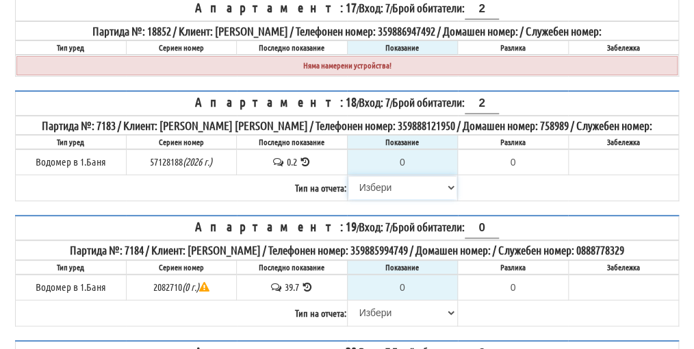
click at [374, 179] on select "[PERSON_NAME] Телефон Бележка Неосигурен достъп Самоотчет Служебно Дистанционен" at bounding box center [402, 187] width 109 height 23
select select "8cc75930-9bfd-e511-80be-8d5a1dced85a"
click at [348, 176] on select "[PERSON_NAME] Телефон Бележка Неосигурен достъп Самоотчет Служебно Дистанционен" at bounding box center [402, 187] width 109 height 23
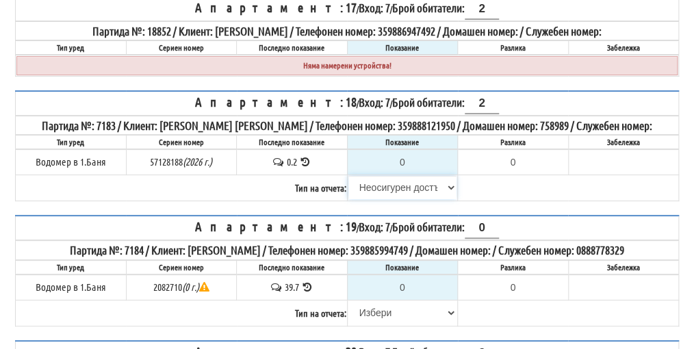
type input "0.2"
type input "0.0"
click at [390, 179] on select "[PERSON_NAME] Телефон Бележка Неосигурен достъп Самоотчет Служебно Дистанционен" at bounding box center [402, 187] width 109 height 23
select select "8ac75930-9bfd-e511-80be-8d5a1dced85a"
click at [348, 176] on select "[PERSON_NAME] Телефон Бележка Неосигурен достъп Самоотчет Служебно Дистанционен" at bounding box center [402, 187] width 109 height 23
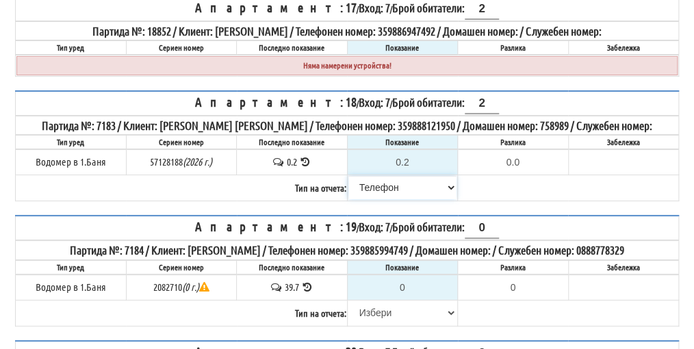
scroll to position [1848, 0]
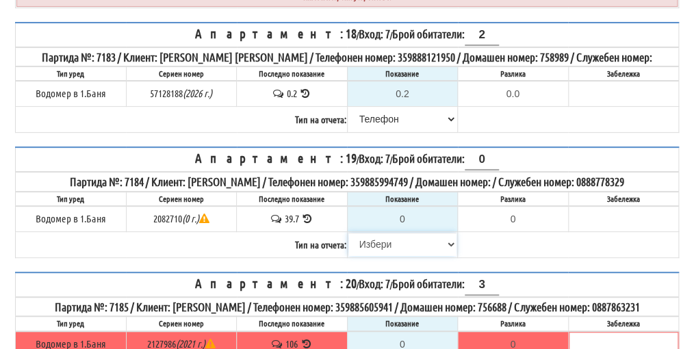
click at [384, 234] on select "[PERSON_NAME] Телефон Бележка Неосигурен достъп Самоотчет Служебно Дистанционен" at bounding box center [402, 244] width 109 height 23
click at [381, 233] on select "[PERSON_NAME] Телефон Бележка Неосигурен достъп Самоотчет Служебно Дистанционен" at bounding box center [402, 244] width 109 height 23
select select "8cc75930-9bfd-e511-80be-8d5a1dced85a"
click at [348, 233] on select "[PERSON_NAME] Телефон Бележка Неосигурен достъп Самоотчет Служебно Дистанционен" at bounding box center [402, 244] width 109 height 23
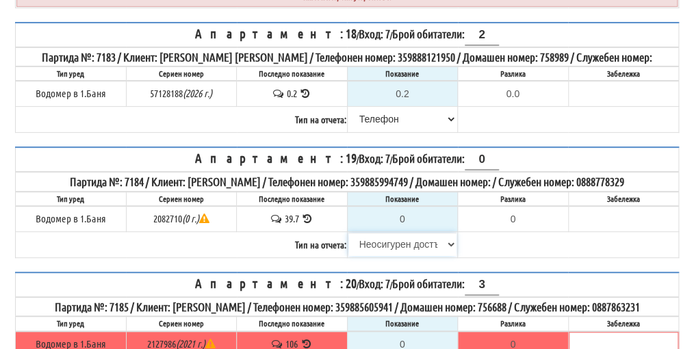
type input "39.7"
type input "0.0"
click at [386, 235] on select "[PERSON_NAME] Телефон Бележка Неосигурен достъп Самоотчет Служебно Дистанционен" at bounding box center [402, 244] width 109 height 23
select select "89c75930-9bfd-e511-80be-8d5a1dced85a"
click at [348, 233] on select "[PERSON_NAME] Телефон Бележка Неосигурен достъп Самоотчет Служебно Дистанционен" at bounding box center [402, 244] width 109 height 23
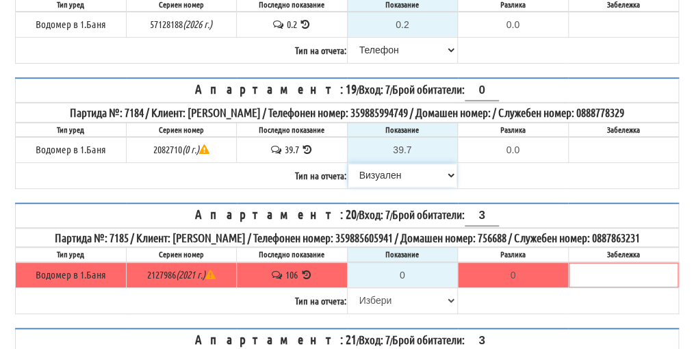
scroll to position [1984, 0]
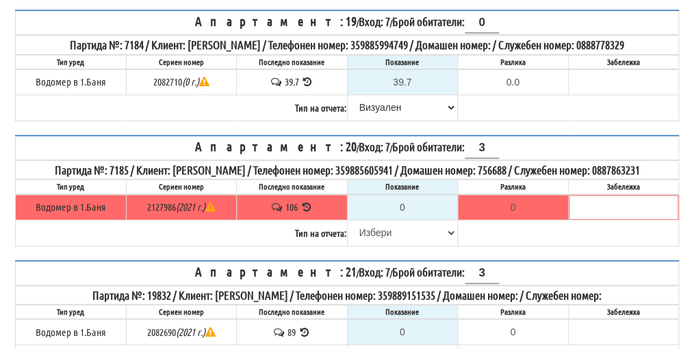
click at [305, 207] on icon at bounding box center [306, 207] width 13 height 10
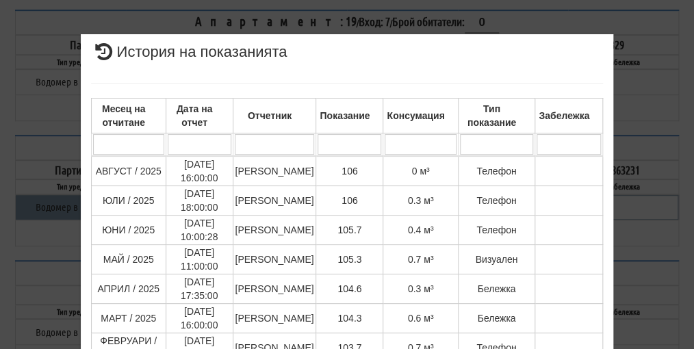
click at [643, 185] on div "× История на показанията Месец на отчитане Дата на отчет Отчетник Показание Кон…" at bounding box center [347, 290] width 664 height 581
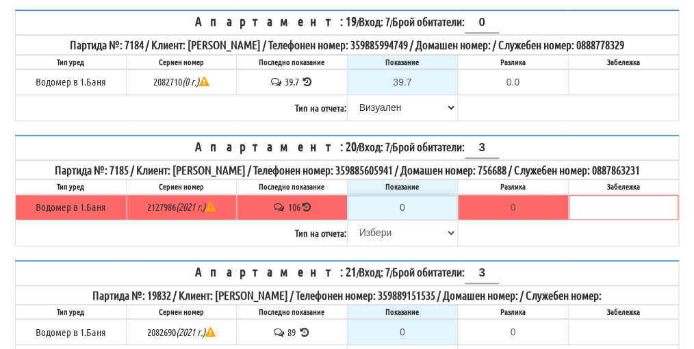
click at [405, 211] on input "0" at bounding box center [402, 207] width 109 height 23
type input "1"
type input "-105.000"
type input "10"
type input "-96.000"
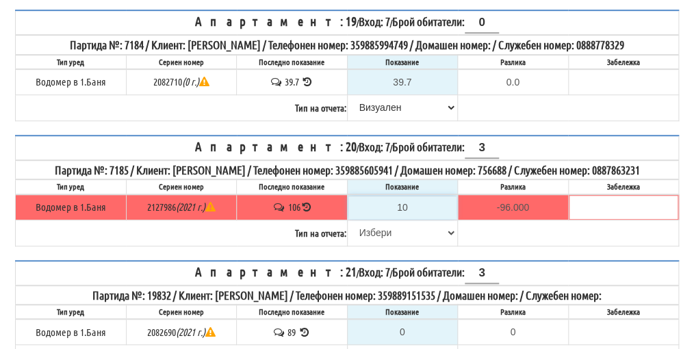
type input "107"
type input "1.000"
type input "107.3"
type input "1.300"
type input "107.3"
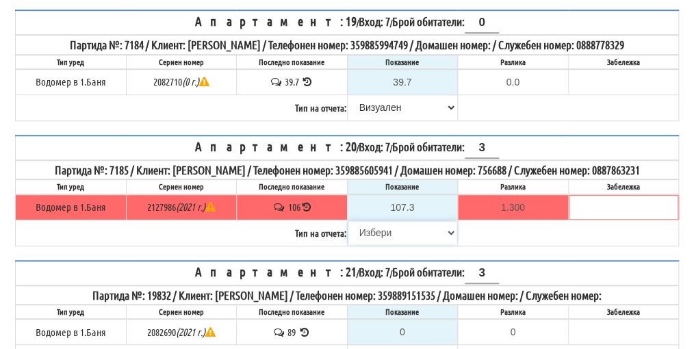
click at [383, 242] on select "[PERSON_NAME] Телефон Бележка Неосигурен достъп Самоотчет Служебно Дистанционен" at bounding box center [402, 232] width 109 height 23
select select "89c75930-9bfd-e511-80be-8d5a1dced85a"
click at [348, 224] on select "[PERSON_NAME] Телефон Бележка Неосигурен достъп Самоотчет Служебно Дистанционен" at bounding box center [402, 232] width 109 height 23
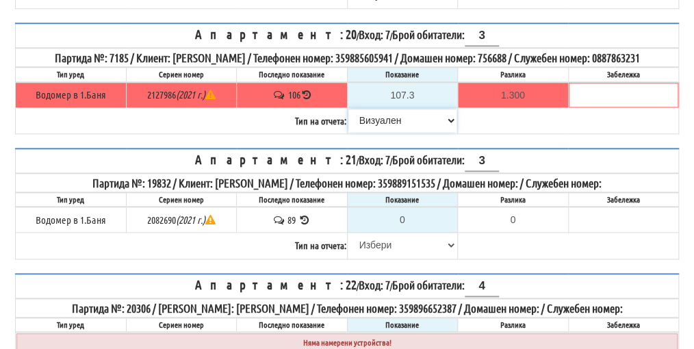
scroll to position [2121, 0]
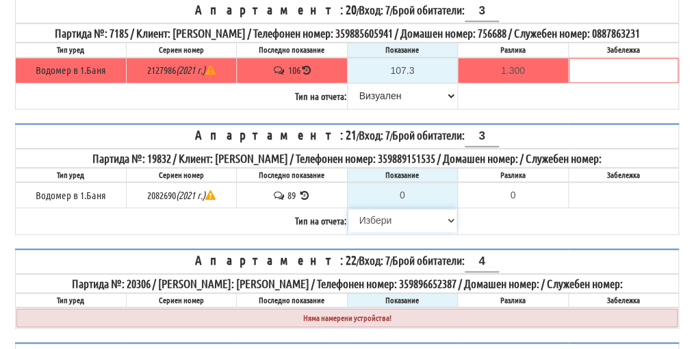
click at [389, 221] on select "[PERSON_NAME] Телефон Бележка Неосигурен достъп Самоотчет Служебно Дистанционен" at bounding box center [402, 220] width 109 height 23
select select "8cc75930-9bfd-e511-80be-8d5a1dced85a"
click at [348, 211] on select "[PERSON_NAME] Телефон Бележка Неосигурен достъп Самоотчет Служебно Дистанционен" at bounding box center [402, 220] width 109 height 23
type input "89"
type input "0.000"
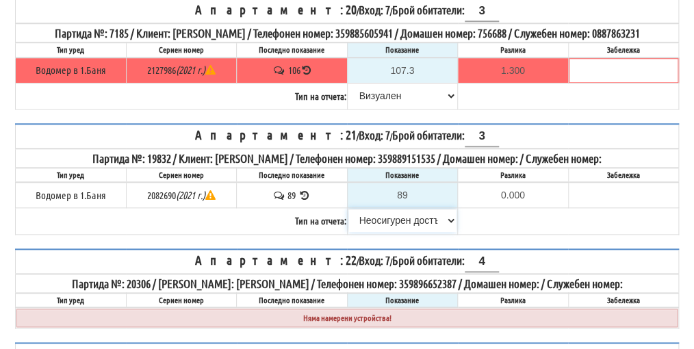
click at [397, 221] on select "[PERSON_NAME] Телефон Бележка Неосигурен достъп Самоотчет Служебно Дистанционен" at bounding box center [402, 220] width 109 height 23
select select "8ac75930-9bfd-e511-80be-8d5a1dced85a"
click at [348, 211] on select "[PERSON_NAME] Телефон Бележка Неосигурен достъп Самоотчет Служебно Дистанционен" at bounding box center [402, 220] width 109 height 23
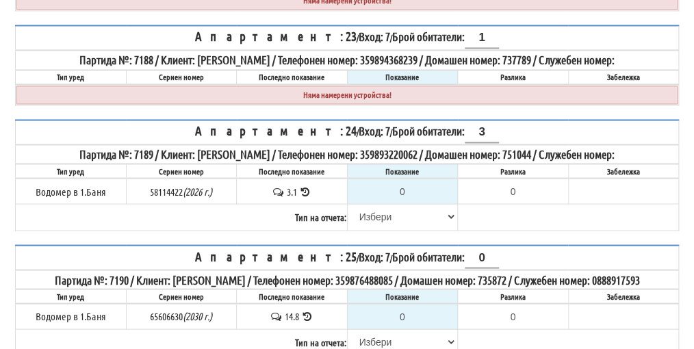
scroll to position [2463, 0]
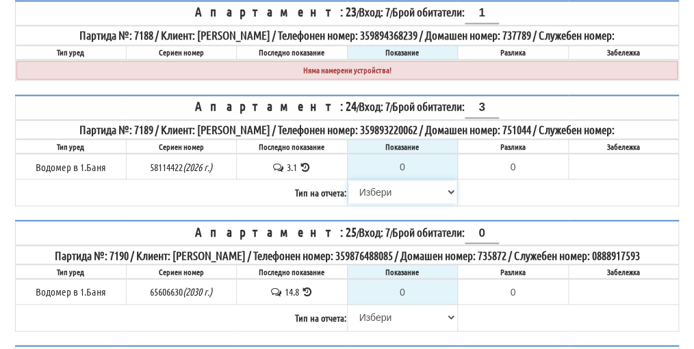
click at [382, 185] on select "[PERSON_NAME] Телефон Бележка Неосигурен достъп Самоотчет Служебно Дистанционен" at bounding box center [402, 191] width 109 height 23
select select "8cc75930-9bfd-e511-80be-8d5a1dced85a"
click at [348, 180] on select "[PERSON_NAME] Телефон Бележка Неосигурен достъп Самоотчет Служебно Дистанционен" at bounding box center [402, 191] width 109 height 23
type input "3.1"
type input "0.0"
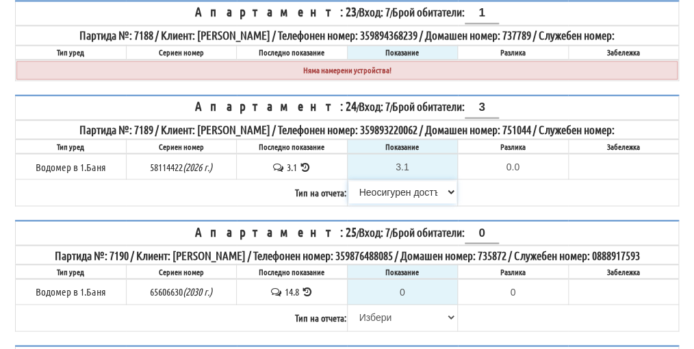
click at [380, 185] on select "[PERSON_NAME] Телефон Бележка Неосигурен достъп Самоотчет Служебно Дистанционен" at bounding box center [402, 191] width 109 height 23
select select "89c75930-9bfd-e511-80be-8d5a1dced85a"
click at [348, 180] on select "[PERSON_NAME] Телефон Бележка Неосигурен достъп Самоотчет Служебно Дистанционен" at bounding box center [402, 191] width 109 height 23
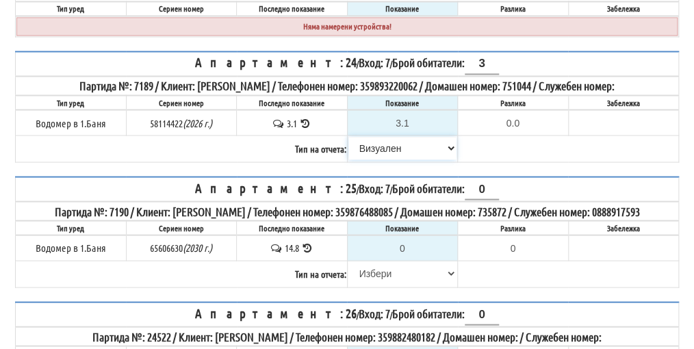
scroll to position [2532, 0]
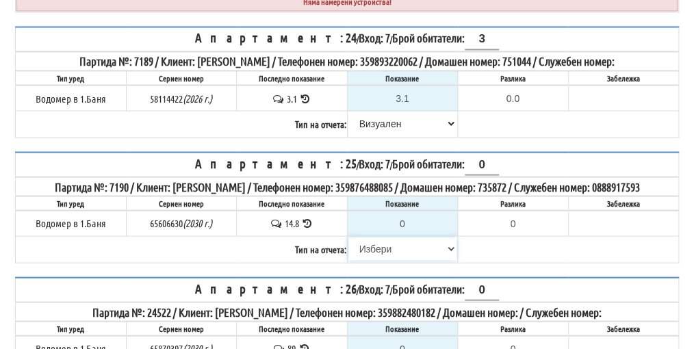
click at [385, 239] on select "[PERSON_NAME] Телефон Бележка Неосигурен достъп Самоотчет Служебно Дистанционен" at bounding box center [402, 248] width 109 height 23
select select "8cc75930-9bfd-e511-80be-8d5a1dced85a"
click at [348, 237] on select "[PERSON_NAME] Телефон Бележка Неосигурен достъп Самоотчет Служебно Дистанционен" at bounding box center [402, 248] width 109 height 23
type input "14.8"
type input "0.0"
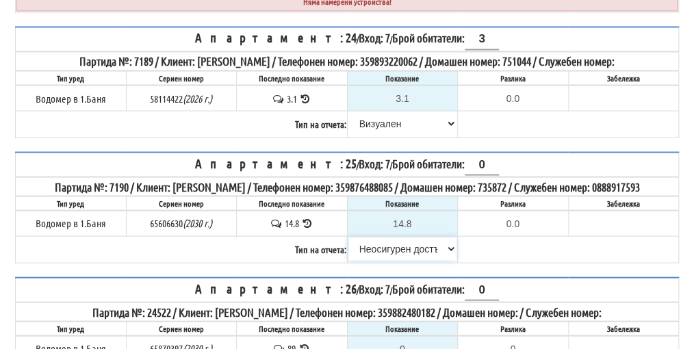
click at [389, 240] on select "[PERSON_NAME] Телефон Бележка Неосигурен достъп Самоотчет Служебно Дистанционен" at bounding box center [402, 248] width 109 height 23
click at [348, 237] on select "[PERSON_NAME] Телефон Бележка Неосигурен достъп Самоотчет Служебно Дистанционен" at bounding box center [402, 248] width 109 height 23
click at [390, 238] on select "[PERSON_NAME] Телефон Бележка Неосигурен достъп Самоотчет Служебно Дистанционен" at bounding box center [402, 248] width 109 height 23
select select "8ac75930-9bfd-e511-80be-8d5a1dced85a"
click at [348, 237] on select "[PERSON_NAME] Телефон Бележка Неосигурен достъп Самоотчет Служебно Дистанционен" at bounding box center [402, 248] width 109 height 23
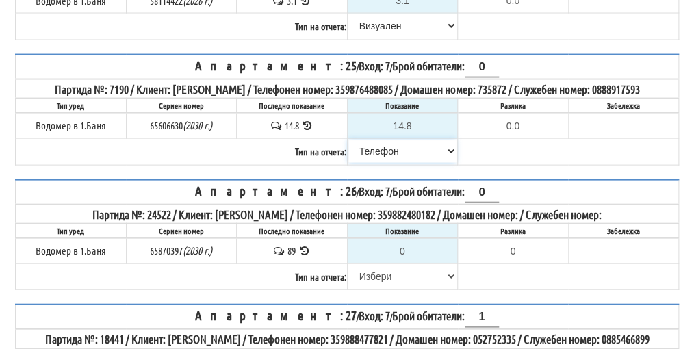
scroll to position [2669, 0]
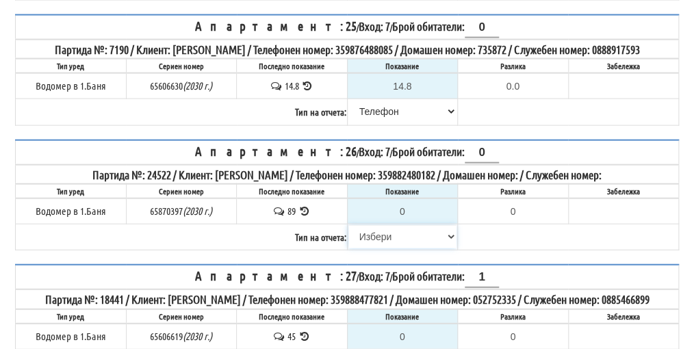
click at [383, 230] on select "[PERSON_NAME] Телефон Бележка Неосигурен достъп Самоотчет Служебно Дистанционен" at bounding box center [402, 236] width 109 height 23
select select "8cc75930-9bfd-e511-80be-8d5a1dced85a"
click at [348, 225] on select "[PERSON_NAME] Телефон Бележка Неосигурен достъп Самоотчет Служебно Дистанционен" at bounding box center [402, 236] width 109 height 23
type input "89"
type input "0.000"
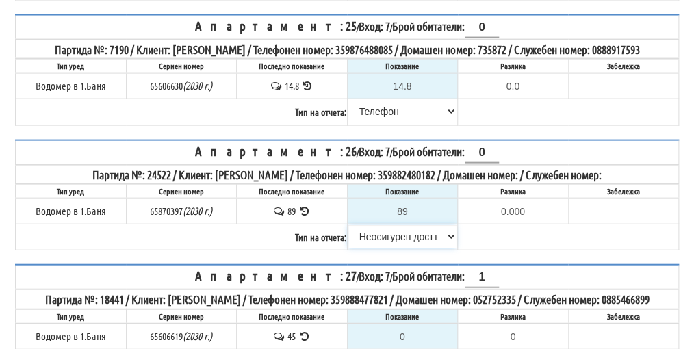
click at [419, 230] on select "[PERSON_NAME] Телефон Бележка Неосигурен достъп Самоотчет Служебно Дистанционен" at bounding box center [402, 236] width 109 height 23
select select "8ac75930-9bfd-e511-80be-8d5a1dced85a"
click at [348, 225] on select "[PERSON_NAME] Телефон Бележка Неосигурен достъп Самоотчет Служебно Дистанционен" at bounding box center [402, 236] width 109 height 23
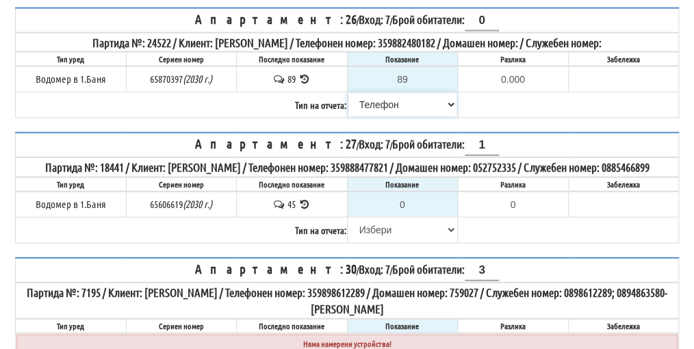
scroll to position [2806, 0]
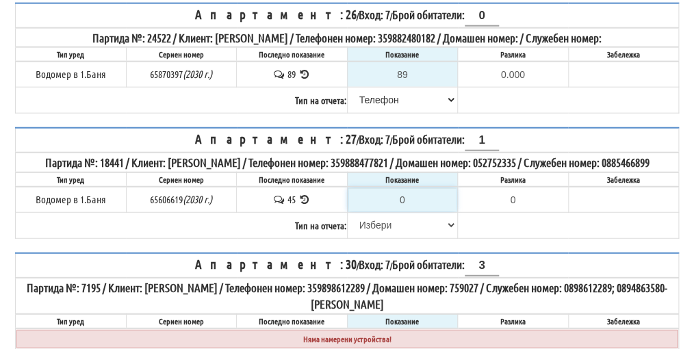
click at [408, 205] on input "0" at bounding box center [402, 199] width 109 height 23
type input "4"
type input "-41.000"
type input "45"
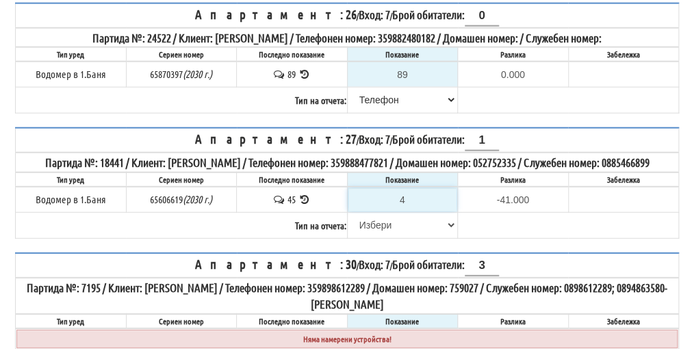
type input "0.000"
type input "45.6"
type input "0.600"
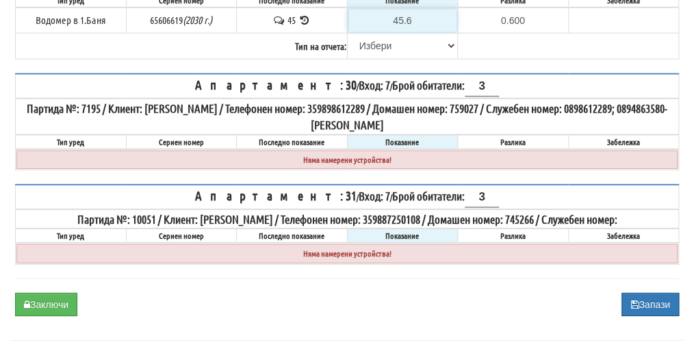
scroll to position [3013, 0]
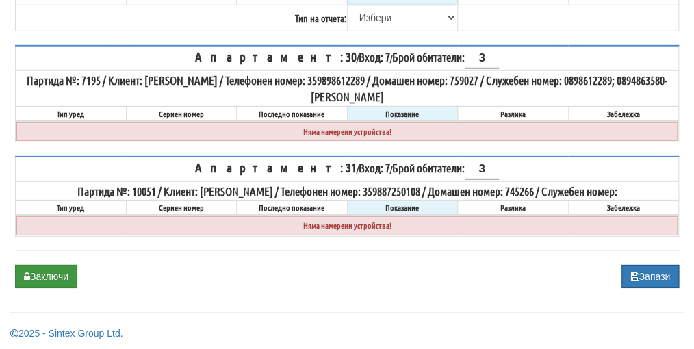
type input "45.6"
click at [49, 274] on button "Заключи" at bounding box center [46, 276] width 62 height 23
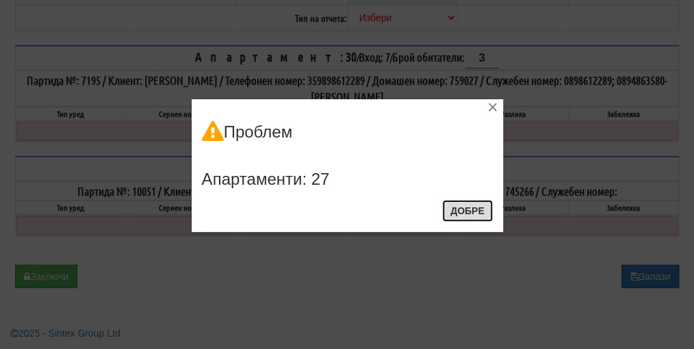
click at [481, 209] on button "Добре" at bounding box center [467, 211] width 51 height 22
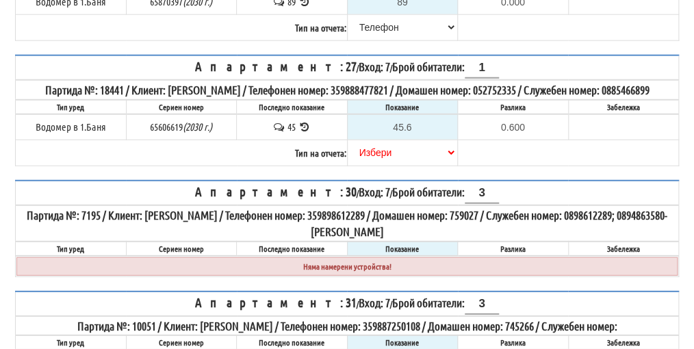
scroll to position [2876, 0]
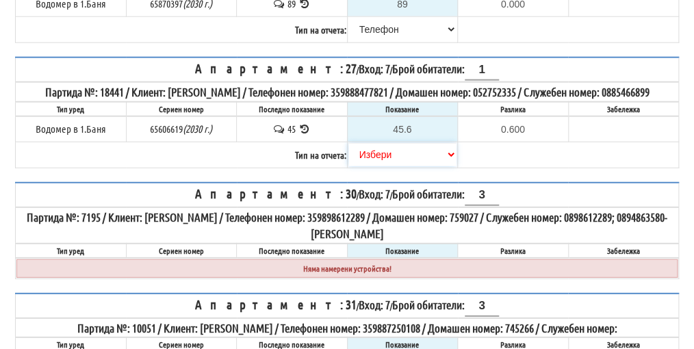
click at [379, 159] on select "[PERSON_NAME] Телефон Бележка Неосигурен достъп Самоотчет Служебно Дистанционен" at bounding box center [402, 154] width 109 height 23
select select "89c75930-9bfd-e511-80be-8d5a1dced85a"
click at [348, 146] on select "[PERSON_NAME] Телефон Бележка Неосигурен достъп Самоотчет Служебно Дистанционен" at bounding box center [402, 154] width 109 height 23
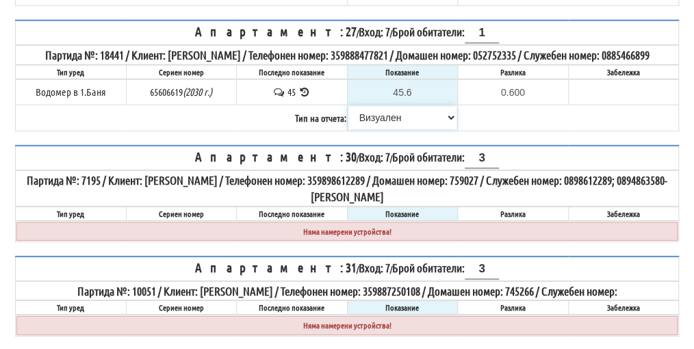
scroll to position [3013, 0]
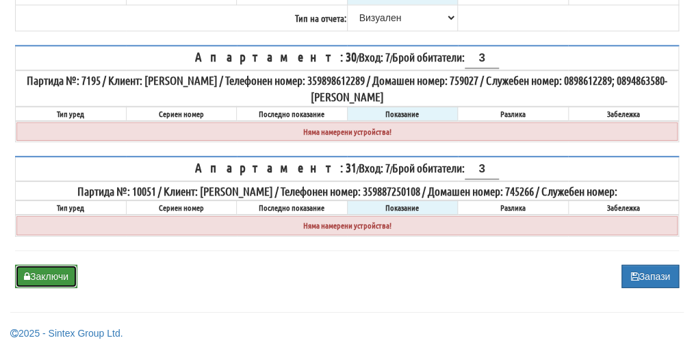
click at [44, 275] on button "Заключи" at bounding box center [46, 276] width 62 height 23
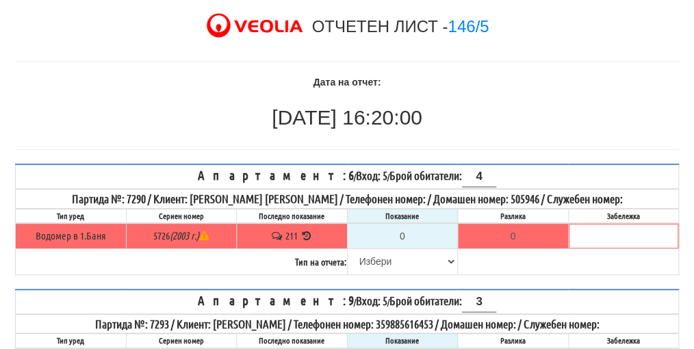
scroll to position [68, 0]
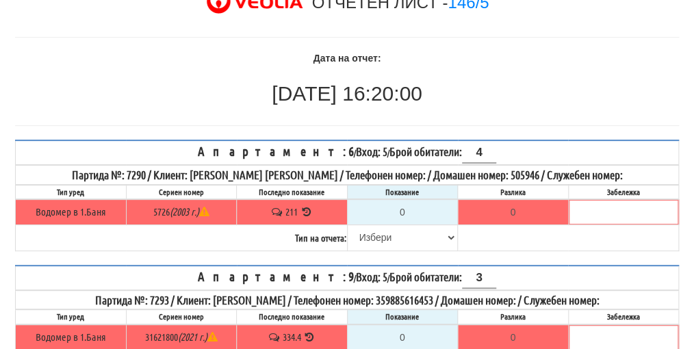
click at [306, 209] on icon at bounding box center [306, 212] width 13 height 10
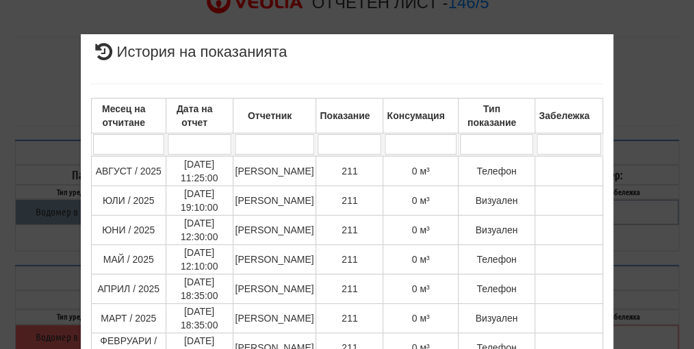
click at [651, 208] on div "× История на показанията Месец на отчитане Дата на отчет Отчетник Показание Кон…" at bounding box center [347, 293] width 664 height 586
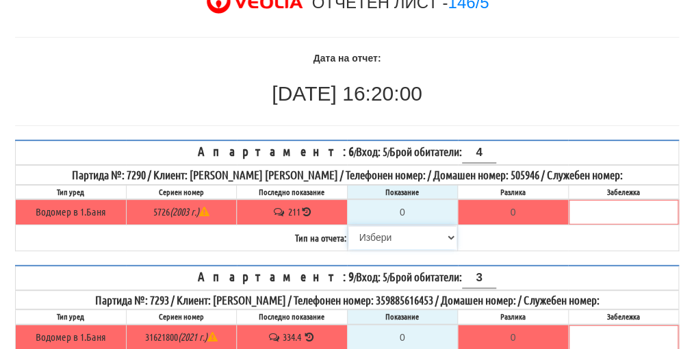
click at [377, 233] on select "[PERSON_NAME] Телефон Бележка Неосигурен достъп Самоотчет Служебно Дистанционен" at bounding box center [402, 237] width 109 height 23
select select "8cc75930-9bfd-e511-80be-8d5a1dced85a"
click at [348, 226] on select "[PERSON_NAME] Телефон Бележка Неосигурен достъп Самоотчет Служебно Дистанционен" at bounding box center [402, 237] width 109 height 23
type input "211"
type input "0.000"
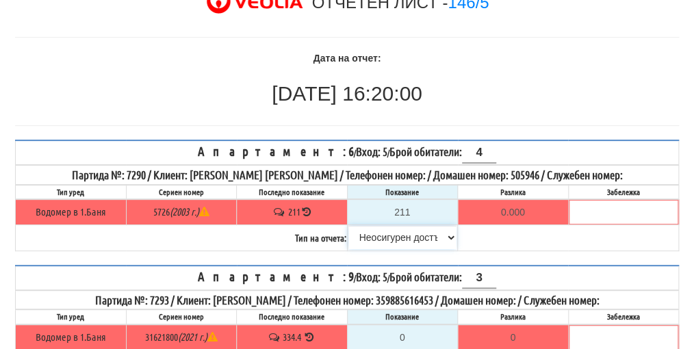
click at [395, 233] on select "[PERSON_NAME] Телефон Бележка Неосигурен достъп Самоотчет Служебно Дистанционен" at bounding box center [402, 237] width 109 height 23
select select "89c75930-9bfd-e511-80be-8d5a1dced85a"
click at [348, 226] on select "[PERSON_NAME] Телефон Бележка Неосигурен достъп Самоотчет Служебно Дистанционен" at bounding box center [402, 237] width 109 height 23
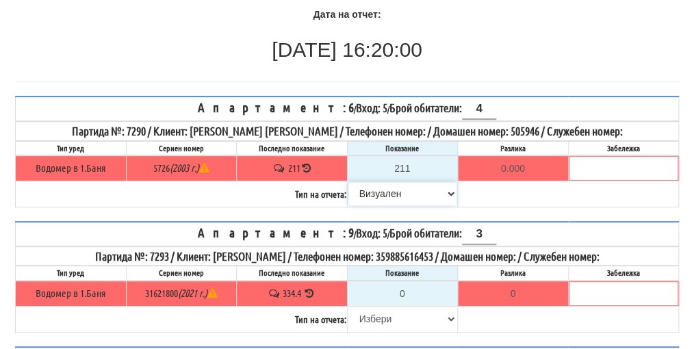
scroll to position [137, 0]
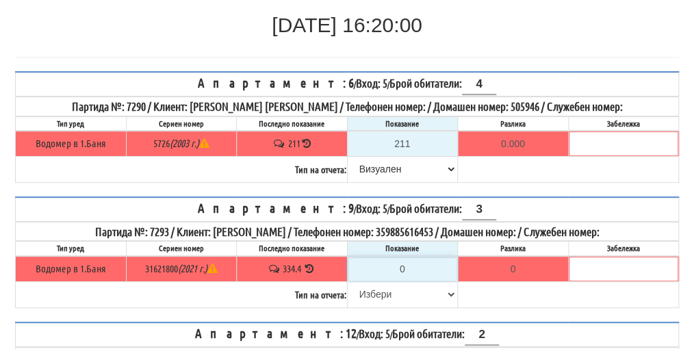
click at [409, 260] on input "0" at bounding box center [402, 268] width 109 height 23
click at [374, 288] on select "[PERSON_NAME] Телефон Бележка Неосигурен достъп Самоотчет Служебно Дистанционен" at bounding box center [402, 294] width 109 height 23
select select "8cc75930-9bfd-e511-80be-8d5a1dced85a"
click at [348, 283] on select "[PERSON_NAME] Телефон Бележка Неосигурен достъп Самоотчет Служебно Дистанционен" at bounding box center [402, 294] width 109 height 23
type input "334.4"
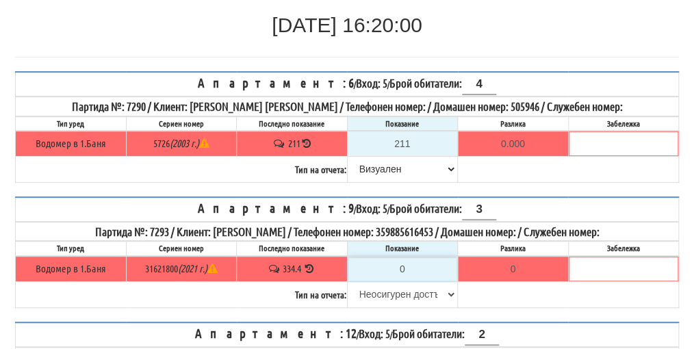
type input "0.0"
click at [374, 288] on select "[PERSON_NAME] Телефон Бележка Неосигурен достъп Самоотчет Служебно Дистанционен" at bounding box center [402, 294] width 109 height 23
select select "8ac75930-9bfd-e511-80be-8d5a1dced85a"
click at [348, 283] on select "[PERSON_NAME] Телефон Бележка Неосигурен достъп Самоотчет Служебно Дистанционен" at bounding box center [402, 294] width 109 height 23
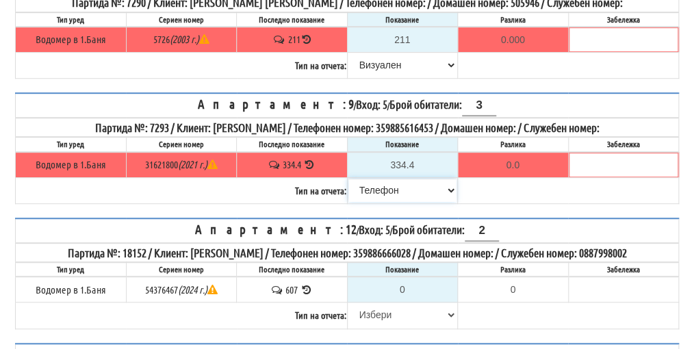
scroll to position [274, 0]
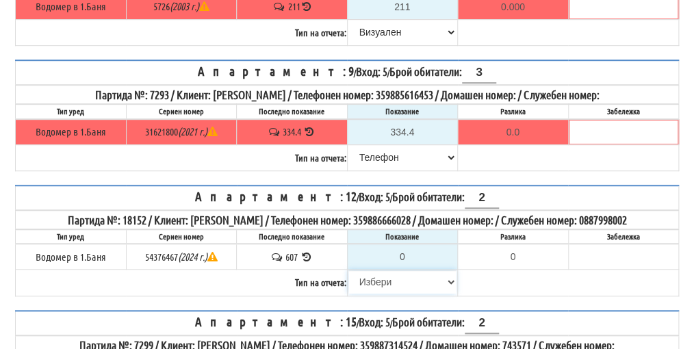
click at [378, 272] on select "[PERSON_NAME] Телефон Бележка Неосигурен достъп Самоотчет Служебно Дистанционен" at bounding box center [402, 281] width 109 height 23
click at [307, 252] on icon at bounding box center [306, 257] width 13 height 10
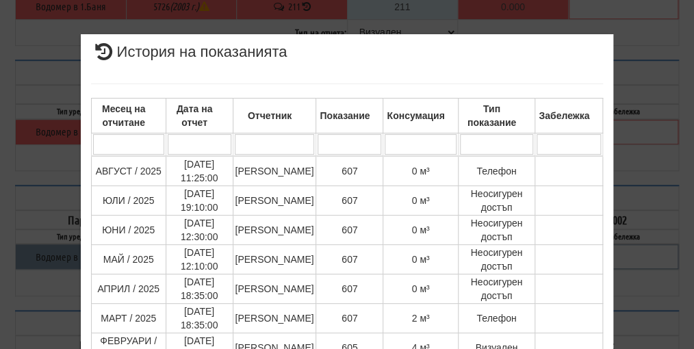
click at [654, 156] on div "× История на показанията Месец на отчитане Дата на отчет Отчетник Показание Кон…" at bounding box center [347, 293] width 664 height 586
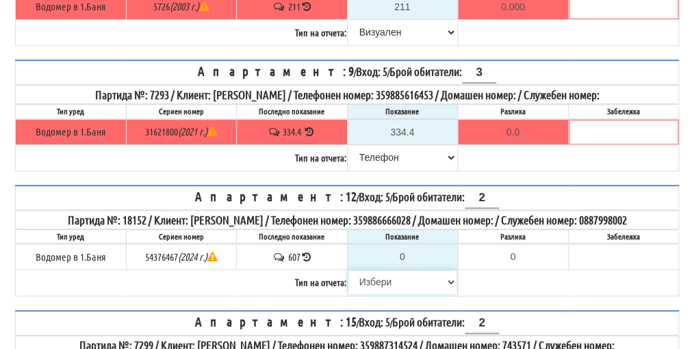
click at [380, 274] on select "[PERSON_NAME] Телефон Бележка Неосигурен достъп Самоотчет Служебно Дистанционен" at bounding box center [402, 281] width 109 height 23
select select "8cc75930-9bfd-e511-80be-8d5a1dced85a"
click at [348, 270] on select "[PERSON_NAME] Телефон Бележка Неосигурен достъп Самоотчет Служебно Дистанционен" at bounding box center [402, 281] width 109 height 23
type input "607"
type input "0.000"
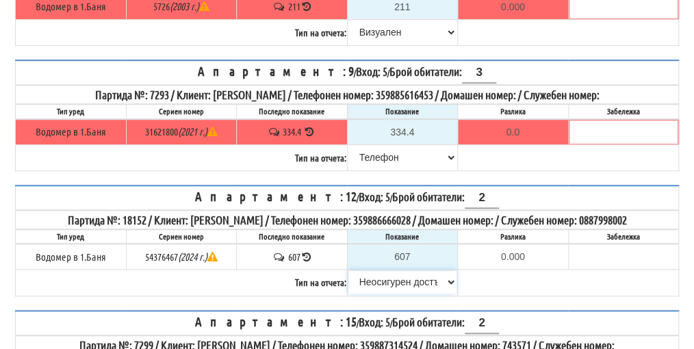
click at [388, 274] on select "[PERSON_NAME] Телефон Бележка Неосигурен достъп Самоотчет Служебно Дистанционен" at bounding box center [402, 281] width 109 height 23
click at [389, 275] on select "[PERSON_NAME] Телефон Бележка Неосигурен достъп Самоотчет Служебно Дистанционен" at bounding box center [402, 281] width 109 height 23
select select "8ac75930-9bfd-e511-80be-8d5a1dced85a"
click at [348, 270] on select "[PERSON_NAME] Телефон Бележка Неосигурен достъп Самоотчет Служебно Дистанционен" at bounding box center [402, 281] width 109 height 23
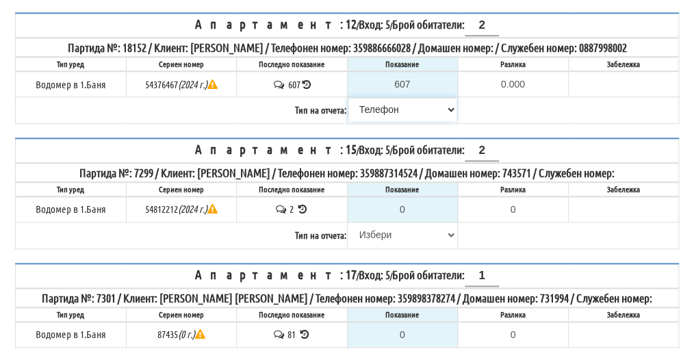
scroll to position [458, 0]
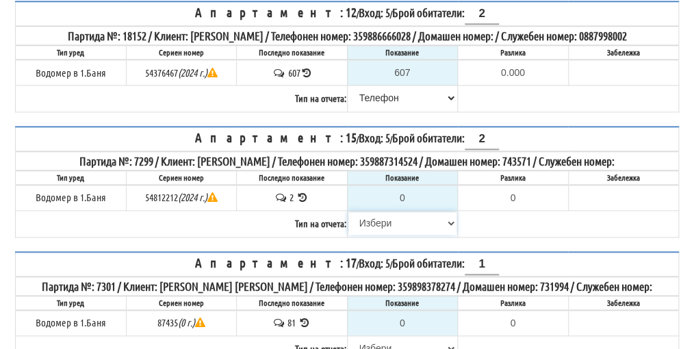
click at [371, 211] on select "[PERSON_NAME] Телефон Бележка Неосигурен достъп Самоотчет Служебно Дистанционен" at bounding box center [402, 222] width 109 height 23
select select "8cc75930-9bfd-e511-80be-8d5a1dced85a"
click at [348, 211] on select "[PERSON_NAME] Телефон Бележка Неосигурен достъп Самоотчет Служебно Дистанционен" at bounding box center [402, 222] width 109 height 23
type input "2"
type input "0.000"
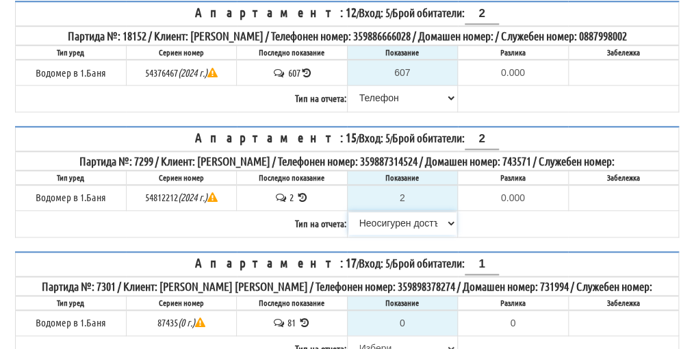
click at [419, 211] on select "[PERSON_NAME] Телефон Бележка Неосигурен достъп Самоотчет Служебно Дистанционен" at bounding box center [402, 222] width 109 height 23
select select "89c75930-9bfd-e511-80be-8d5a1dced85a"
click at [348, 211] on select "[PERSON_NAME] Телефон Бележка Неосигурен достъп Самоотчет Служебно Дистанционен" at bounding box center [402, 222] width 109 height 23
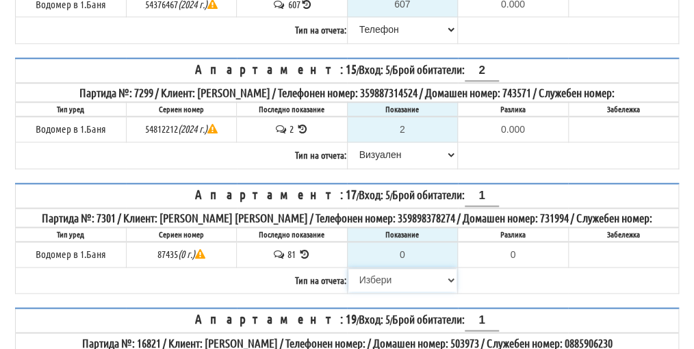
click at [397, 269] on select "[PERSON_NAME] Телефон Бележка Неосигурен достъп Самоотчет Служебно Дистанционен" at bounding box center [402, 279] width 109 height 23
click at [395, 269] on select "[PERSON_NAME] Телефон Бележка Неосигурен достъп Самоотчет Служебно Дистанционен" at bounding box center [402, 279] width 109 height 23
select select "8cc75930-9bfd-e511-80be-8d5a1dced85a"
click at [348, 268] on select "[PERSON_NAME] Телефон Бележка Неосигурен достъп Самоотчет Служебно Дистанционен" at bounding box center [402, 279] width 109 height 23
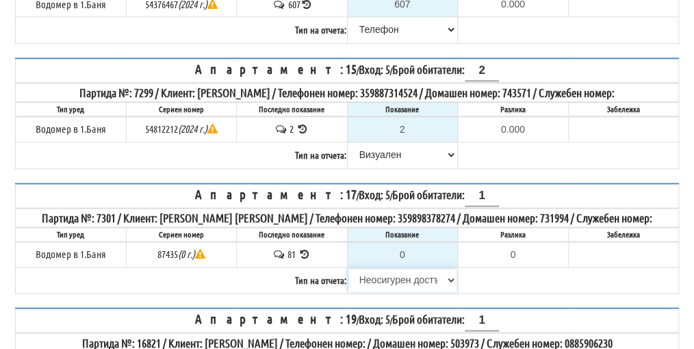
type input "81"
type input "0.000"
click at [399, 270] on select "[PERSON_NAME] Телефон Бележка Неосигурен достъп Самоотчет Служебно Дистанционен" at bounding box center [402, 279] width 109 height 23
select select "8ac75930-9bfd-e511-80be-8d5a1dced85a"
click at [348, 268] on select "[PERSON_NAME] Телефон Бележка Неосигурен достъп Самоотчет Служебно Дистанционен" at bounding box center [402, 279] width 109 height 23
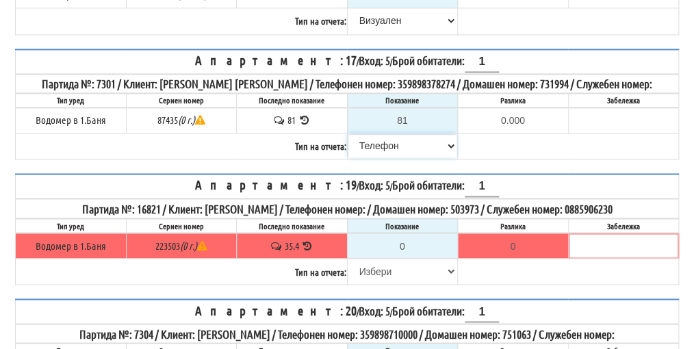
scroll to position [663, 0]
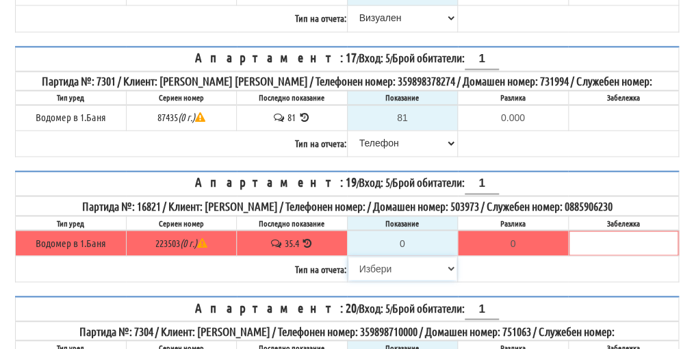
click at [385, 257] on select "[PERSON_NAME] Телефон Бележка Неосигурен достъп Самоотчет Служебно Дистанционен" at bounding box center [402, 268] width 109 height 23
select select "8cc75930-9bfd-e511-80be-8d5a1dced85a"
click at [348, 257] on select "[PERSON_NAME] Телефон Бележка Неосигурен достъп Самоотчет Служебно Дистанционен" at bounding box center [402, 268] width 109 height 23
type input "35.4"
type input "0.0"
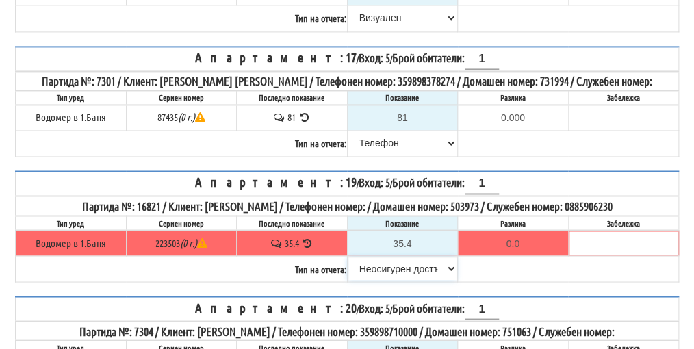
click at [389, 257] on select "[PERSON_NAME] Телефон Бележка Неосигурен достъп Самоотчет Служебно Дистанционен" at bounding box center [402, 268] width 109 height 23
select select "89c75930-9bfd-e511-80be-8d5a1dced85a"
click at [348, 257] on select "[PERSON_NAME] Телефон Бележка Неосигурен достъп Самоотчет Служебно Дистанционен" at bounding box center [402, 268] width 109 height 23
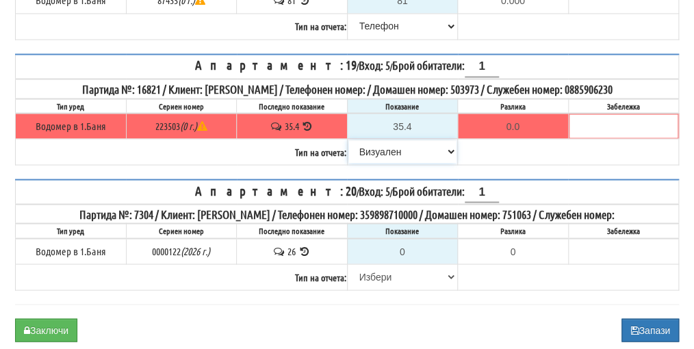
scroll to position [800, 0]
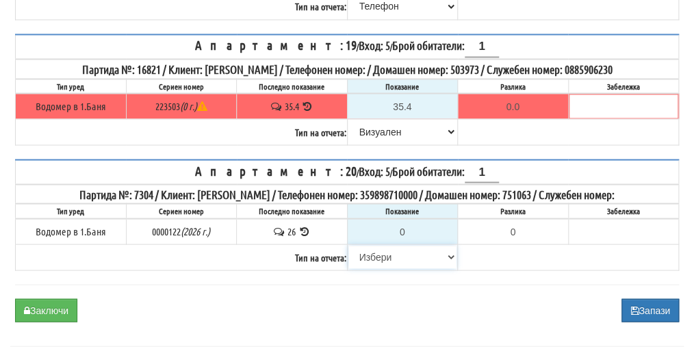
click at [381, 245] on select "[PERSON_NAME] Телефон Бележка Неосигурен достъп Самоотчет Служебно Дистанционен" at bounding box center [402, 256] width 109 height 23
select select "8cc75930-9bfd-e511-80be-8d5a1dced85a"
click at [348, 245] on select "[PERSON_NAME] Телефон Бележка Неосигурен достъп Самоотчет Служебно Дистанционен" at bounding box center [402, 256] width 109 height 23
type input "26"
type input "0.000"
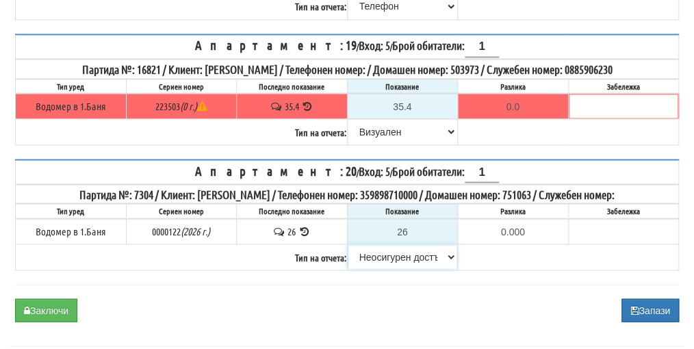
click at [385, 245] on select "[PERSON_NAME] Телефон Бележка Неосигурен достъп Самоотчет Служебно Дистанционен" at bounding box center [402, 256] width 109 height 23
select select "89c75930-9bfd-e511-80be-8d5a1dced85a"
click at [348, 245] on select "[PERSON_NAME] Телефон Бележка Неосигурен достъп Самоотчет Служебно Дистанционен" at bounding box center [402, 256] width 109 height 23
click at [57, 298] on button "Заключи" at bounding box center [46, 309] width 62 height 23
